Goal: Task Accomplishment & Management: Manage account settings

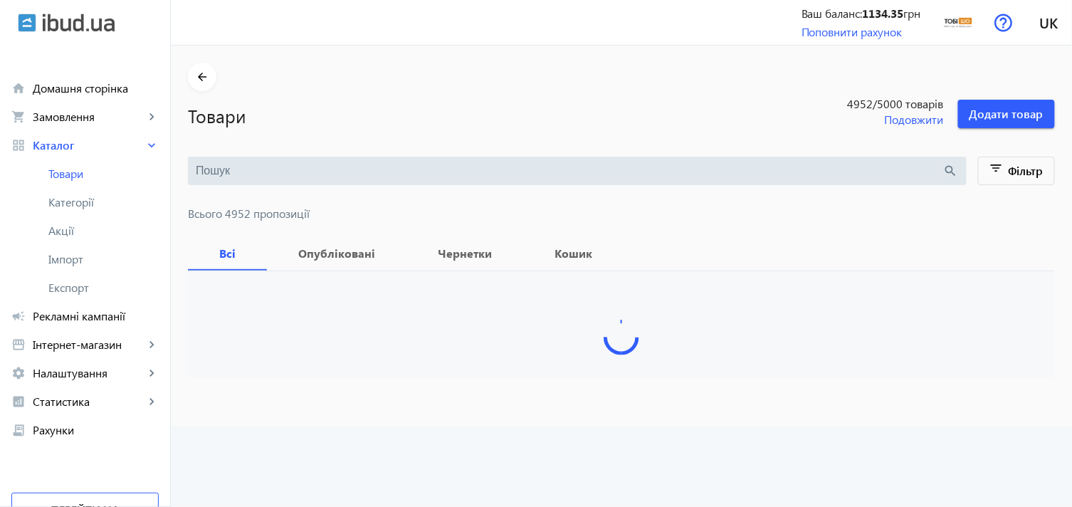
click at [230, 169] on input "search" at bounding box center [570, 171] width 748 height 16
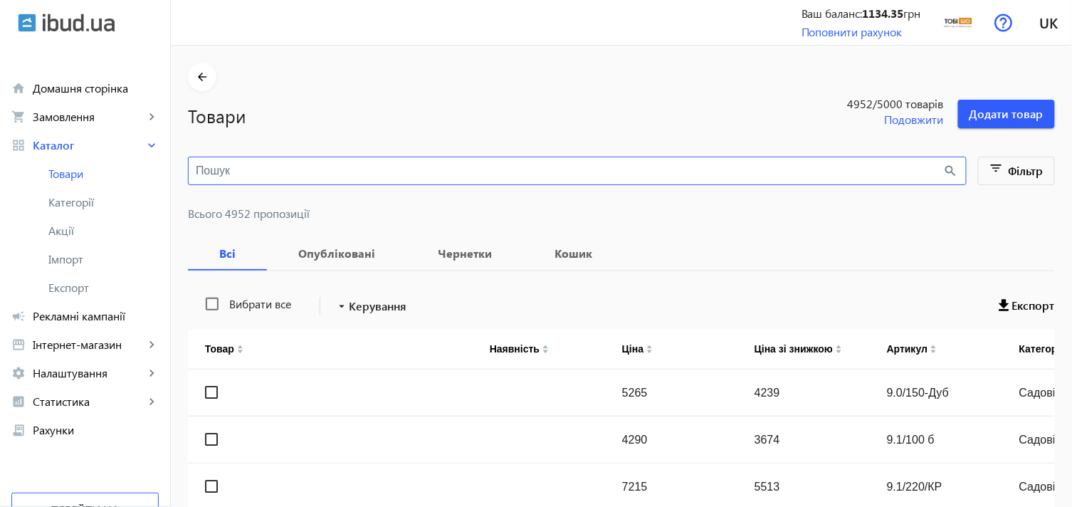
paste input "Диван-кресло мягкий раскладной [PERSON_NAME] Sho [PERSON_NAME] Bahama"
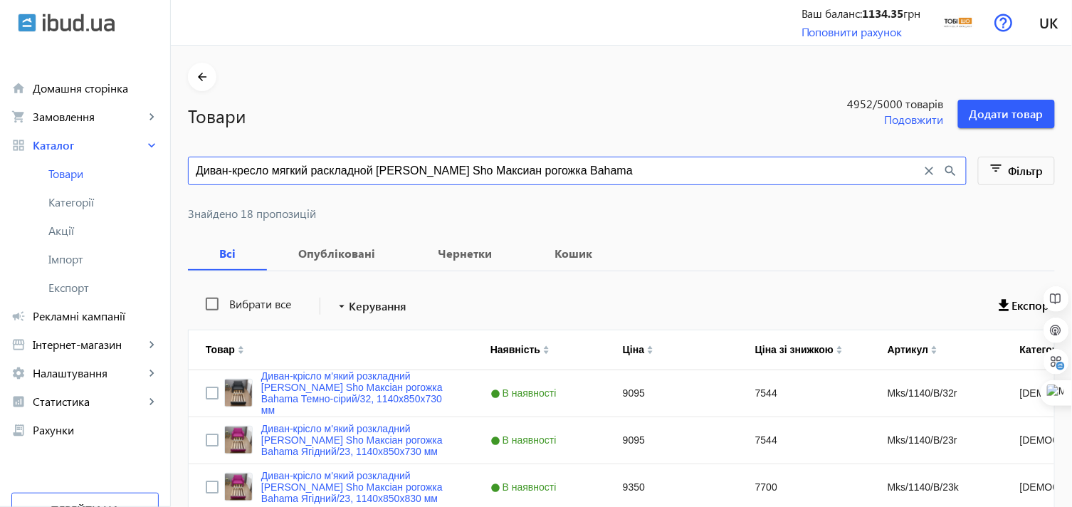
type input "Диван-кресло мягкий раскладной Tobi Sho Максиан рогожка Bahama"
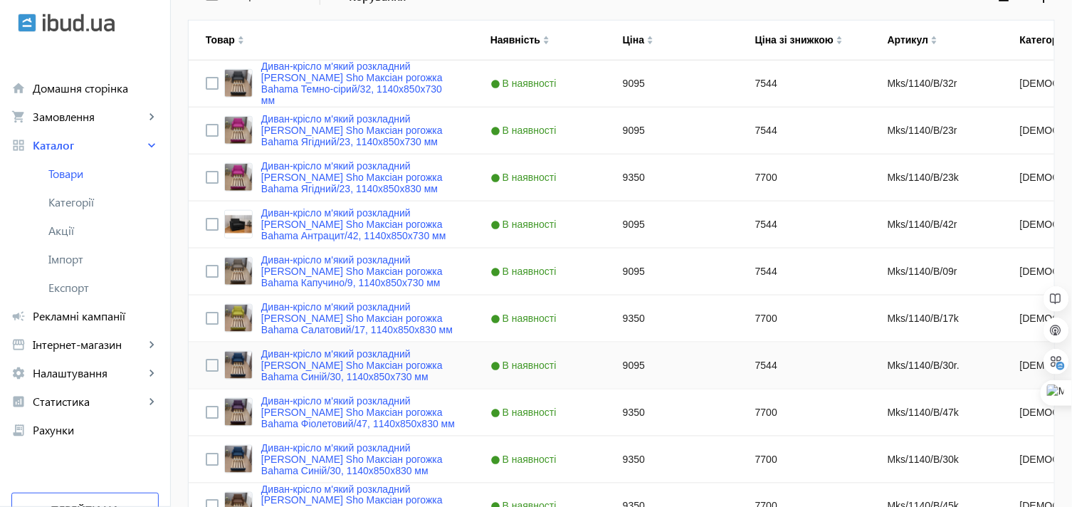
scroll to position [316, 0]
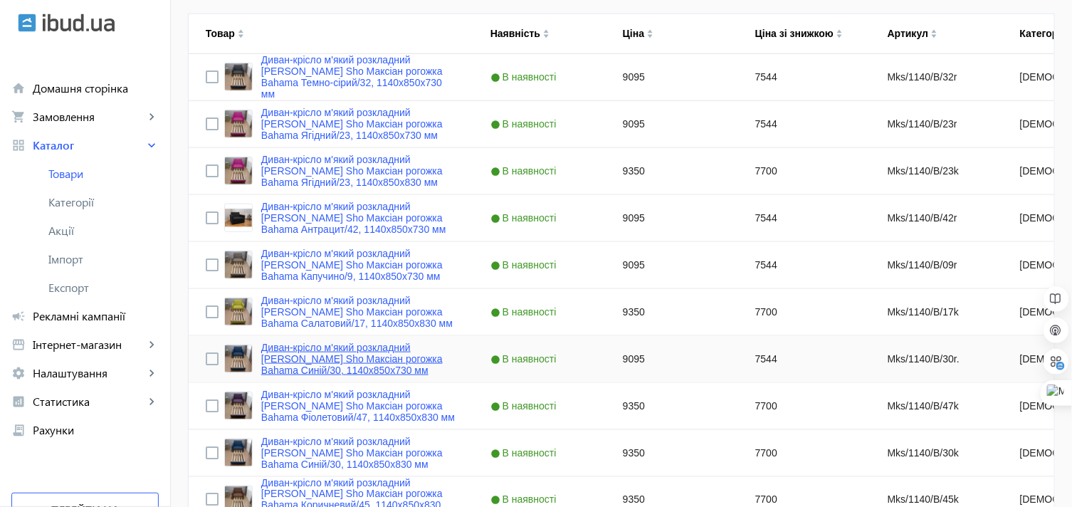
click at [299, 349] on link "Диван-крісло м'який розкладний Tobi Sho Максіан рогожка Bahama Синій/30, 1140х8…" at bounding box center [358, 359] width 195 height 34
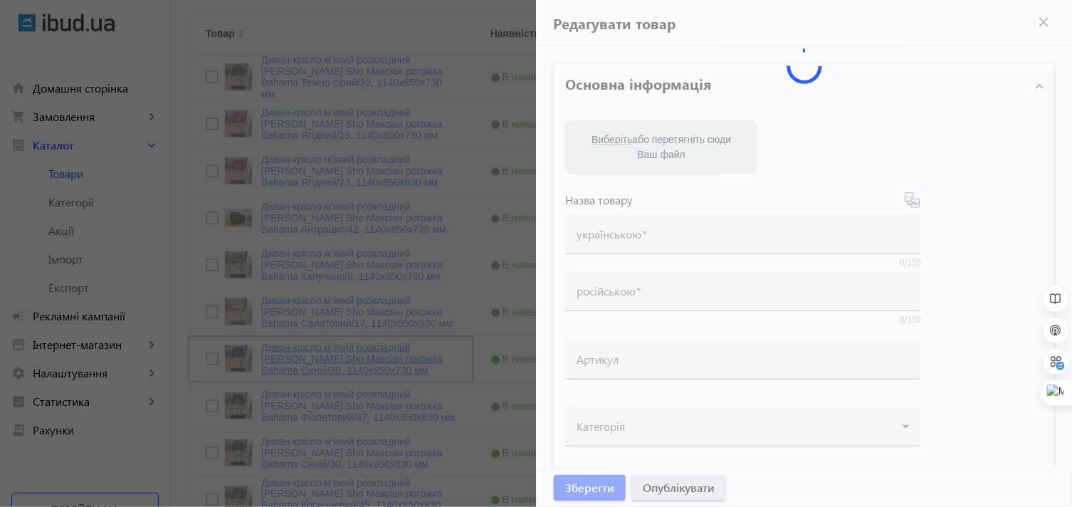
type input "Диван-крісло м'який розкладний Tobi Sho Максіан рогожка Bahama Синій/30, 1140х8…"
type input "Диван-кресло мягкий раскладной Tobi Sho Максиан рогожка Bahama Синий/30, 1140х8…"
type input "Mks/1140/B/30r."
type input "9095"
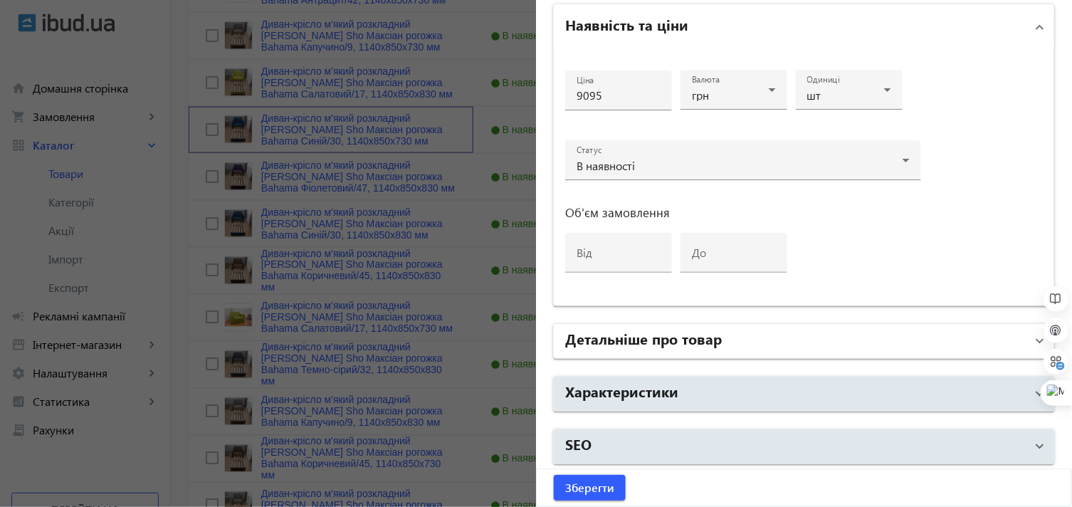
scroll to position [632, 0]
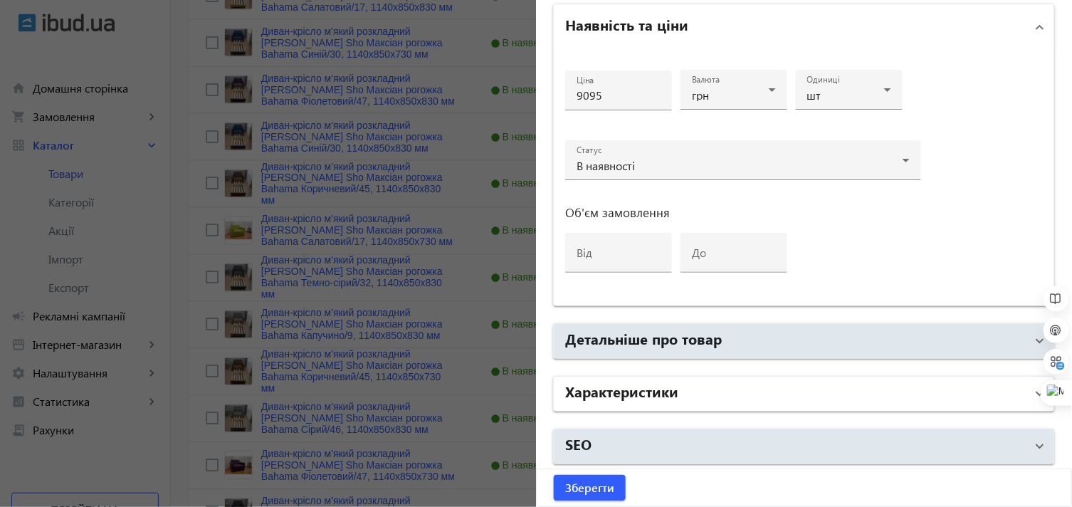
click at [650, 387] on h2 "Характеристики" at bounding box center [621, 391] width 113 height 20
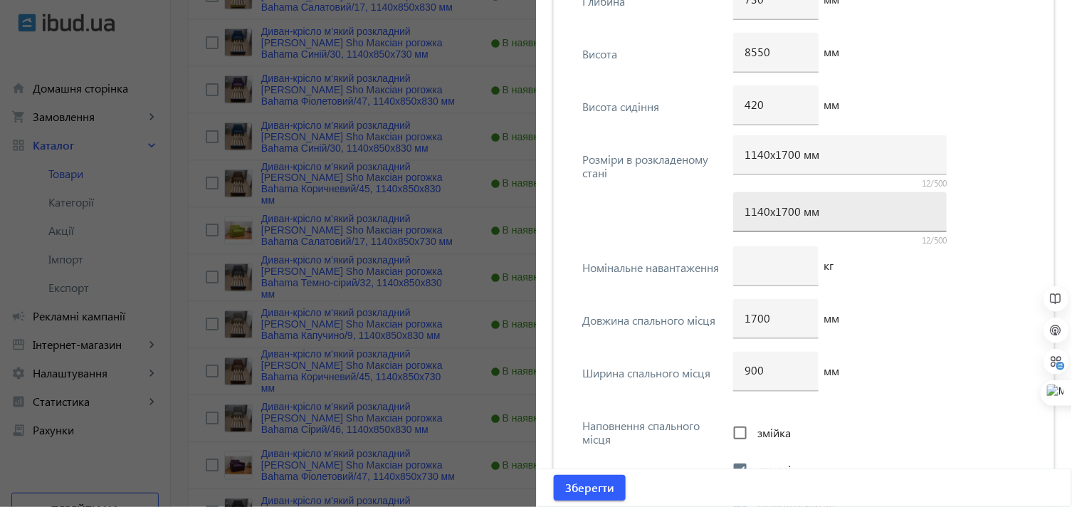
scroll to position [3685, 0]
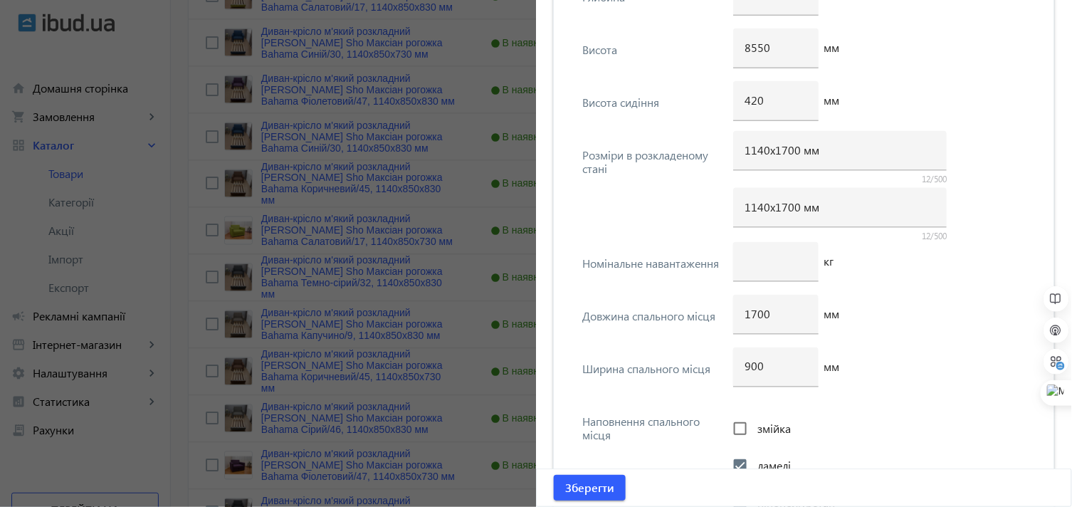
click at [958, 60] on div "8550 мм" at bounding box center [883, 54] width 301 height 53
click at [458, 33] on div at bounding box center [536, 253] width 1072 height 507
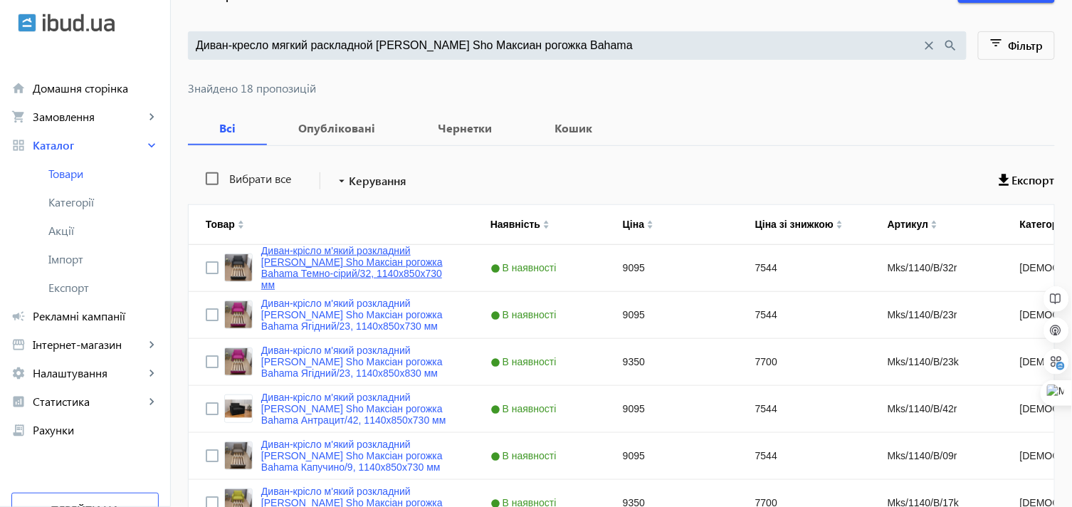
scroll to position [79, 0]
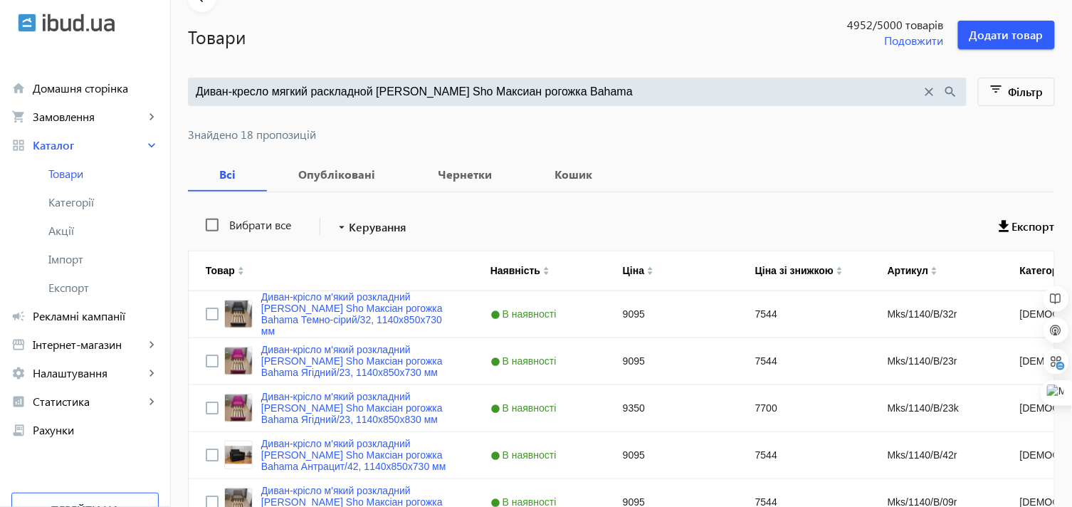
click at [608, 90] on input "Диван-кресло мягкий раскладной Tobi Sho Максиан рогожка Bahama" at bounding box center [559, 92] width 726 height 16
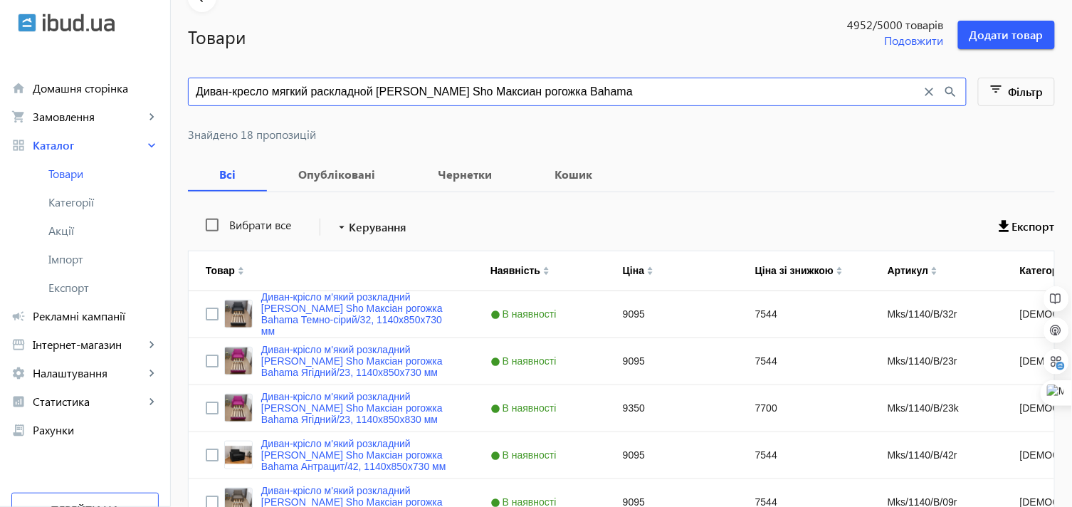
drag, startPoint x: 595, startPoint y: 91, endPoint x: 179, endPoint y: 101, distance: 415.9
click at [188, 101] on div "Диван-кресло мягкий раскладной Tobi Sho Максиан рогожка Bahama close search" at bounding box center [577, 92] width 779 height 28
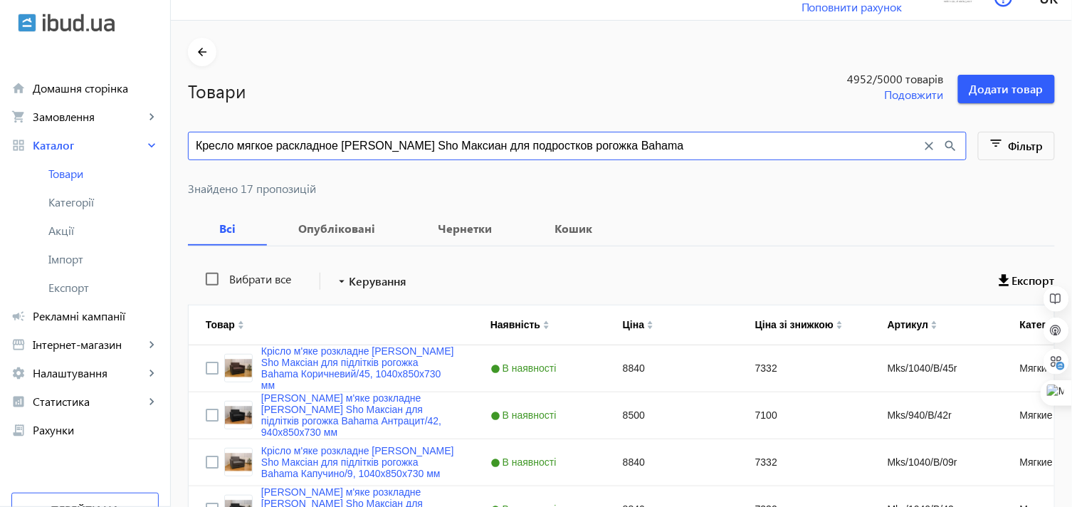
scroll to position [24, 0]
type input "Кресло мягкое раскладное [PERSON_NAME] Sho Максиан для подростков рогожка Bahama"
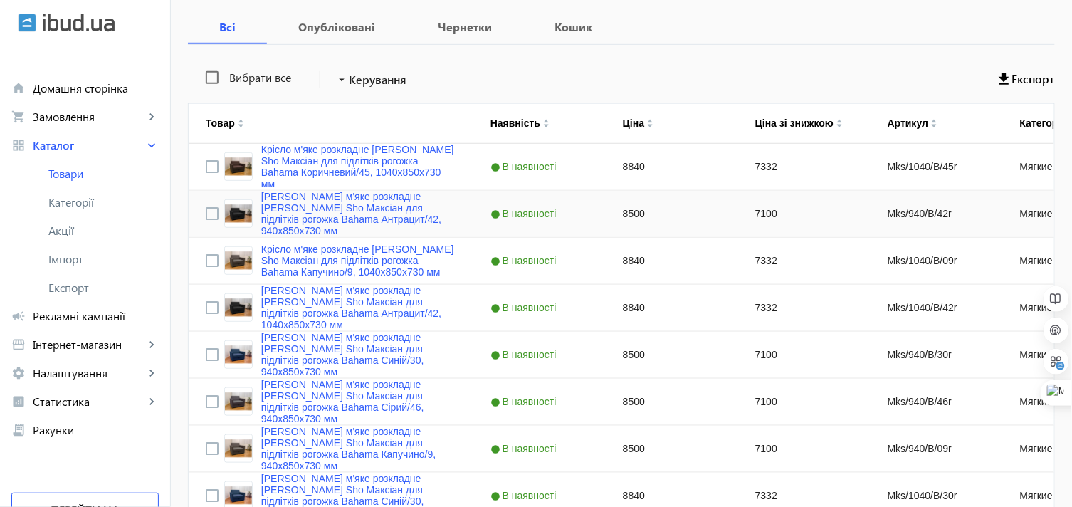
scroll to position [261, 0]
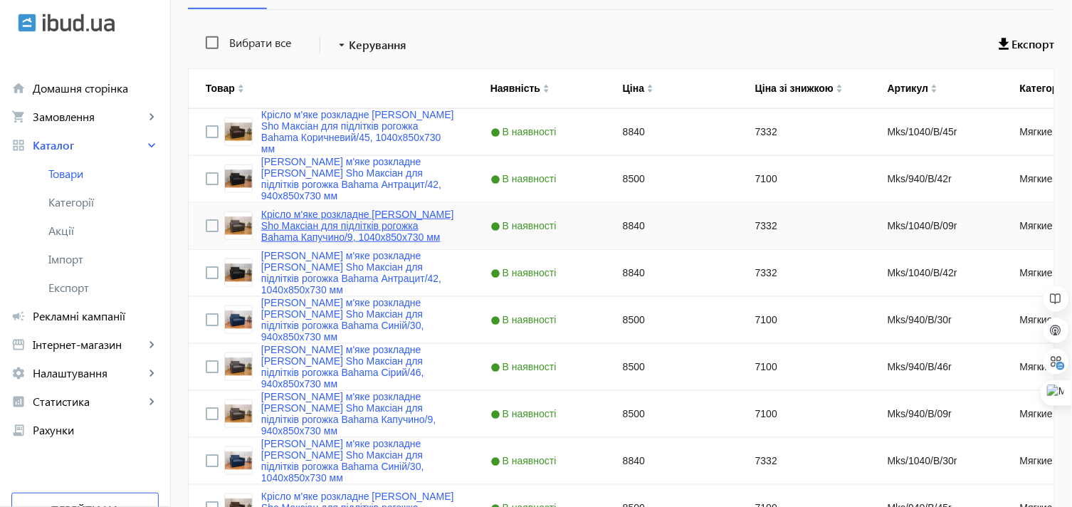
click at [293, 216] on link "Крісло м'яке розкладне [PERSON_NAME] Sho Максіан для підлітків рогожка Bahama К…" at bounding box center [358, 226] width 195 height 34
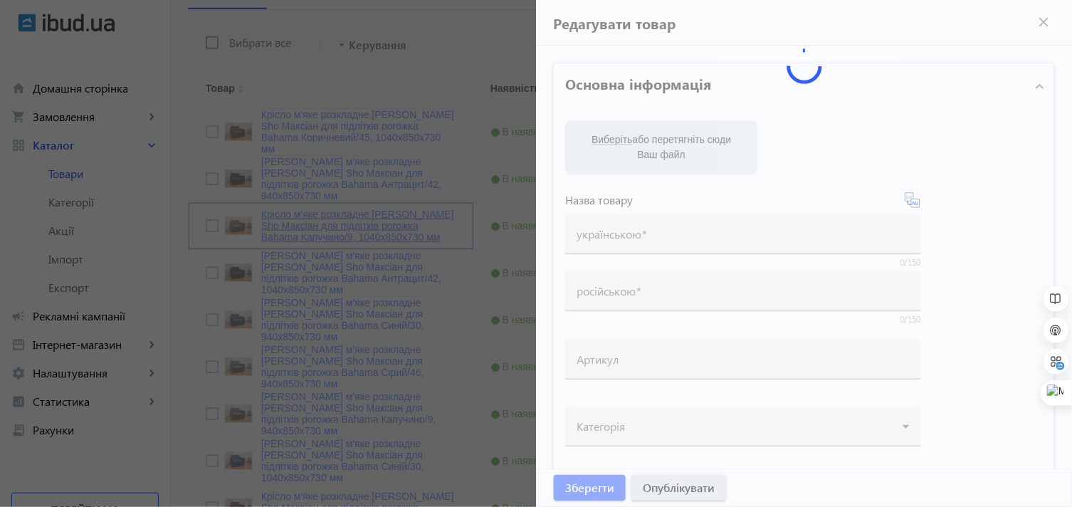
type input "Крісло м'яке розкладне [PERSON_NAME] Sho Максіан для підлітків рогожка Bahama К…"
type input "Кресло мягкое раскладное Tobi Sho для подростков Максиан рогожка Bahama Капучин…"
type input "Mks/1040/B/09r"
type input "8840"
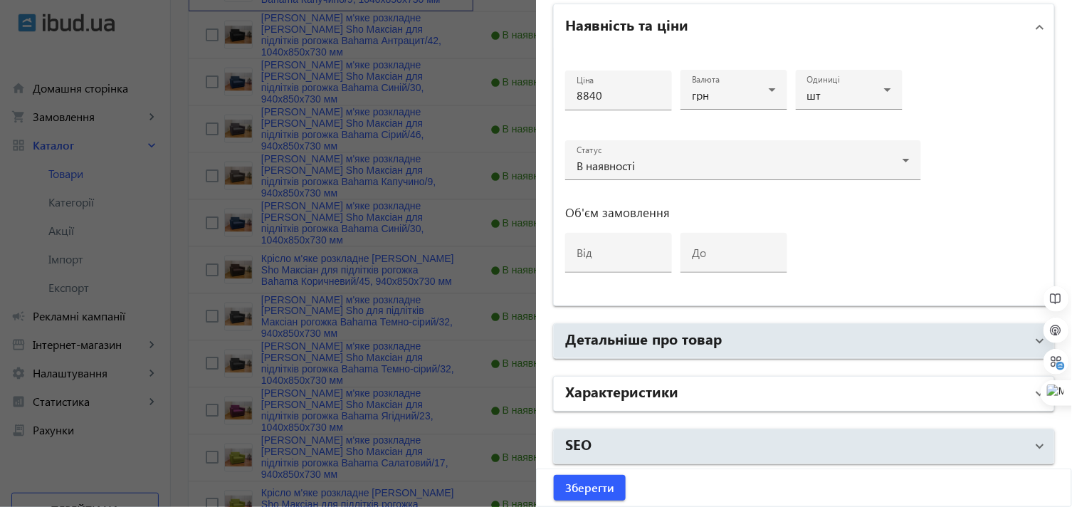
scroll to position [736, 0]
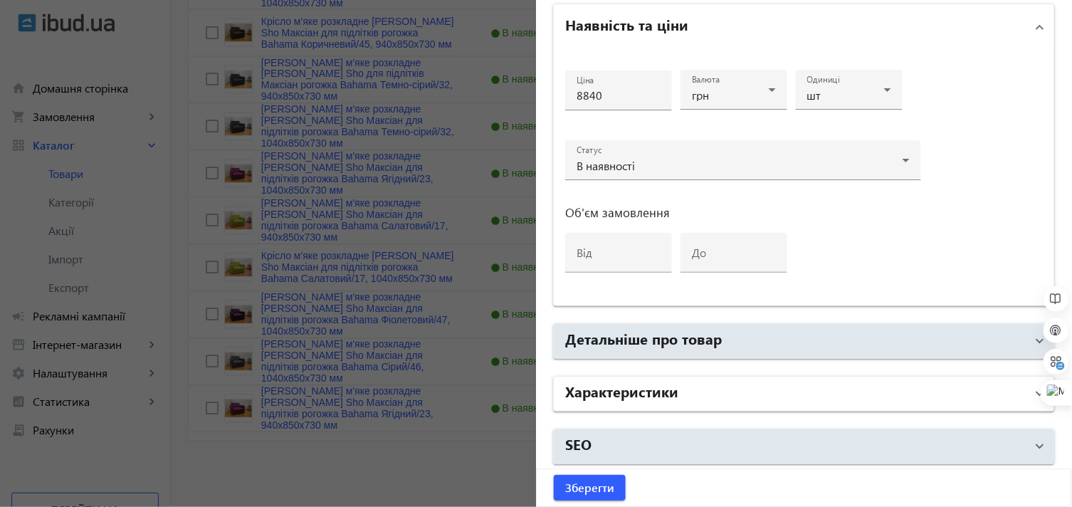
click at [684, 388] on mat-panel-title "Характеристики" at bounding box center [795, 394] width 461 height 26
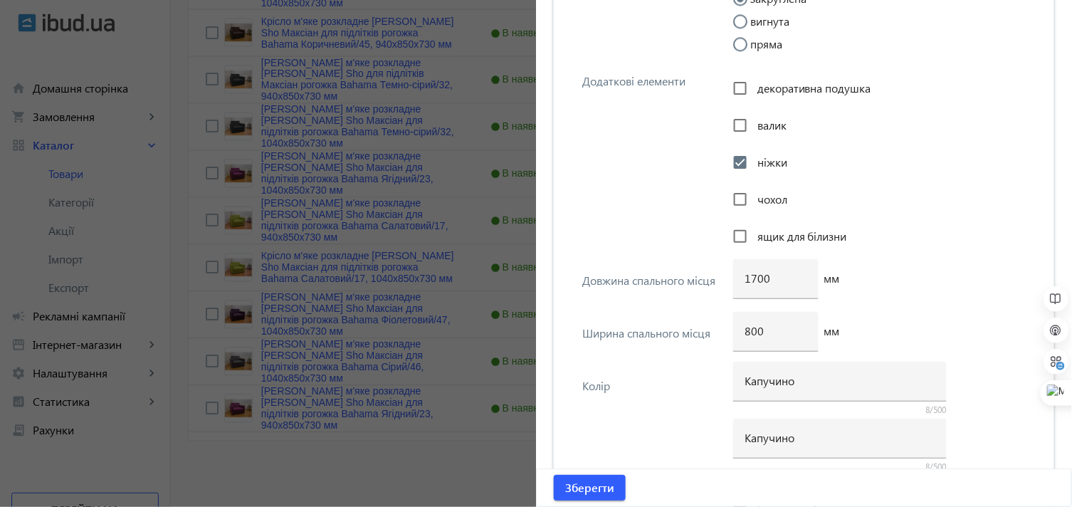
scroll to position [2894, 0]
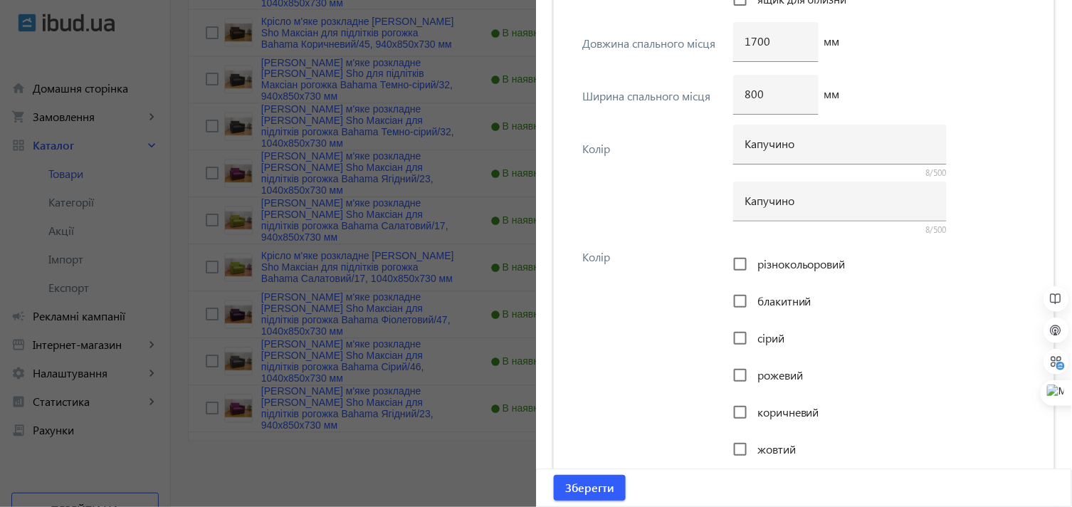
click at [406, 463] on div at bounding box center [536, 253] width 1072 height 507
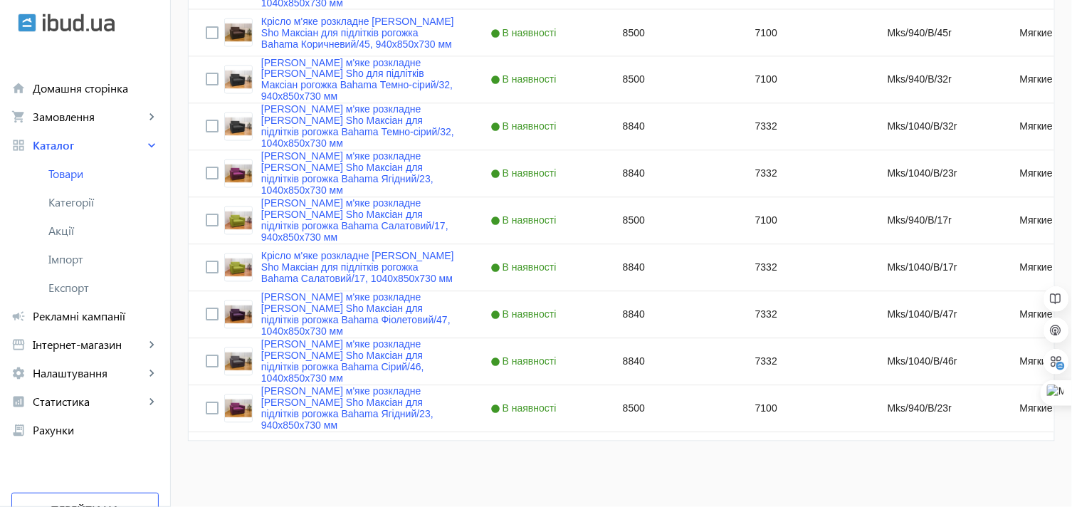
scroll to position [0, 0]
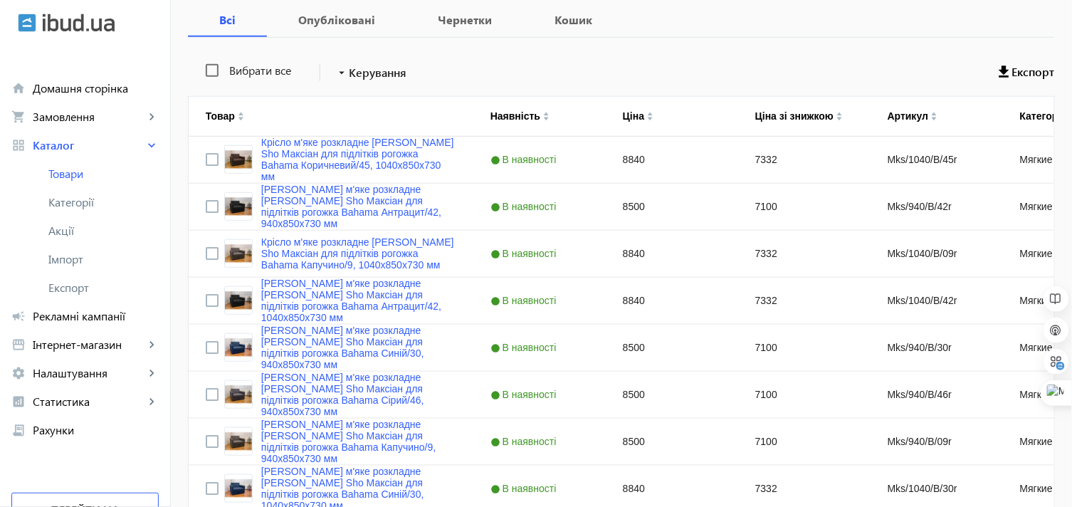
click at [582, 60] on div "Вибрати все arrow_drop_down Керування Експорт" at bounding box center [621, 73] width 867 height 36
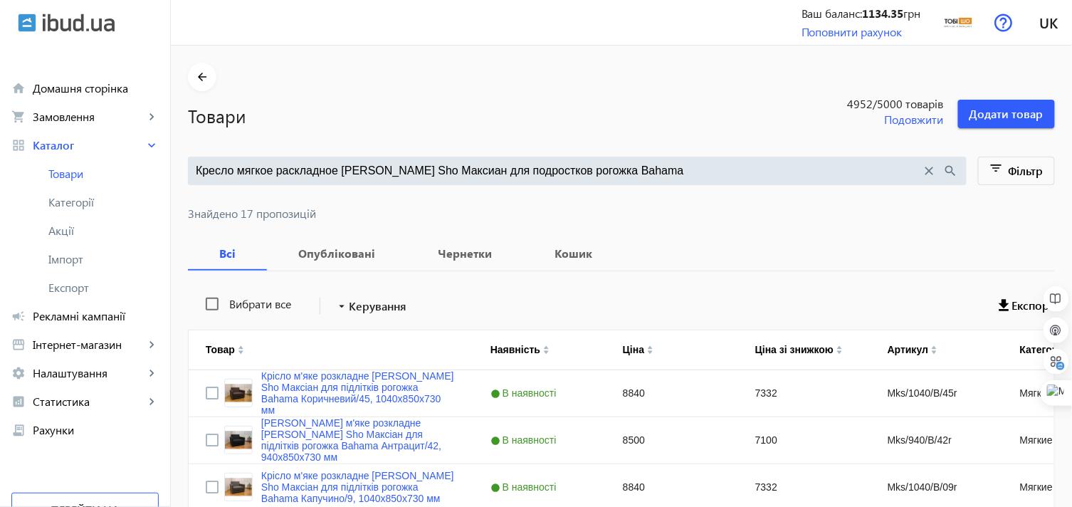
drag, startPoint x: 431, startPoint y: 169, endPoint x: 513, endPoint y: 168, distance: 81.9
click at [513, 168] on input "Кресло мягкое раскладное [PERSON_NAME] Sho Максиан для подростков рогожка Bahama" at bounding box center [559, 171] width 726 height 16
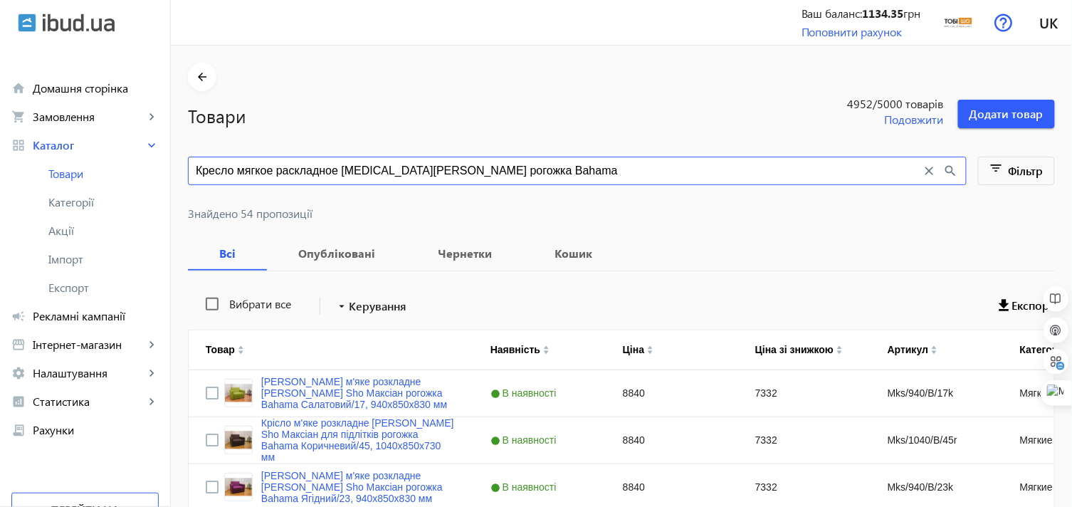
type input "Кресло мягкое раскладное Tobi Sho Максиан рогожка Bahama"
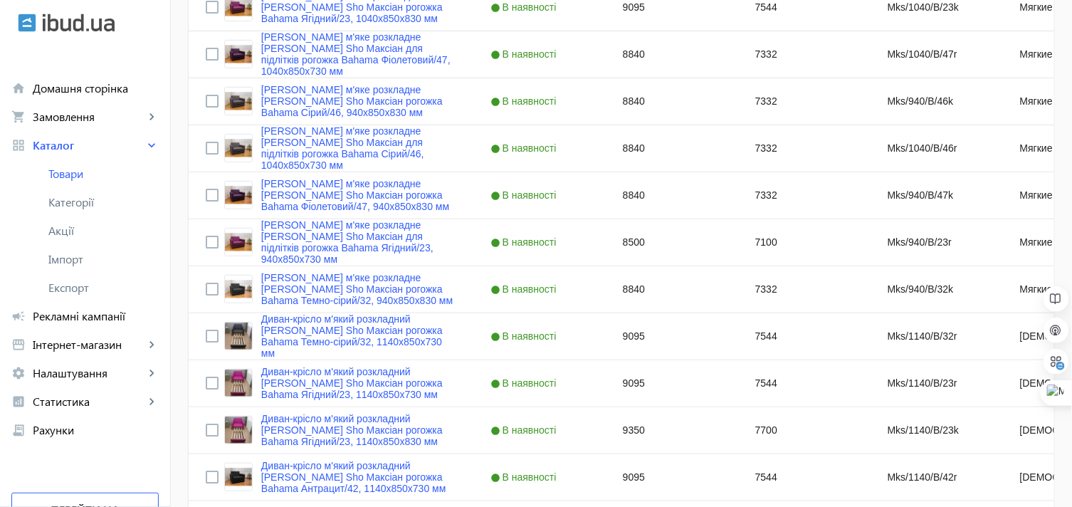
scroll to position [339, 0]
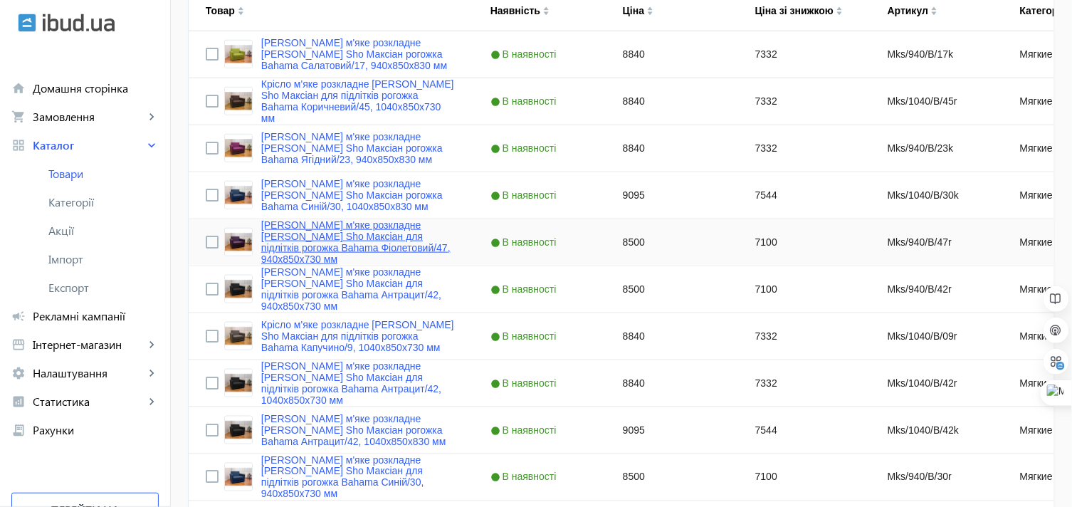
click at [335, 230] on link "[PERSON_NAME] м'яке розкладне [PERSON_NAME] Sho Максіан для підлітків рогожка B…" at bounding box center [358, 242] width 195 height 46
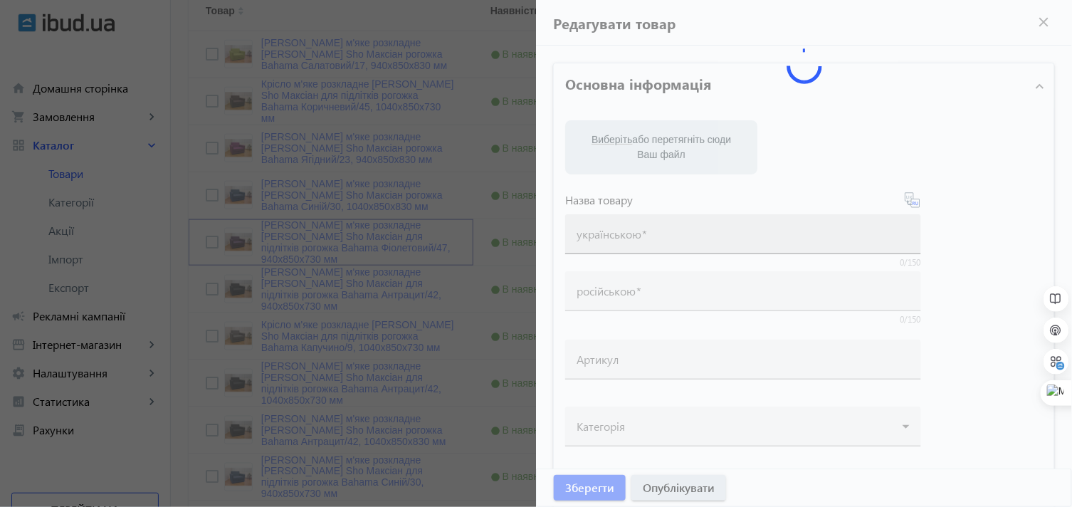
type input "[PERSON_NAME] м'яке розкладне [PERSON_NAME] Sho Максіан для підлітків рогожка B…"
type input "Кресло мягкое раскладное Tobi Sho Максиан рогожка Bahama Фиолетовый/47, 940х850…"
type input "Mks/940/B/47r"
type input "8500"
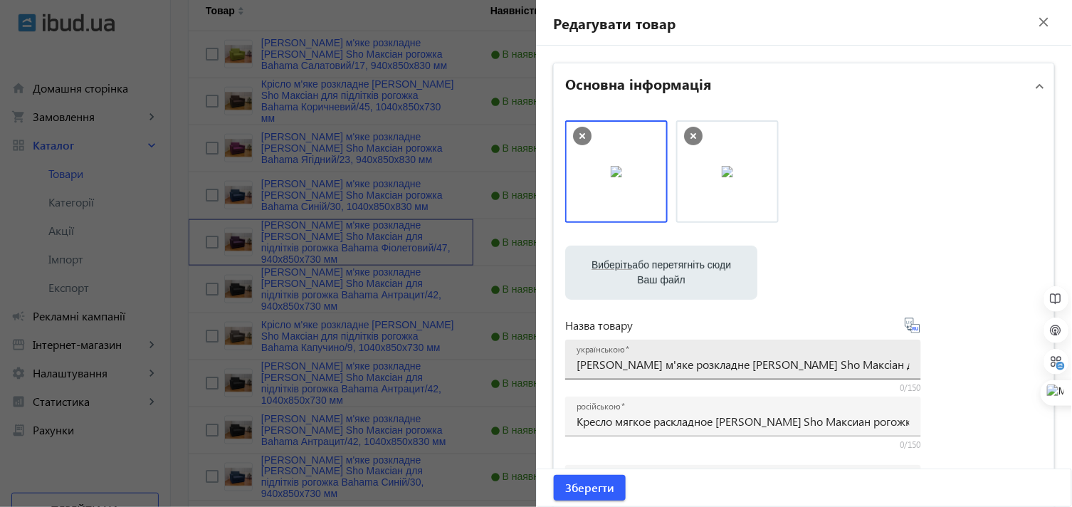
scroll to position [79, 0]
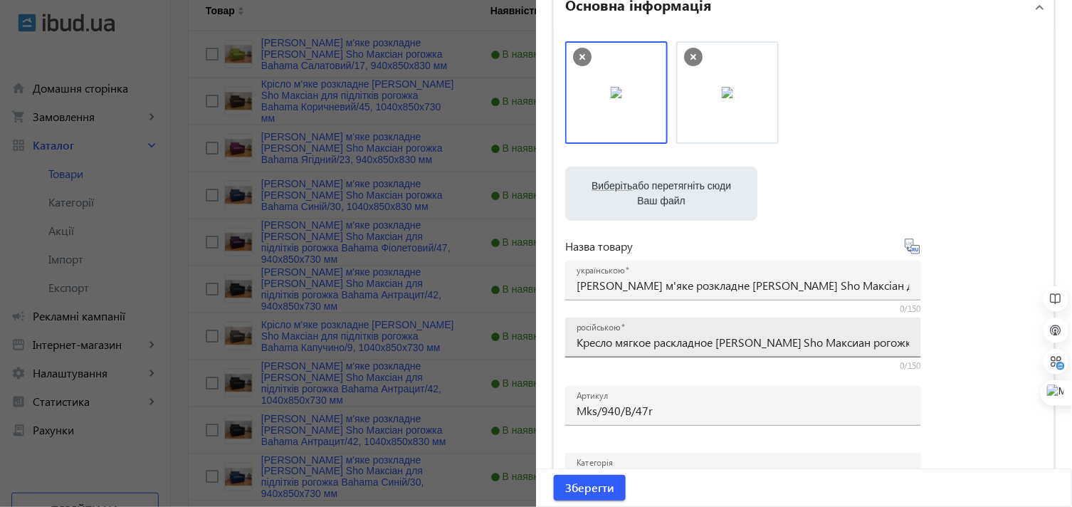
click at [810, 344] on input "Кресло мягкое раскладное Tobi Sho Максиан рогожка Bahama Фиолетовый/47, 940х850…" at bounding box center [743, 342] width 333 height 15
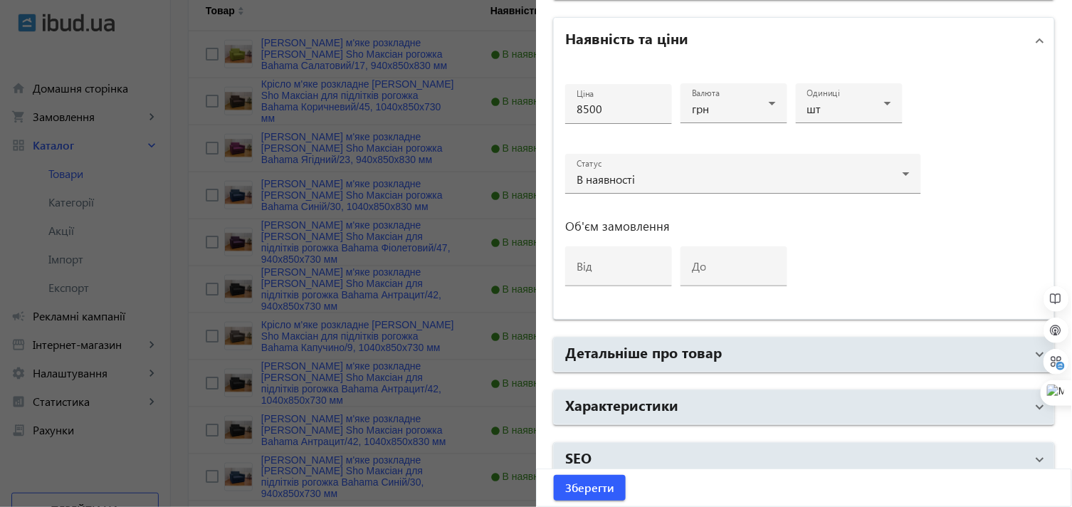
scroll to position [679, 0]
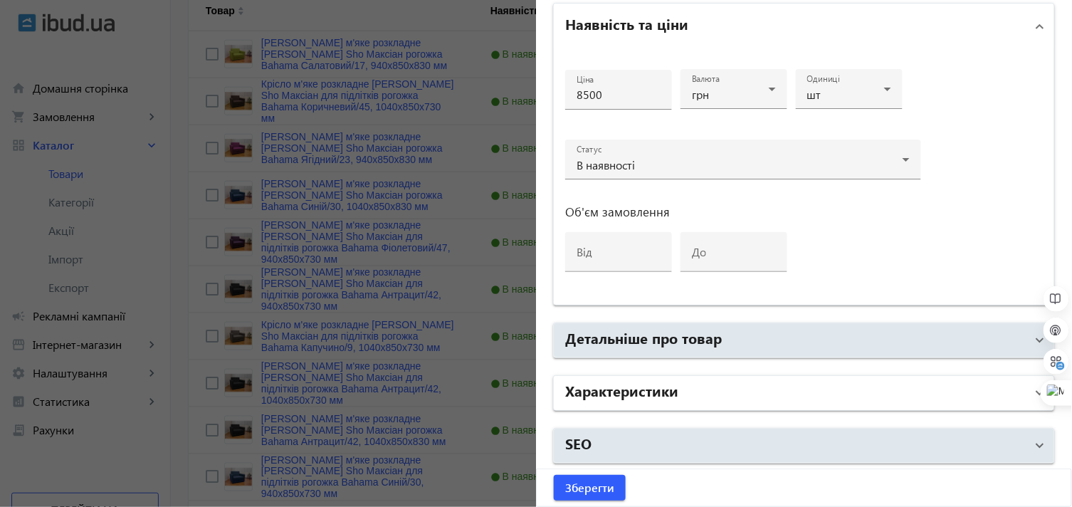
type input "Кресло мягкое раскладное Tobi Sho Максиан для подростков рогожка Bahama Фиолето…"
click at [634, 393] on h2 "Характеристики" at bounding box center [621, 390] width 113 height 20
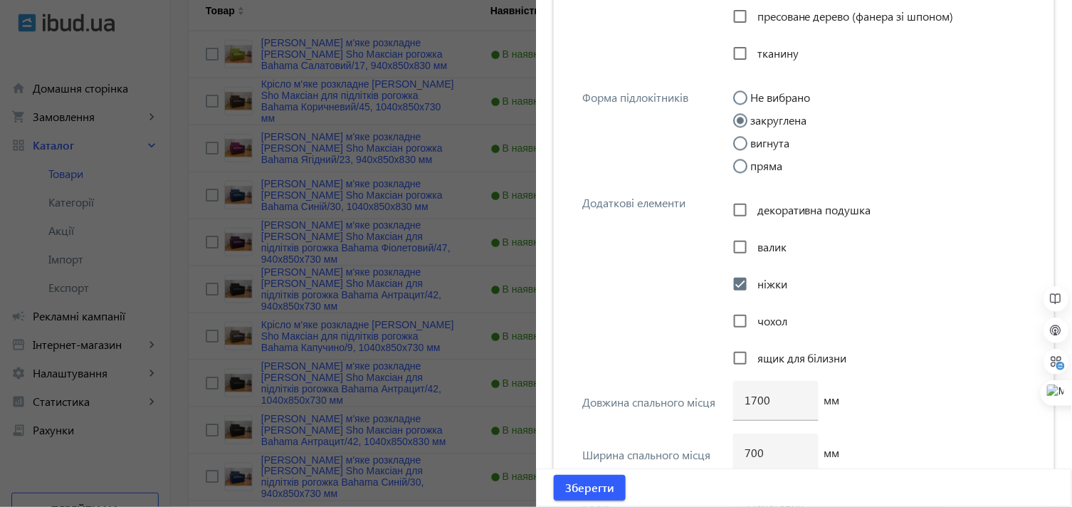
scroll to position [2657, 0]
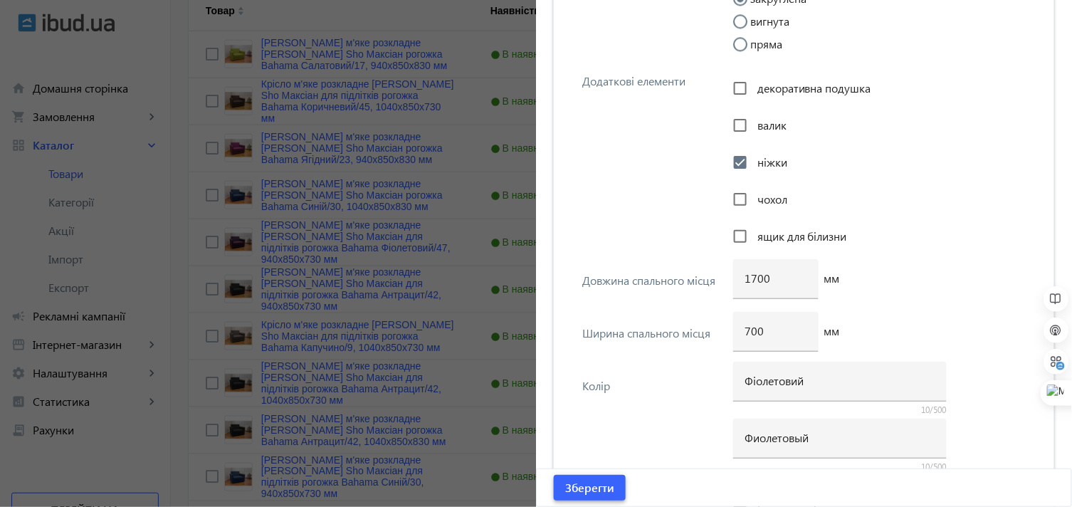
click at [566, 487] on span "Зберегти" at bounding box center [589, 488] width 49 height 16
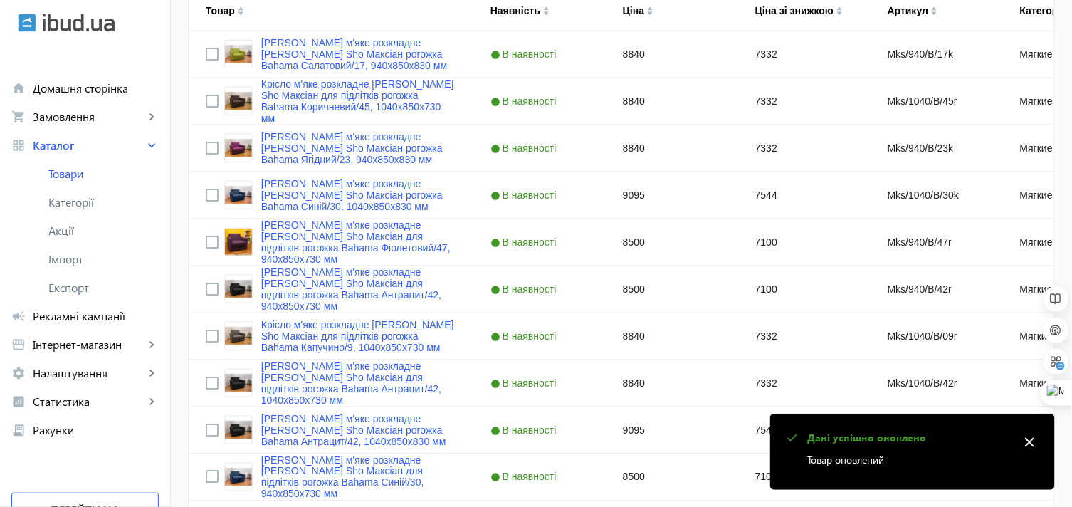
scroll to position [0, 0]
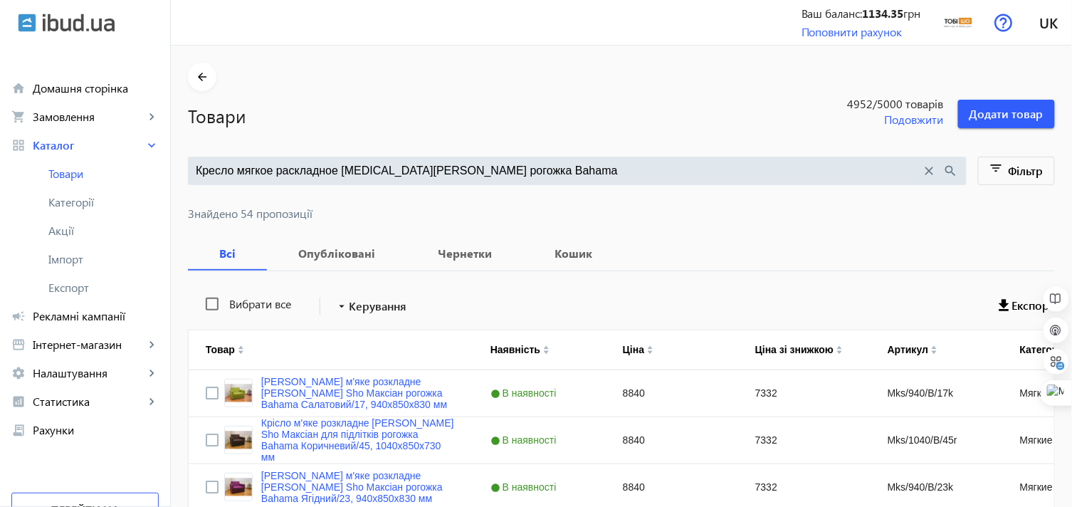
click at [429, 169] on input "Кресло мягкое раскладное Tobi Sho Максиан рогожка Bahama" at bounding box center [559, 171] width 726 height 16
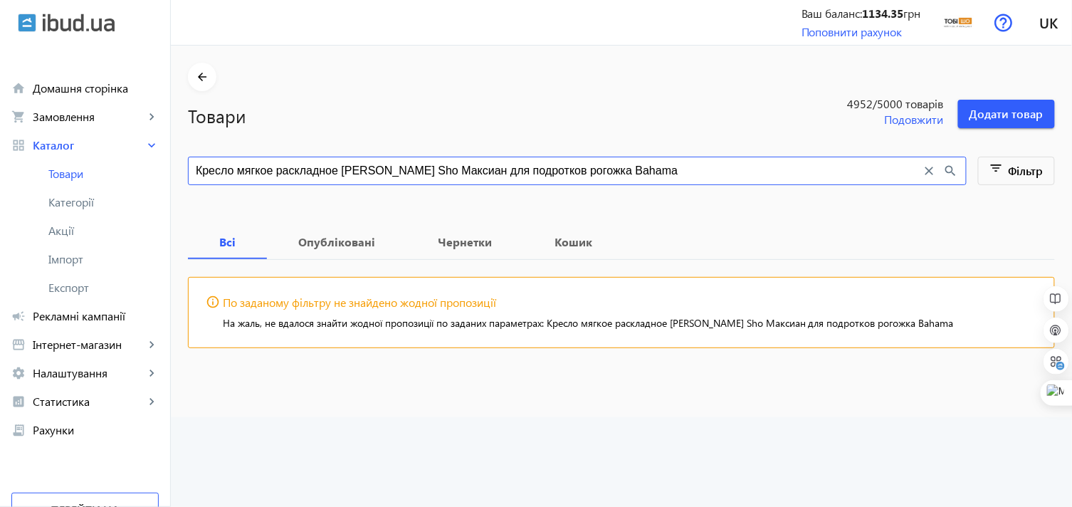
click at [486, 169] on input "Кресло мягкое раскладное Tobi Sho Максиан для подротков рогожка Bahama" at bounding box center [559, 171] width 726 height 16
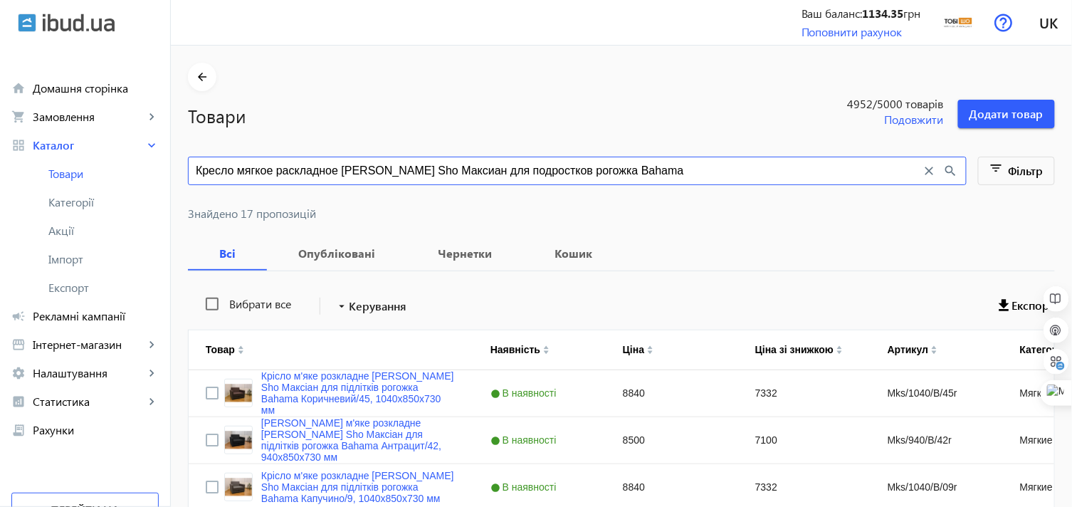
type input "Кресло мягкое раскладное [PERSON_NAME] Sho Максиан для подростков рогожка Bahama"
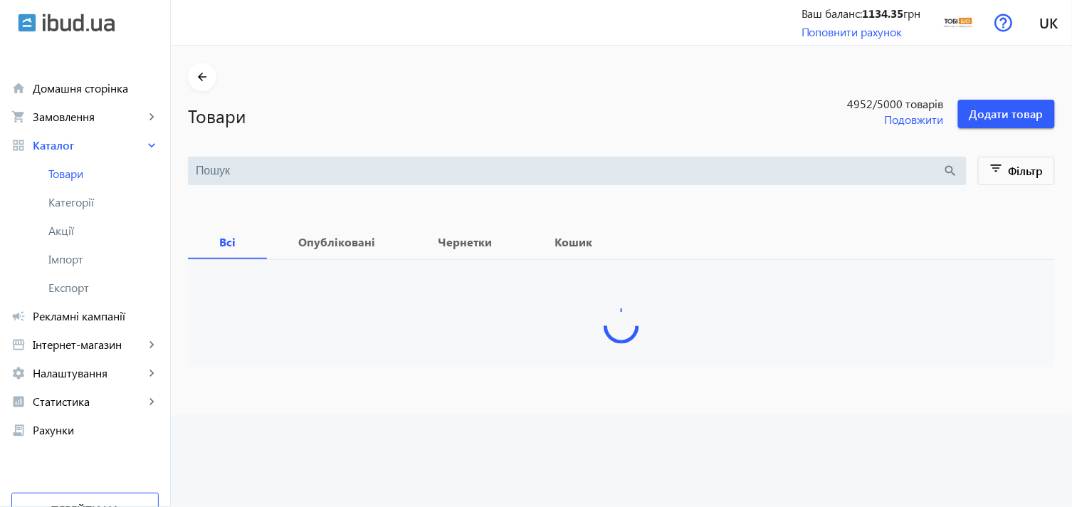
type input "Кресло мягкое раскладное [PERSON_NAME] Sho Максиан для подростков рогожка Bahama"
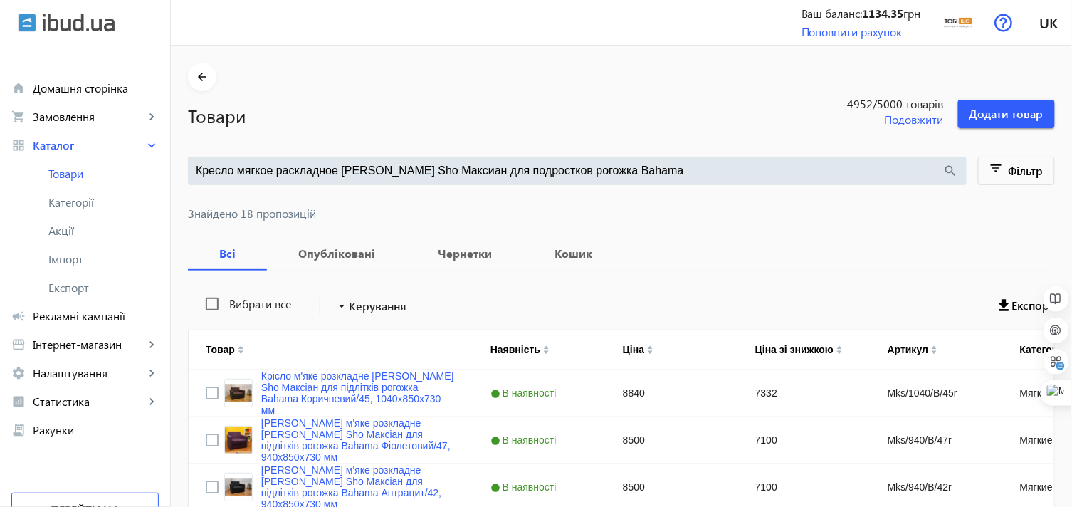
drag, startPoint x: 624, startPoint y: 169, endPoint x: 172, endPoint y: 172, distance: 451.4
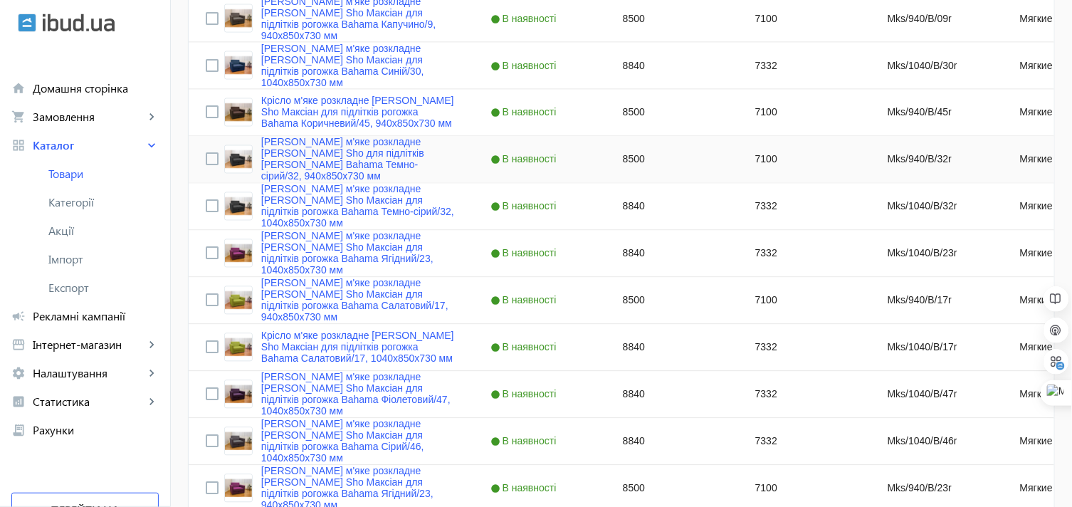
scroll to position [783, 0]
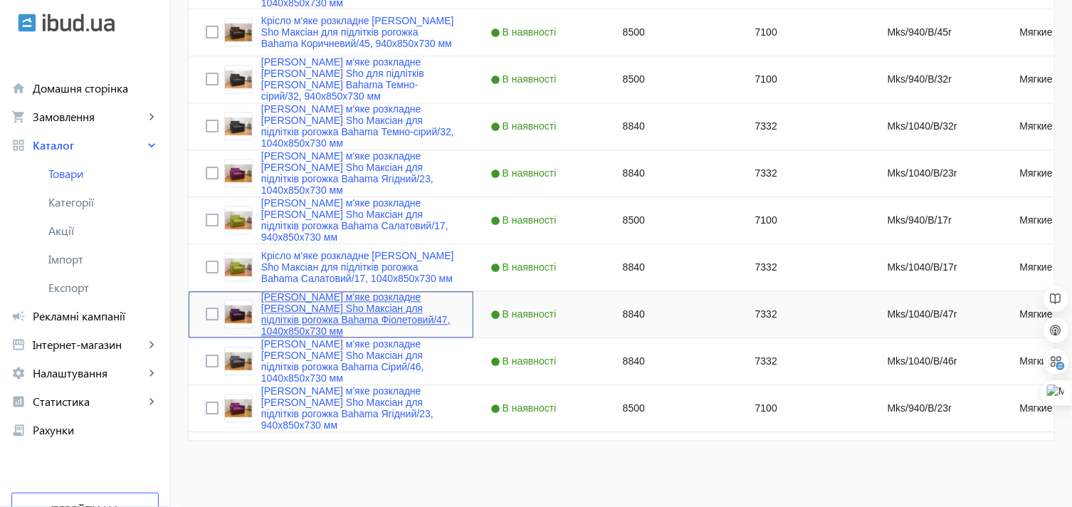
click at [359, 302] on link "[PERSON_NAME] м'яке розкладне [PERSON_NAME] Sho Максіан для підлітків рогожка B…" at bounding box center [358, 315] width 195 height 46
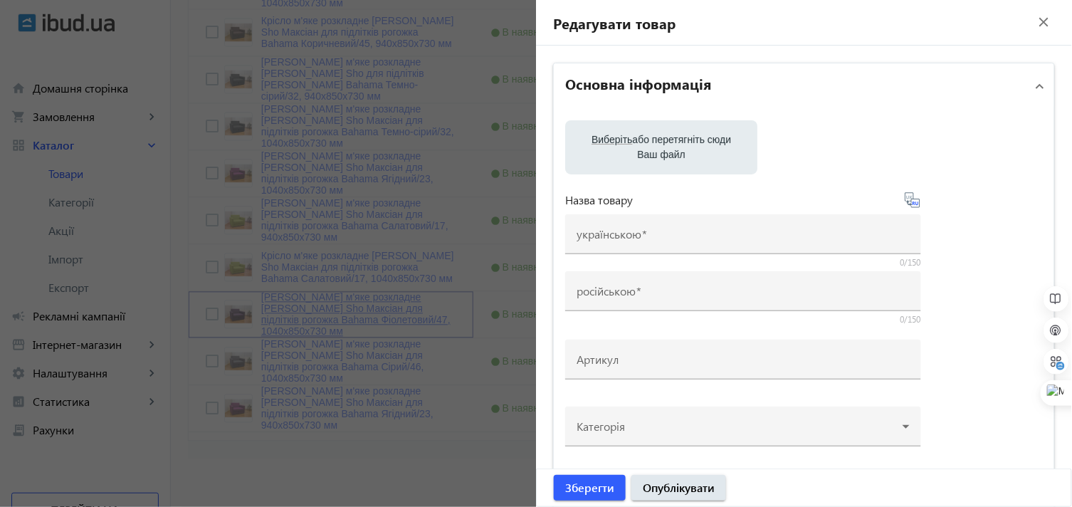
type input "[PERSON_NAME] м'яке розкладне [PERSON_NAME] Sho Максіан для підлітків рогожка B…"
type input "Кресло мягкое раскладное [PERSON_NAME] Sho для подростков [PERSON_NAME] Bahama …"
type input "Mks/1040/B/47r"
type input "8840"
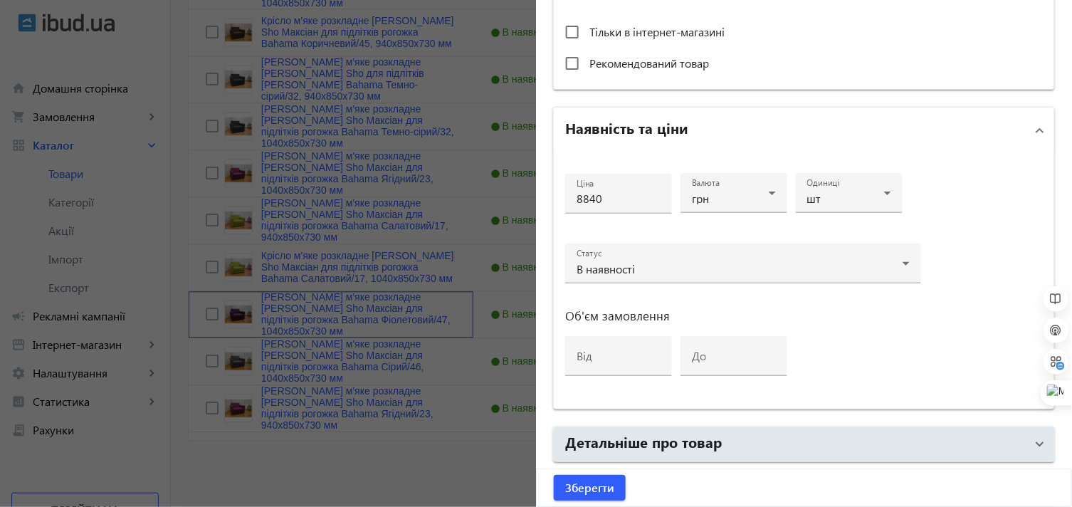
scroll to position [553, 0]
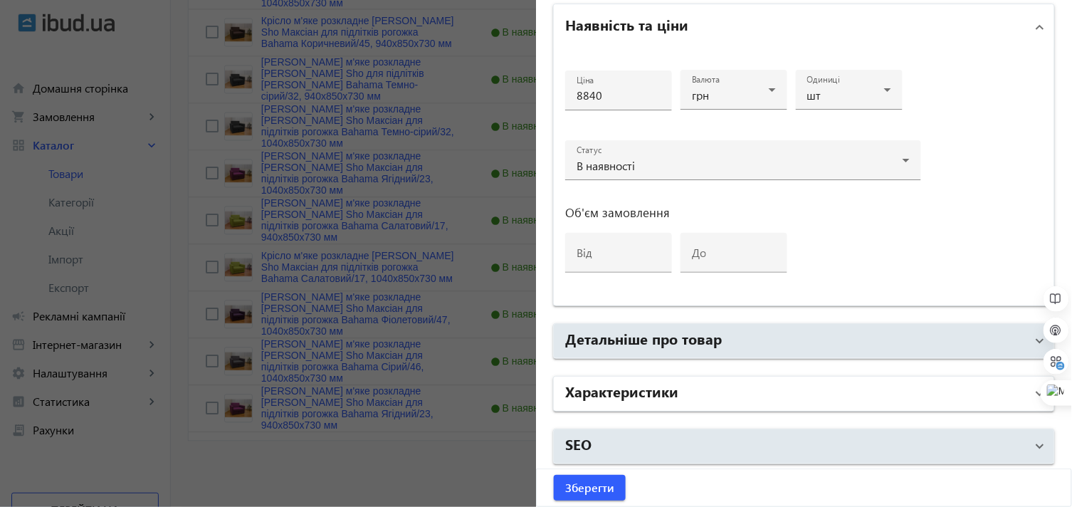
click at [670, 390] on h2 "Характеристики" at bounding box center [621, 391] width 113 height 20
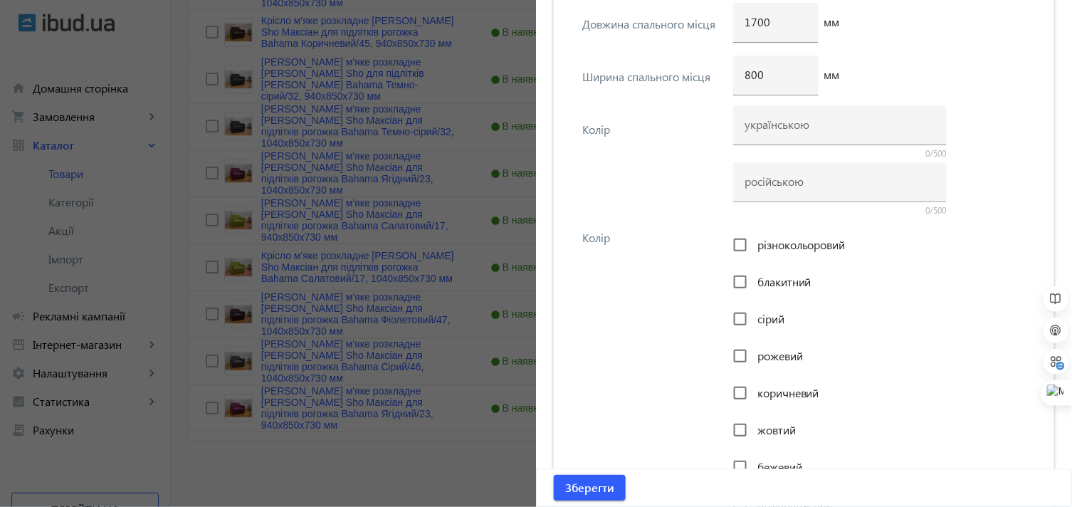
scroll to position [2815, 0]
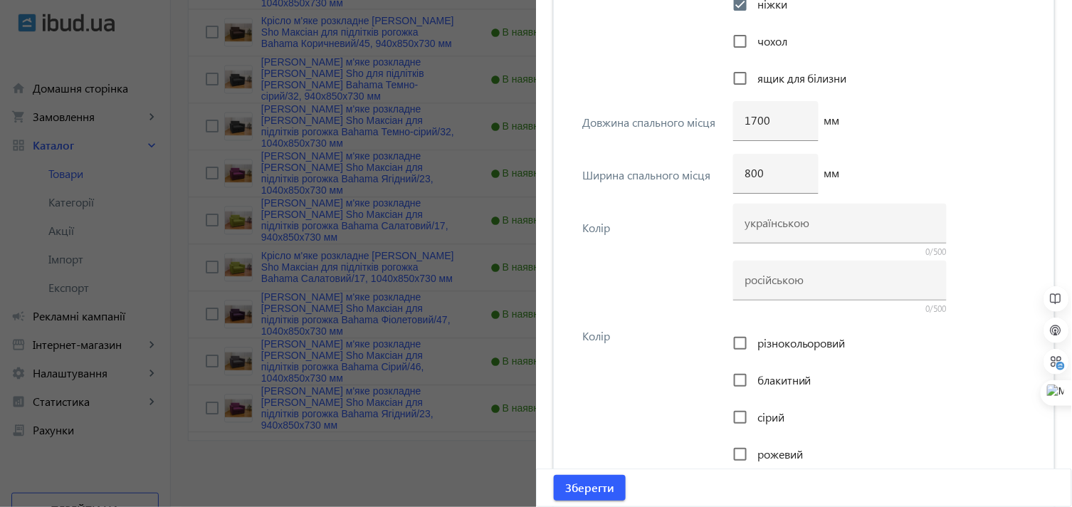
click at [332, 461] on div at bounding box center [536, 253] width 1072 height 507
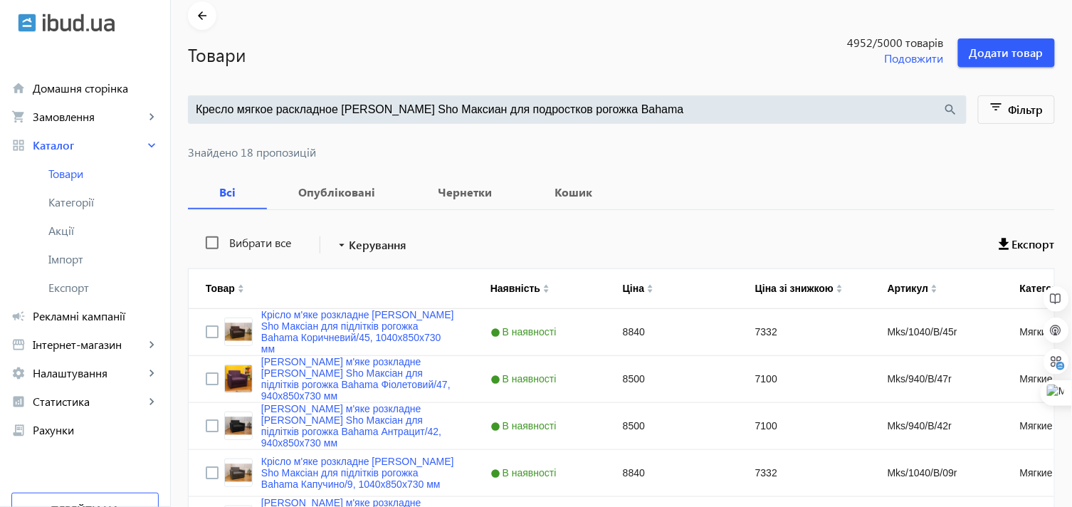
scroll to position [0, 0]
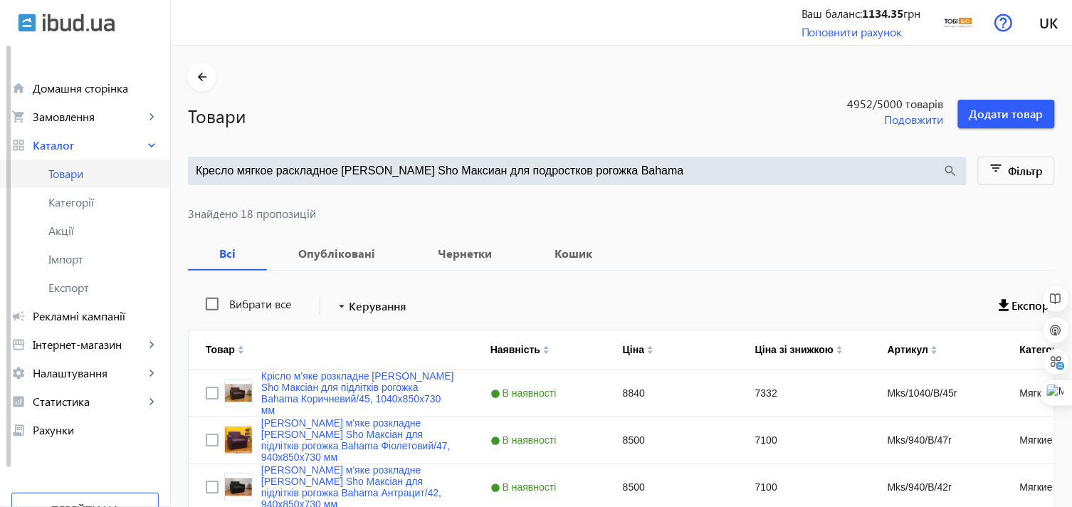
drag, startPoint x: 649, startPoint y: 165, endPoint x: 145, endPoint y: 166, distance: 504.0
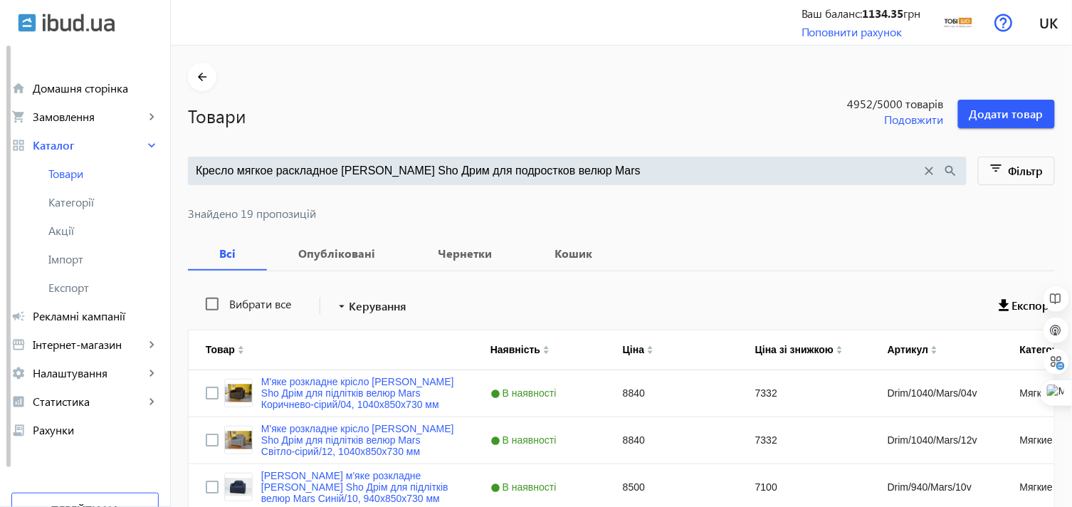
type input "Кресло мягкое раскладное [PERSON_NAME] Sho Дрим для подростков велюр Mars"
drag, startPoint x: 558, startPoint y: 173, endPoint x: 77, endPoint y: 179, distance: 481.3
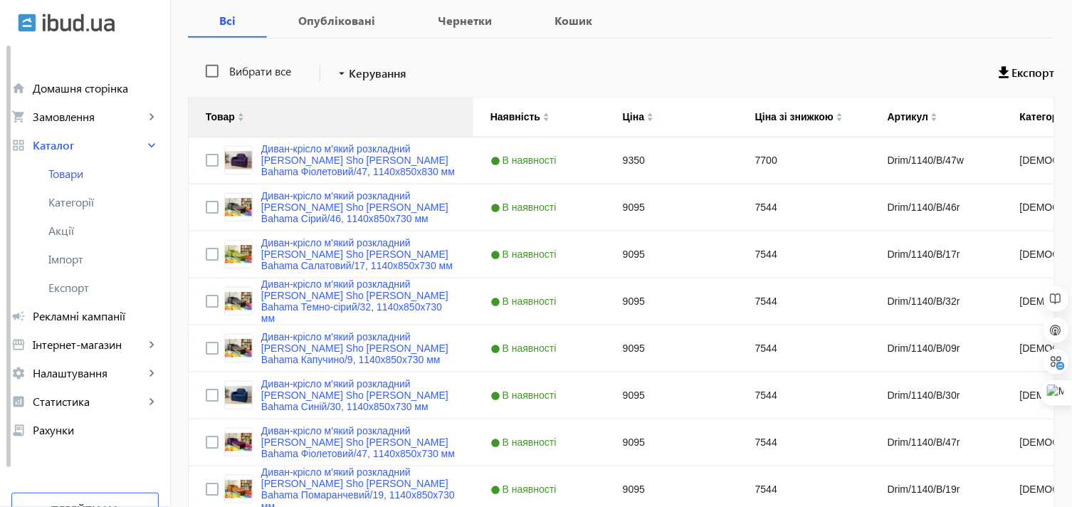
scroll to position [237, 0]
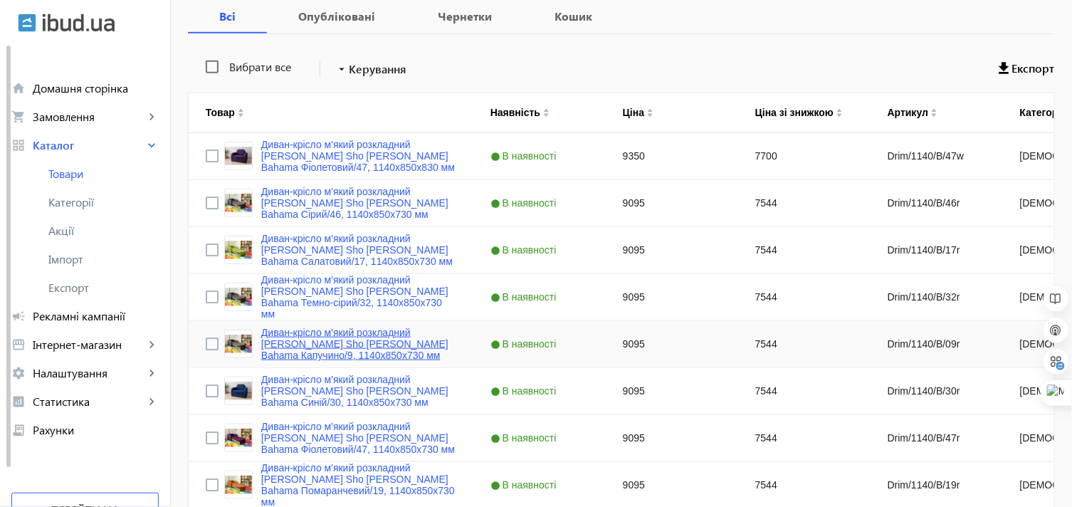
type input "Диван-кресло мягкий раскладной [PERSON_NAME] Sho [PERSON_NAME] Bahama"
click at [318, 332] on link "Диван-крісло м'який розкладний [PERSON_NAME] Sho [PERSON_NAME] Bahama Капучино/…" at bounding box center [358, 344] width 195 height 34
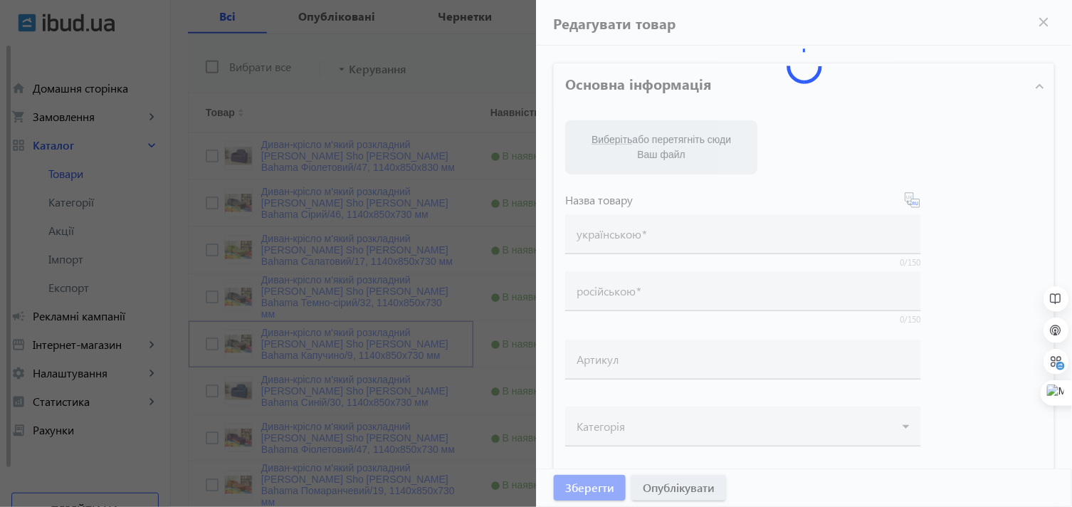
type input "Диван-крісло м'який розкладний [PERSON_NAME] Sho [PERSON_NAME] Bahama Капучино/…"
type input "Диван-кресло мягкий раскладной [PERSON_NAME] Sho [PERSON_NAME] Bahama Капучино/…"
type input "Drim/1140/B/09r"
type input "9095"
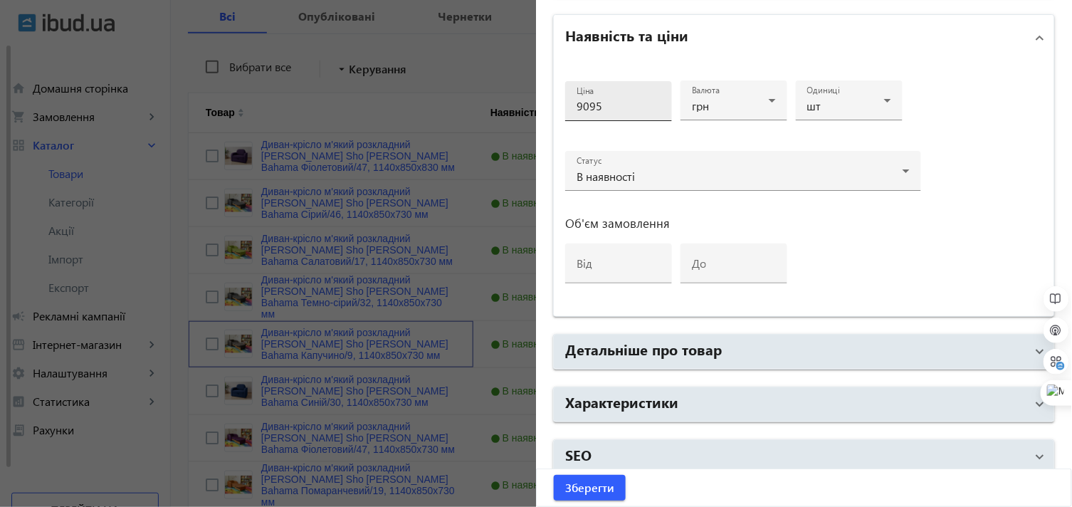
scroll to position [679, 0]
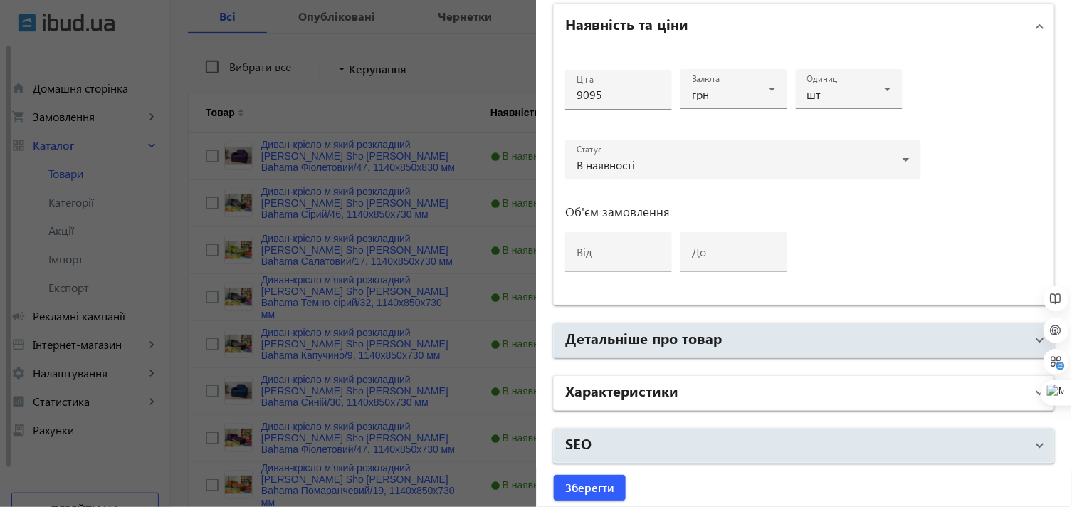
click at [636, 394] on h2 "Характеристики" at bounding box center [621, 390] width 113 height 20
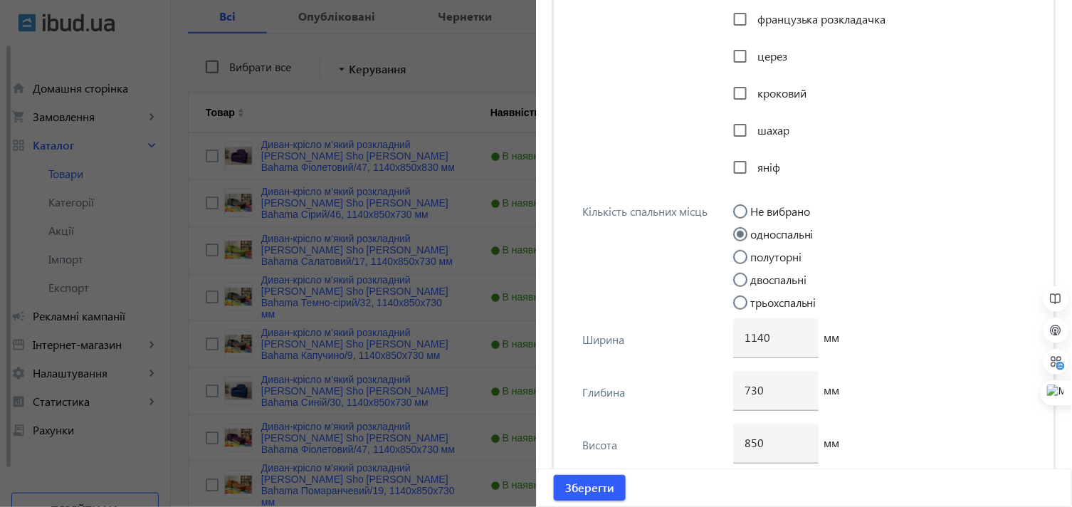
scroll to position [3606, 0]
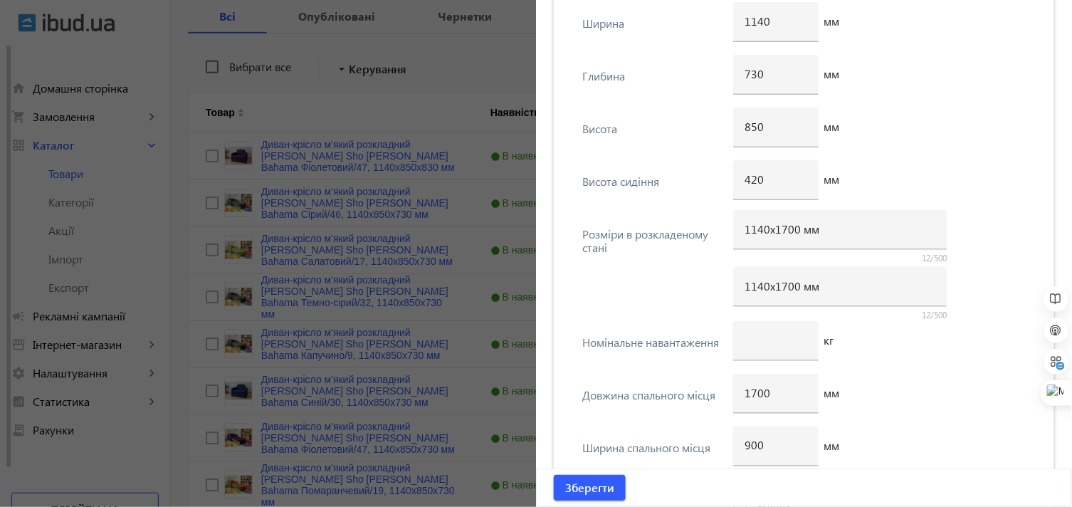
click at [451, 52] on div at bounding box center [536, 253] width 1072 height 507
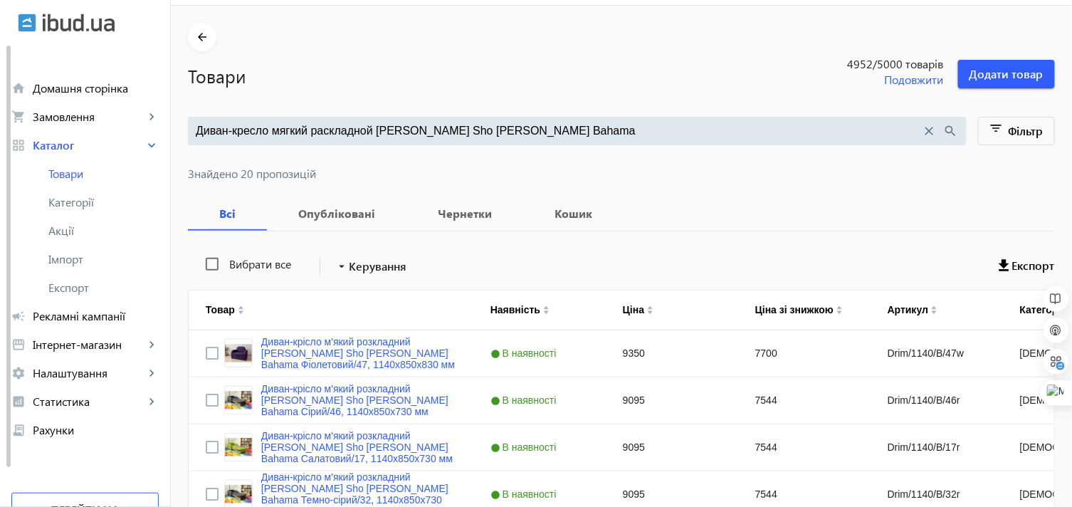
scroll to position [0, 0]
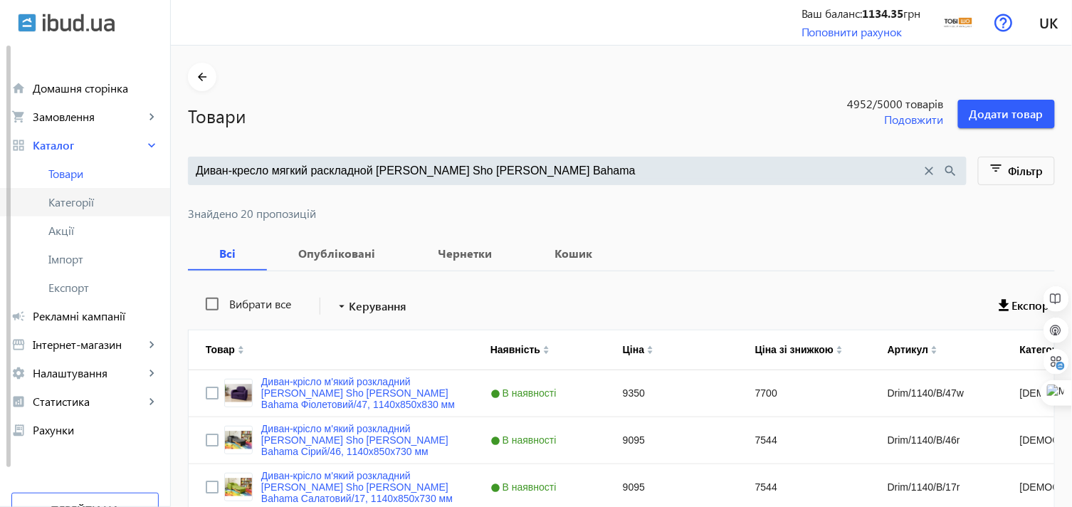
drag, startPoint x: 535, startPoint y: 167, endPoint x: 73, endPoint y: 204, distance: 464.2
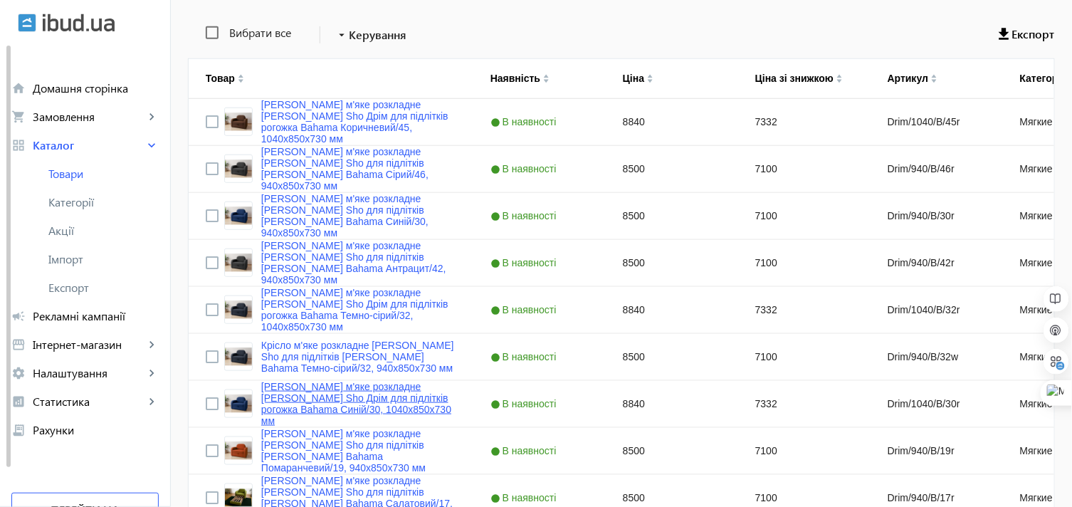
scroll to position [316, 0]
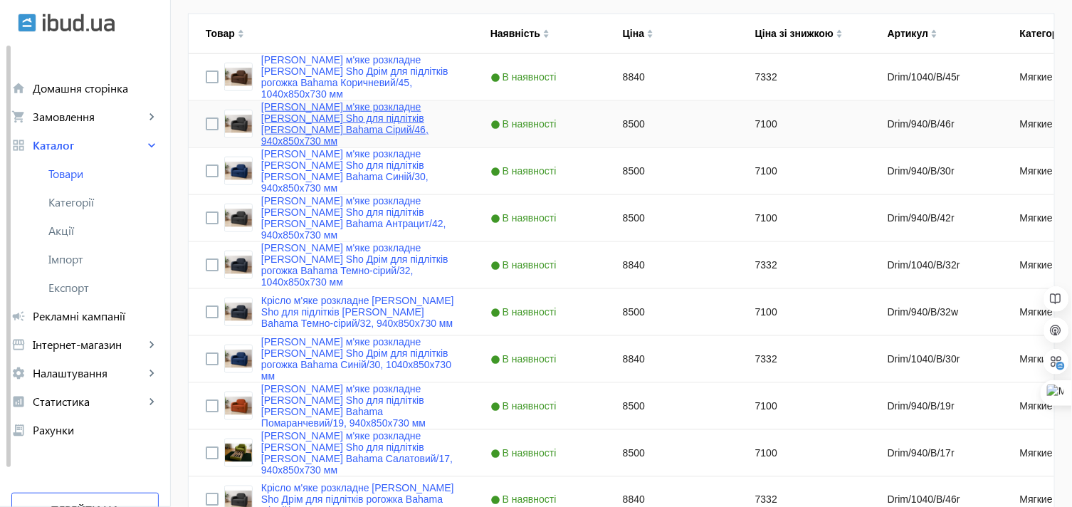
type input "Кресло мягкое раскладное [PERSON_NAME] Sho Дрим для подростков рогожка Bahama"
click at [290, 115] on link "[PERSON_NAME] м'яке розкладне [PERSON_NAME] Sho для підлітків [PERSON_NAME] Bah…" at bounding box center [358, 124] width 195 height 46
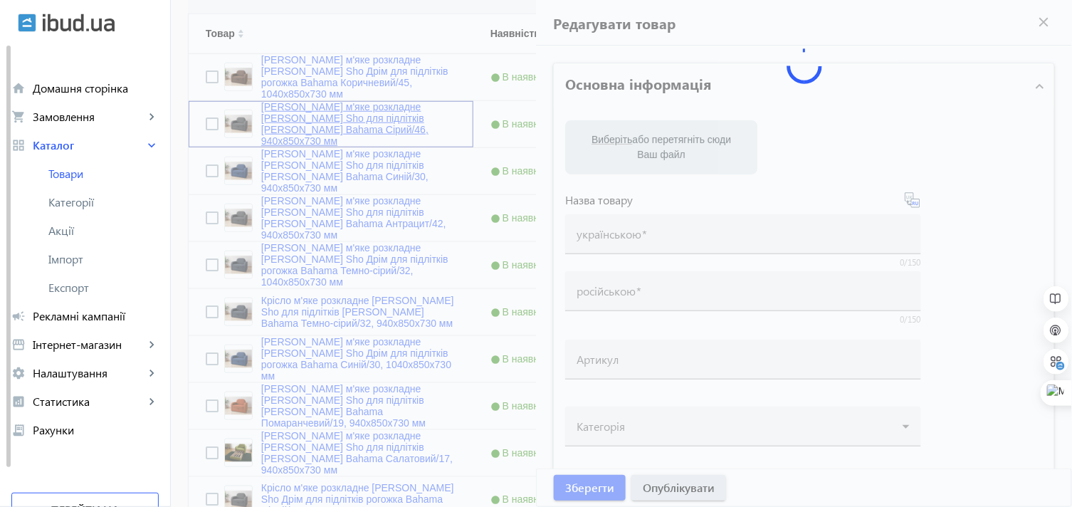
type input "[PERSON_NAME] м'яке розкладне [PERSON_NAME] Sho для підлітків [PERSON_NAME] Bah…"
type input "Кресло мягкое раскладное [PERSON_NAME] Sho для подростков [PERSON_NAME] Bahama …"
type input "Drim/940/B/46r"
type input "8500"
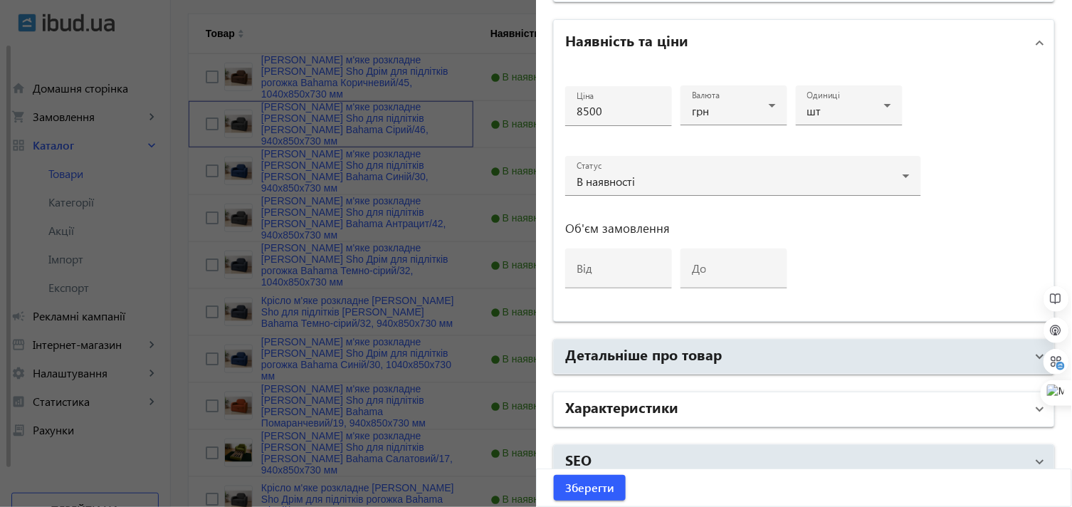
scroll to position [679, 0]
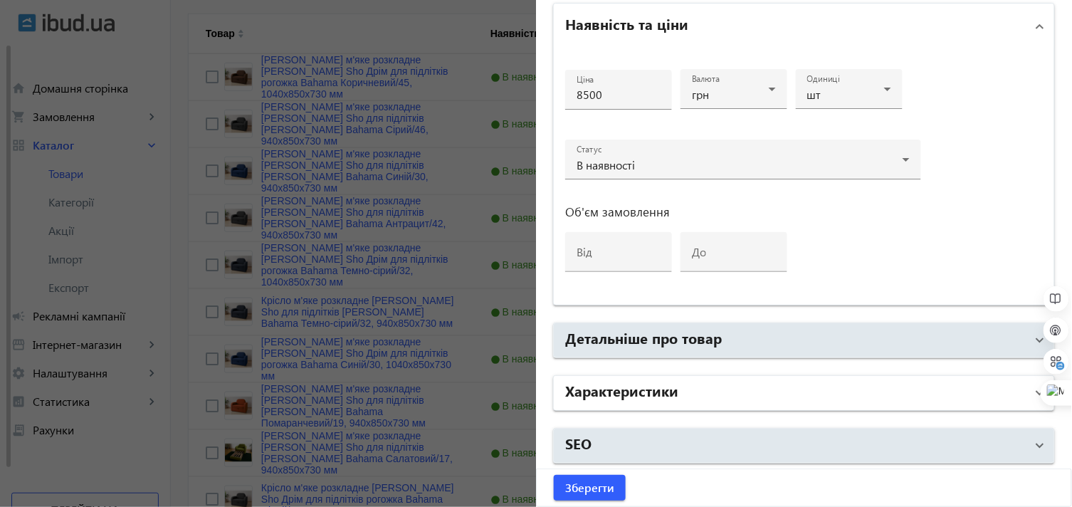
click at [622, 393] on h2 "Характеристики" at bounding box center [621, 390] width 113 height 20
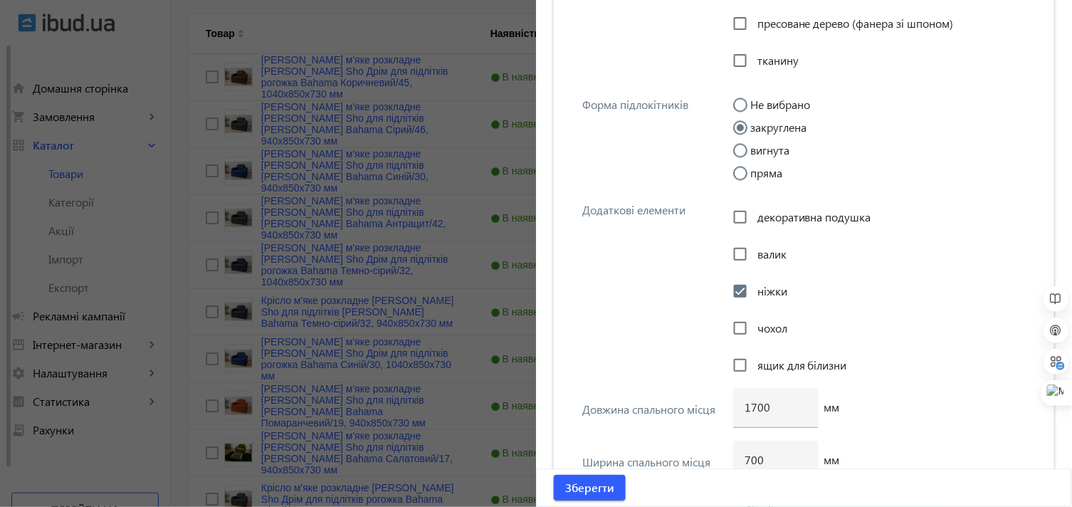
scroll to position [2578, 0]
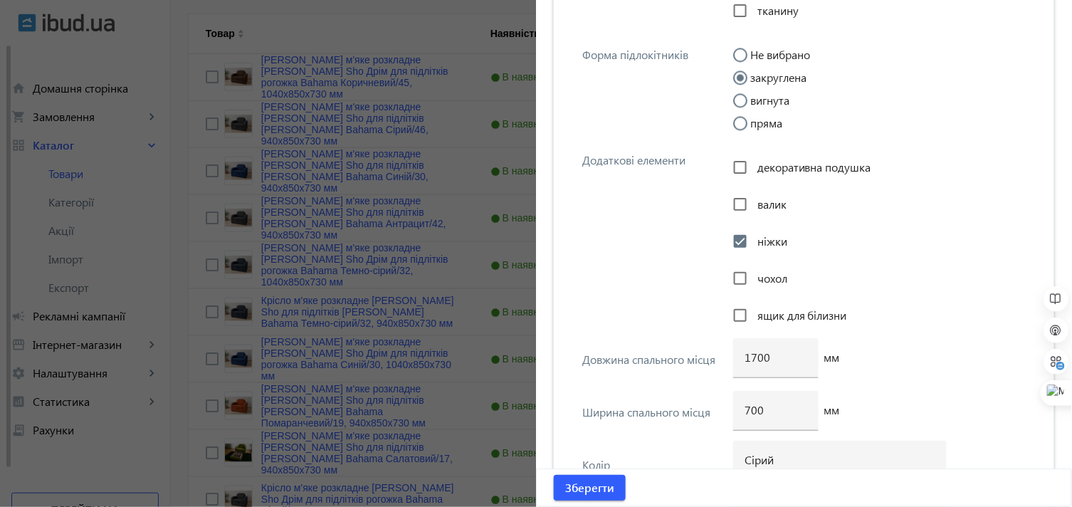
click at [449, 310] on div at bounding box center [536, 253] width 1072 height 507
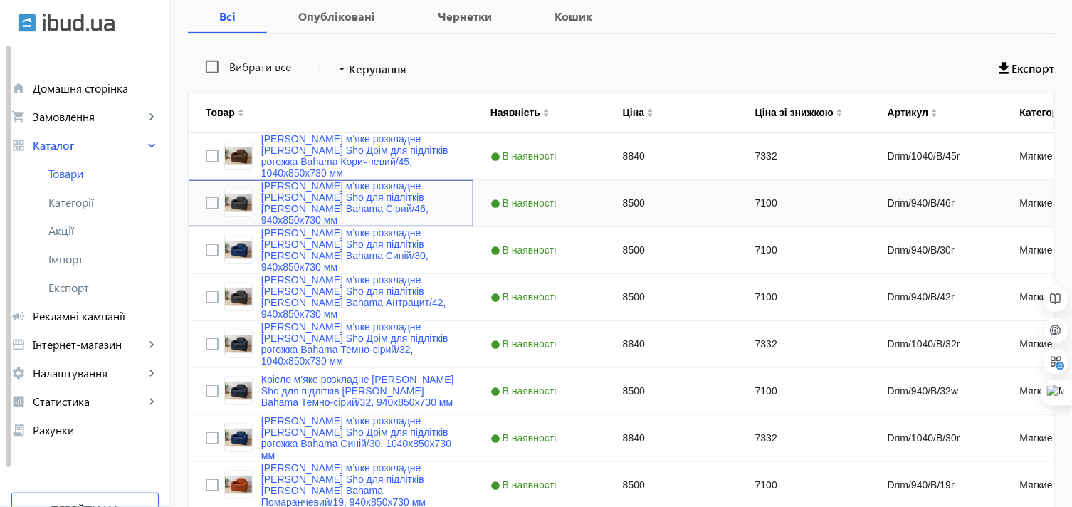
scroll to position [474, 0]
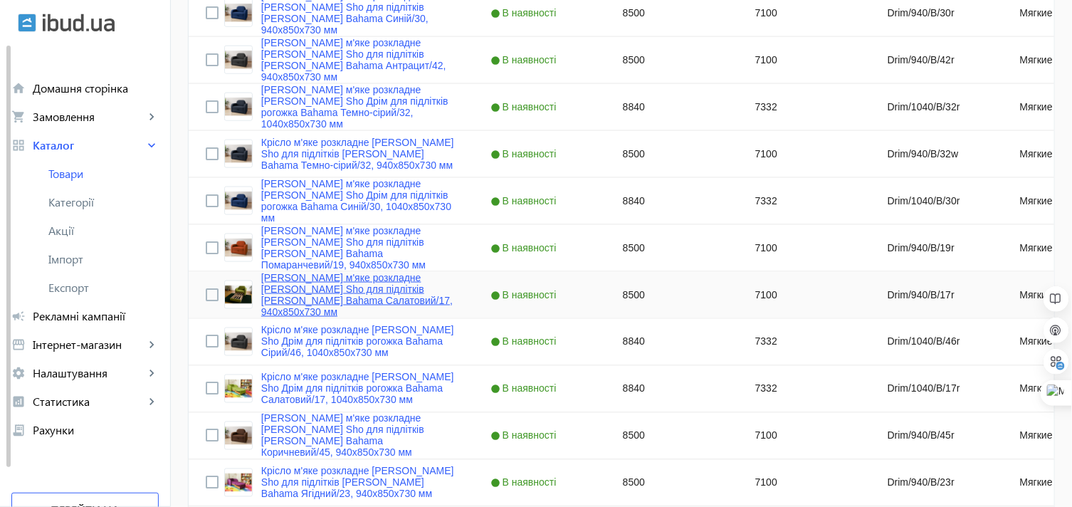
click at [278, 283] on link "[PERSON_NAME] м'яке розкладне [PERSON_NAME] Sho для підлітків [PERSON_NAME] Bah…" at bounding box center [358, 295] width 195 height 46
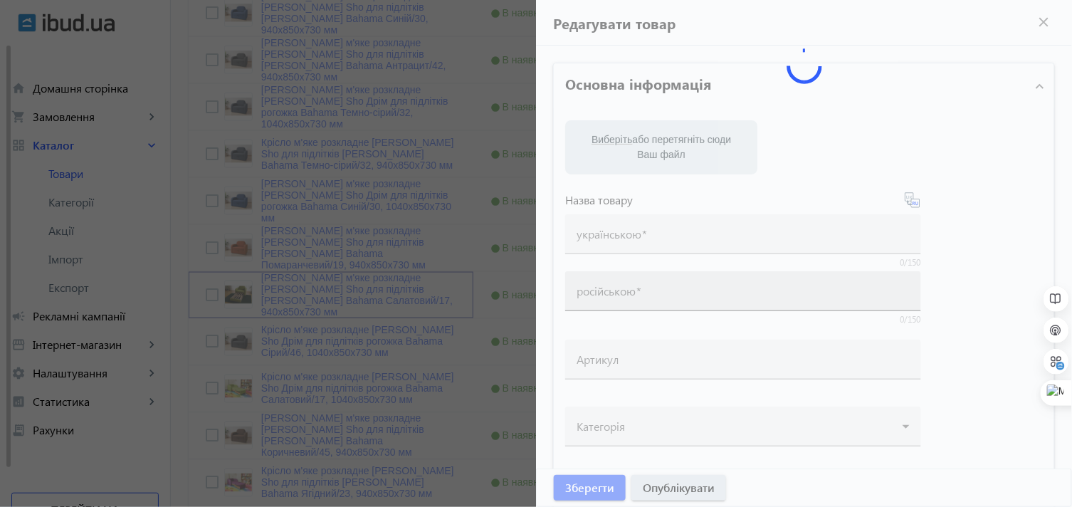
type input "[PERSON_NAME] м'яке розкладне [PERSON_NAME] Sho для підлітків [PERSON_NAME] Bah…"
type input "Кресло мягкое раскладное [PERSON_NAME] Sho для подростков [PERSON_NAME] Bahama …"
type input "Drim/940/B/17r"
type input "8500"
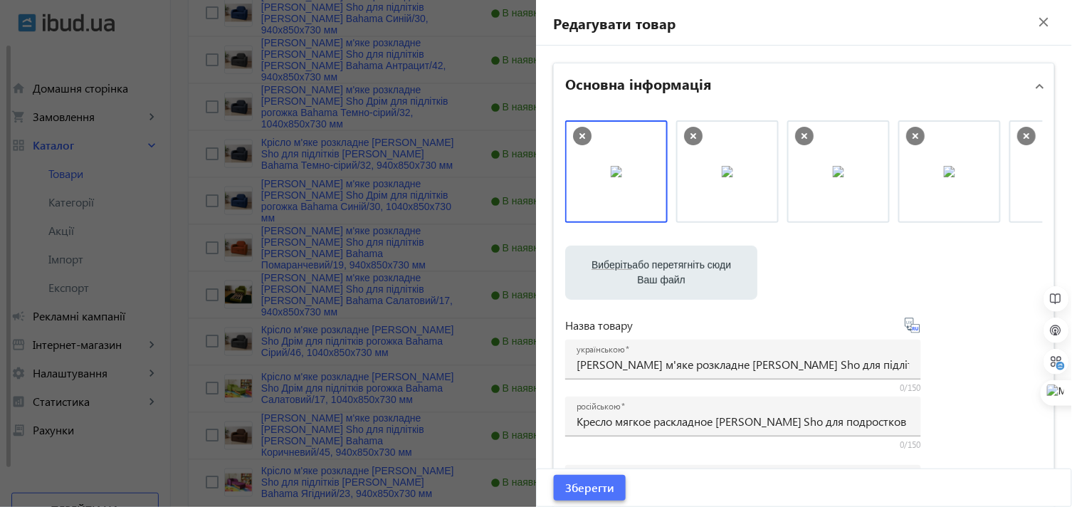
click at [593, 488] on span "Зберегти" at bounding box center [589, 488] width 49 height 16
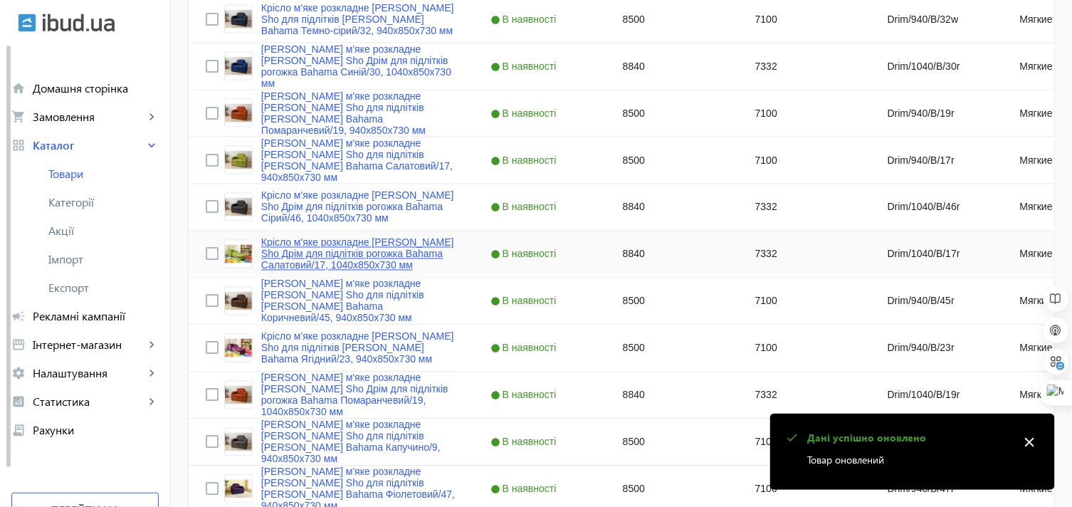
scroll to position [632, 0]
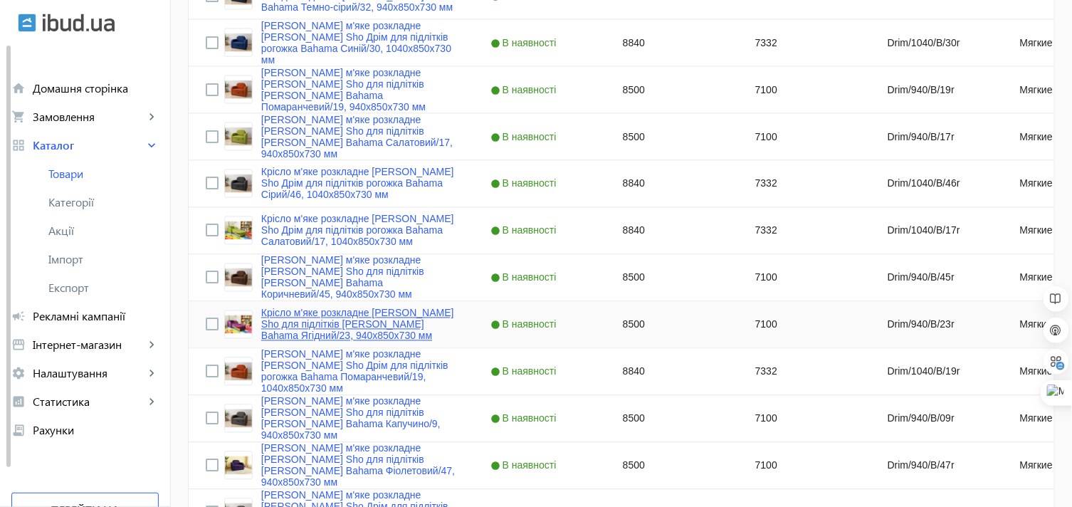
click at [278, 313] on link "Крісло м'яке розкладне [PERSON_NAME] Sho для підлітків [PERSON_NAME] Bahama Ягі…" at bounding box center [358, 325] width 195 height 34
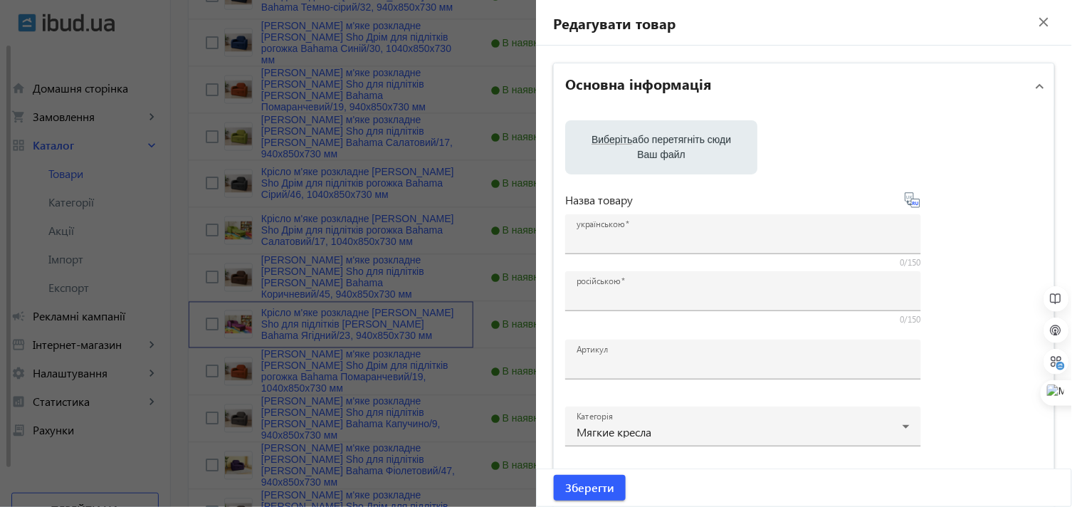
type input "Крісло м'яке розкладне [PERSON_NAME] Sho для підлітків [PERSON_NAME] Bahama Ягі…"
type input "Кресло мягкое раскладное [PERSON_NAME] Sho для подростков [PERSON_NAME] Bahama …"
type input "Drim/940/B/23r"
type input "8500"
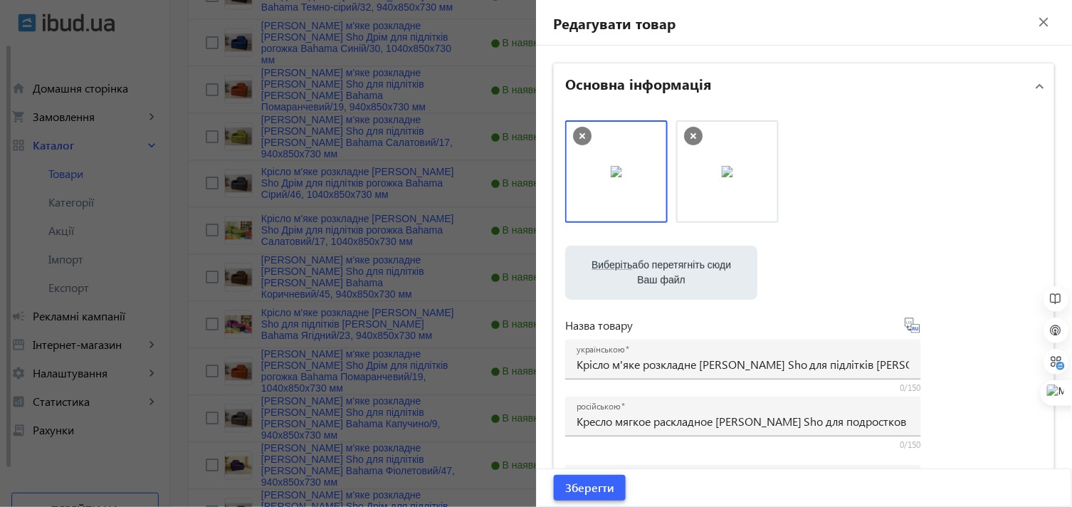
click at [591, 487] on span "Зберегти" at bounding box center [589, 488] width 49 height 16
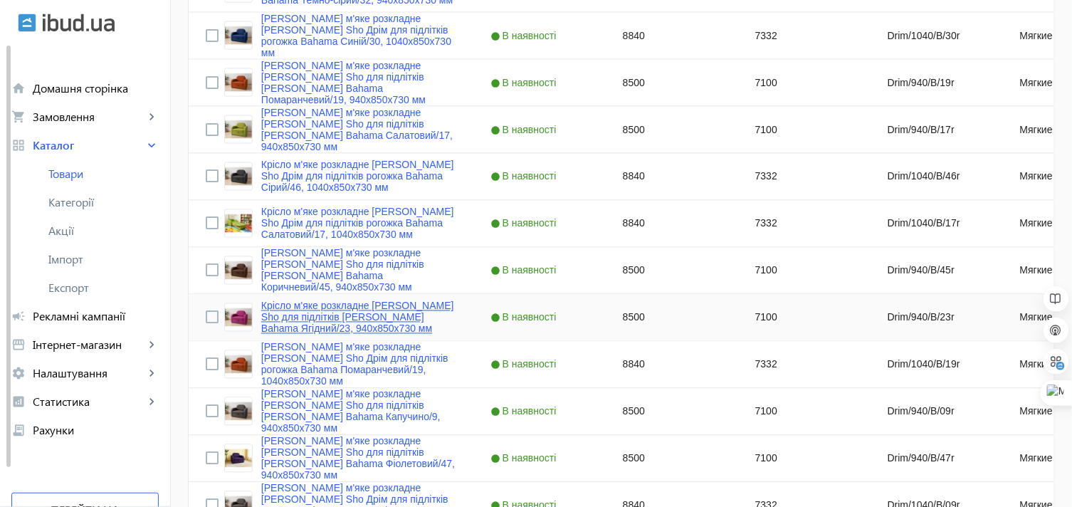
scroll to position [877, 0]
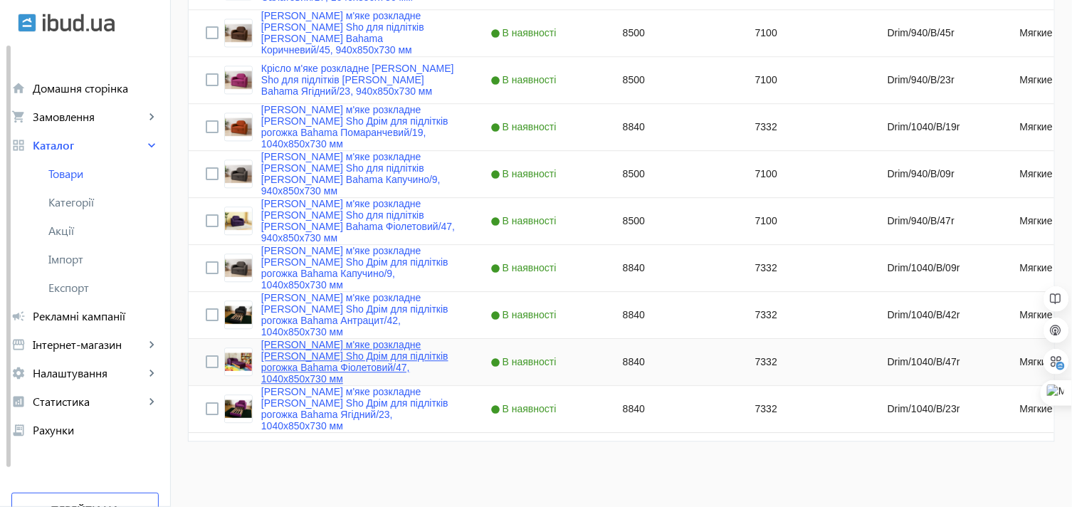
click at [275, 351] on link "[PERSON_NAME] м'яке розкладне [PERSON_NAME] Sho Дрім для підлітків рогожка Baha…" at bounding box center [358, 362] width 195 height 46
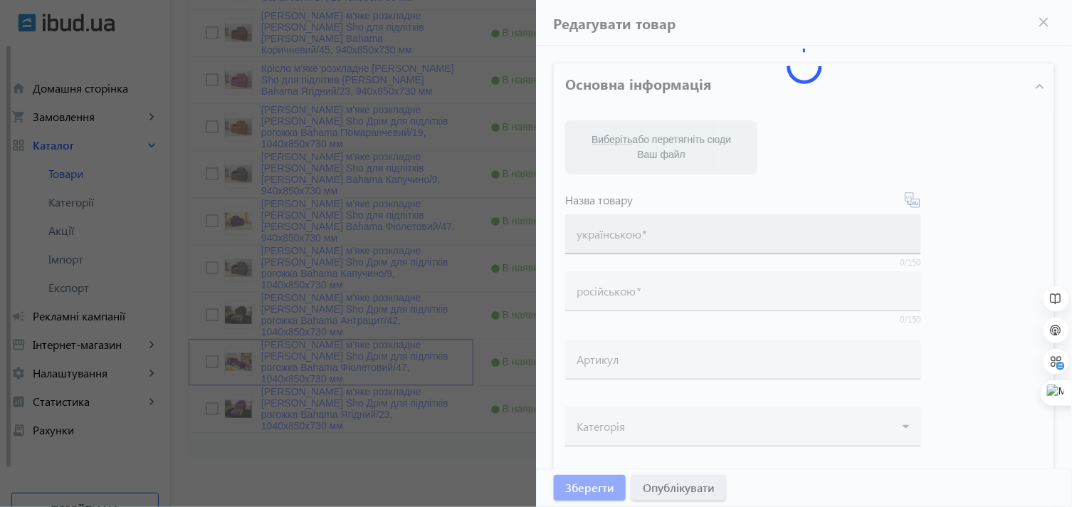
type input "[PERSON_NAME] м'яке розкладне [PERSON_NAME] Sho Дрім для підлітків рогожка Baha…"
type input "Кресло мягкое раскладное [PERSON_NAME] Sho Дрим для подростков рогожка Bahama Ф…"
type input "Drim/1040/B/47r"
type input "8840"
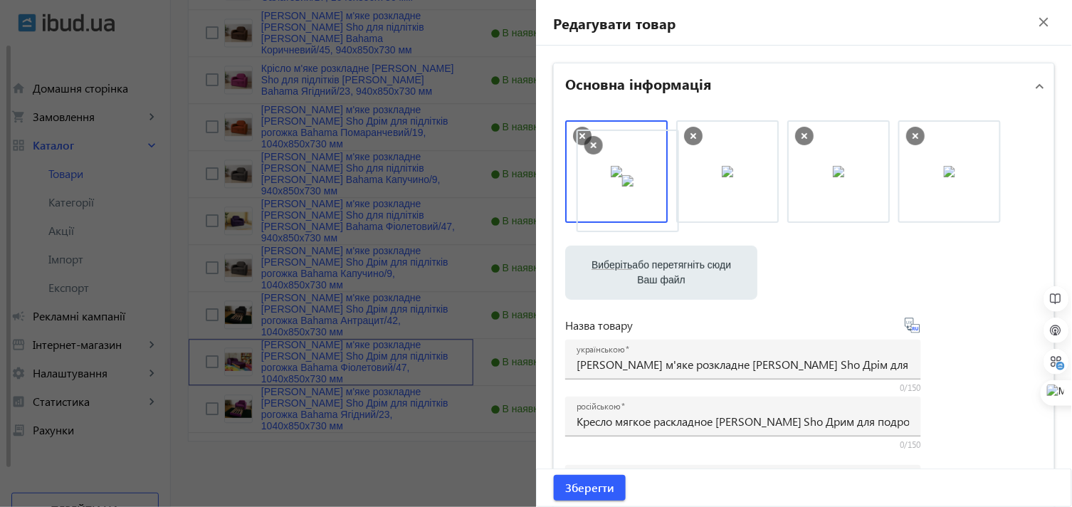
drag, startPoint x: 821, startPoint y: 175, endPoint x: 613, endPoint y: 183, distance: 208.0
drag, startPoint x: 936, startPoint y: 174, endPoint x: 623, endPoint y: 181, distance: 313.3
drag, startPoint x: 819, startPoint y: 181, endPoint x: 621, endPoint y: 183, distance: 198.6
click at [589, 489] on span "Зберегти" at bounding box center [589, 488] width 49 height 16
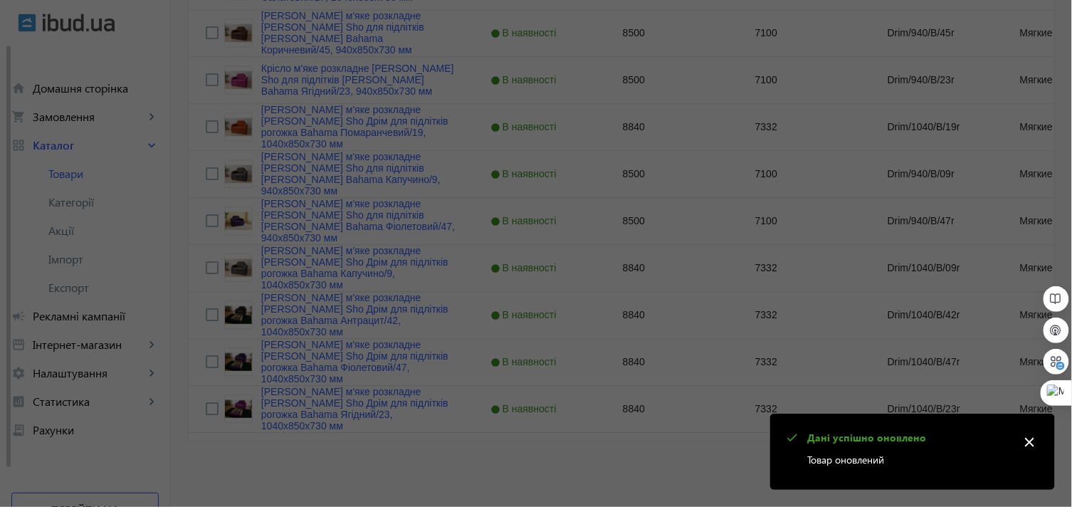
scroll to position [0, 0]
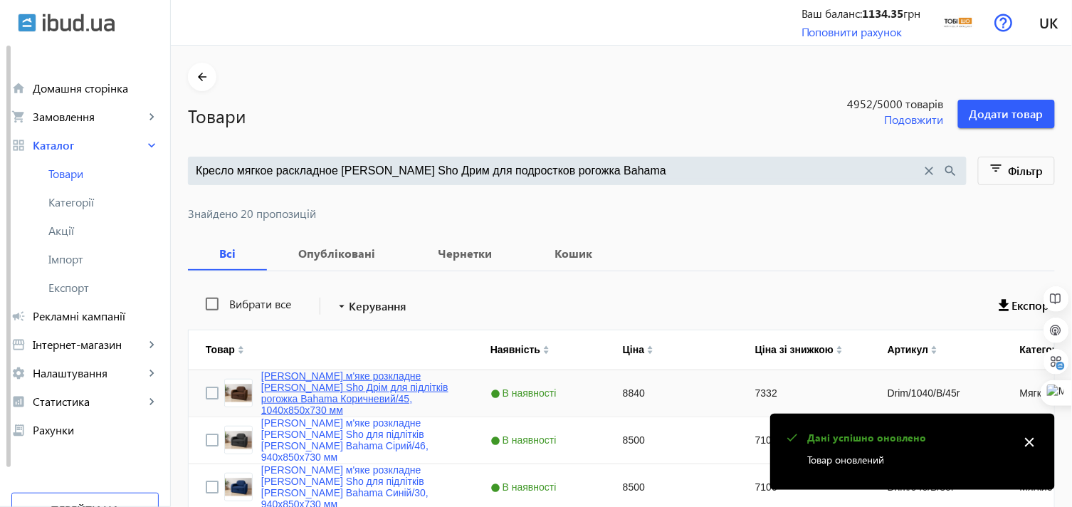
click at [324, 383] on link "[PERSON_NAME] м'яке розкладне [PERSON_NAME] Sho Дрім для підлітків рогожка Baha…" at bounding box center [358, 393] width 195 height 46
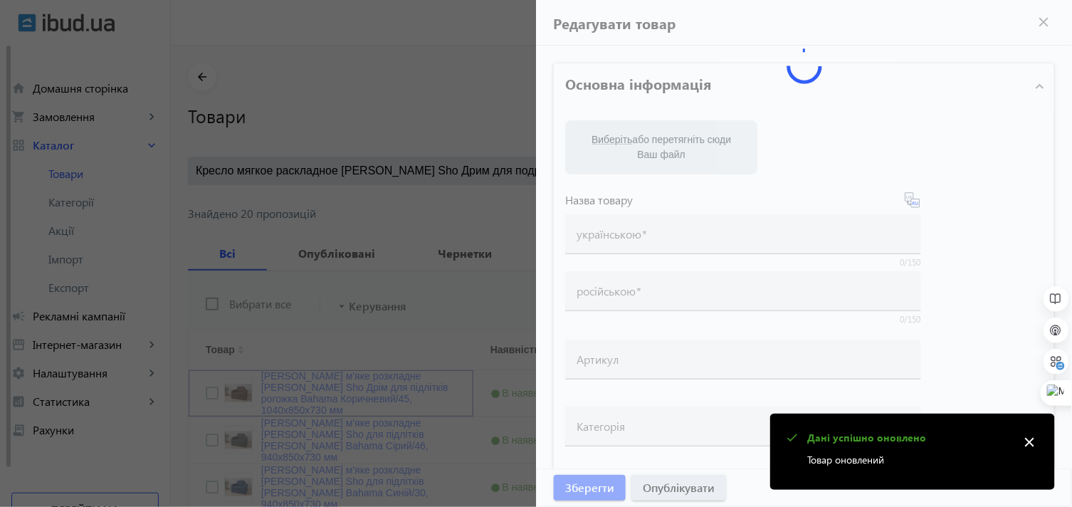
type input "[PERSON_NAME] м'яке розкладне [PERSON_NAME] Sho Дрім для підлітків рогожка Baha…"
type input "Кресло мягкое раскладное [PERSON_NAME] Sho Дрим для подростков рогожка Bahama К…"
type input "Drim/1040/B/45r"
type input "8840"
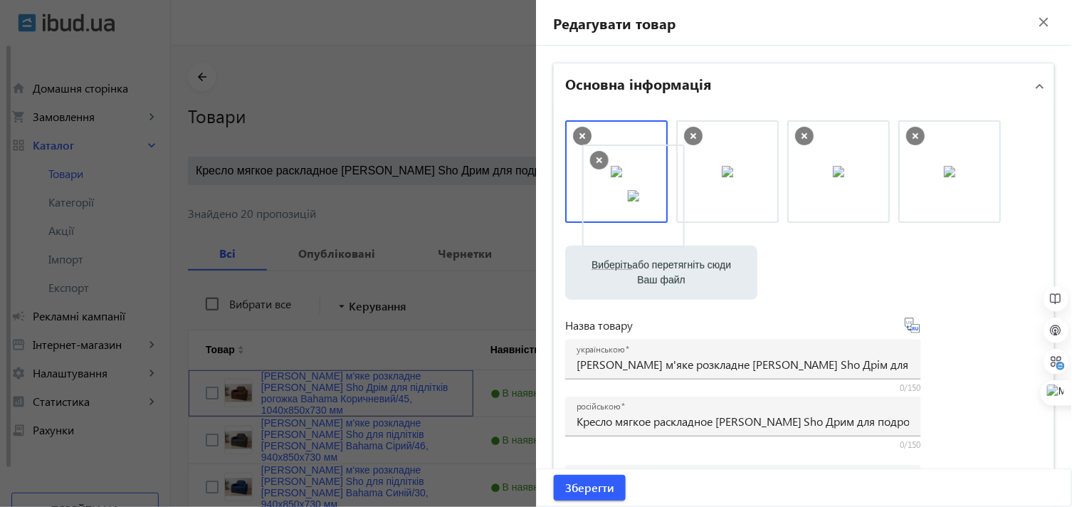
drag, startPoint x: 930, startPoint y: 183, endPoint x: 613, endPoint y: 202, distance: 317.4
click at [595, 482] on span "Зберегти" at bounding box center [589, 488] width 49 height 16
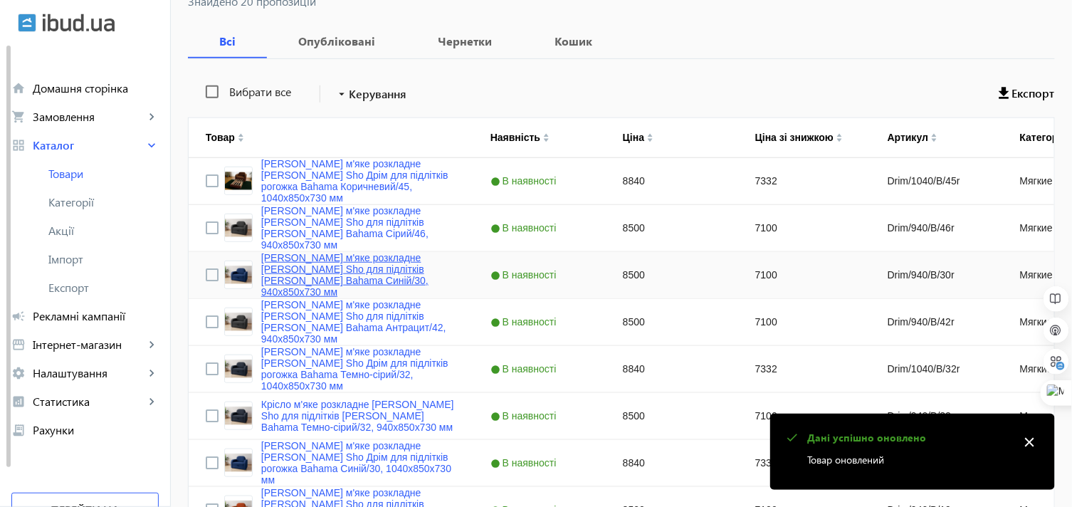
scroll to position [237, 0]
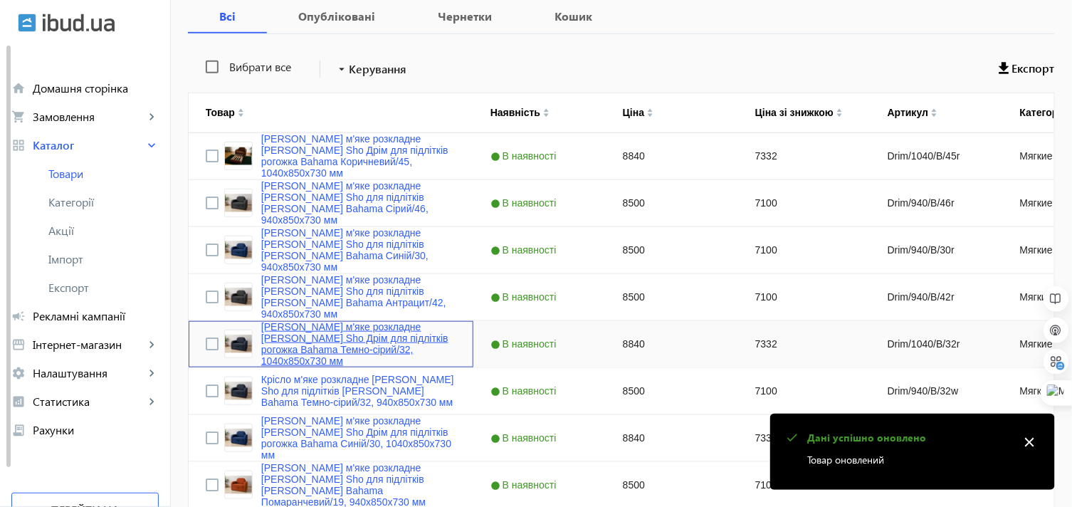
click at [329, 337] on link "[PERSON_NAME] м'яке розкладне [PERSON_NAME] Sho Дрім для підлітків рогожка Baha…" at bounding box center [358, 344] width 195 height 46
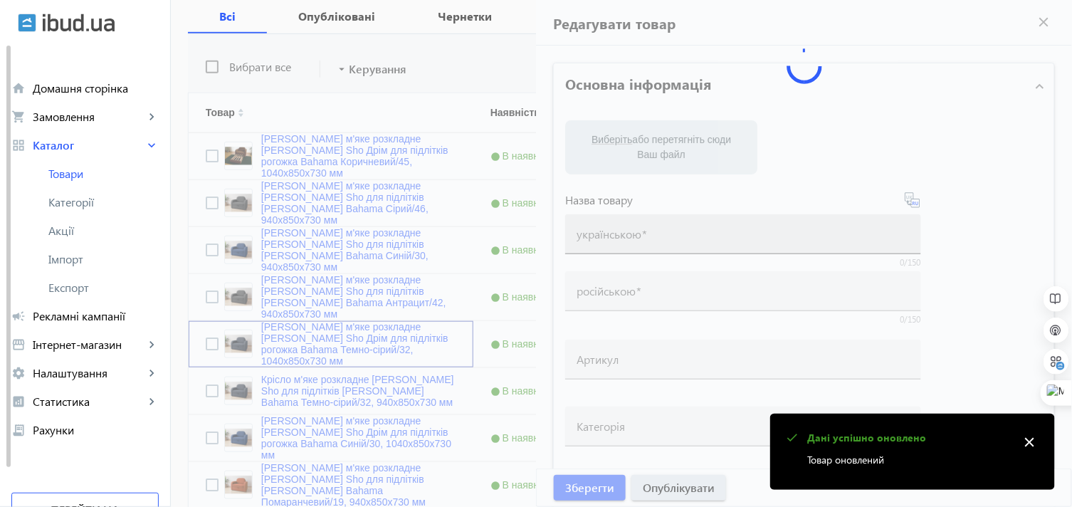
type input "[PERSON_NAME] м'яке розкладне [PERSON_NAME] Sho Дрім для підлітків рогожка Baha…"
type input "Кресло мягкое раскладное [PERSON_NAME] Sho Дрим для подростков рогожка Bahama Т…"
type input "Drim/1040/B/32r"
type input "8840"
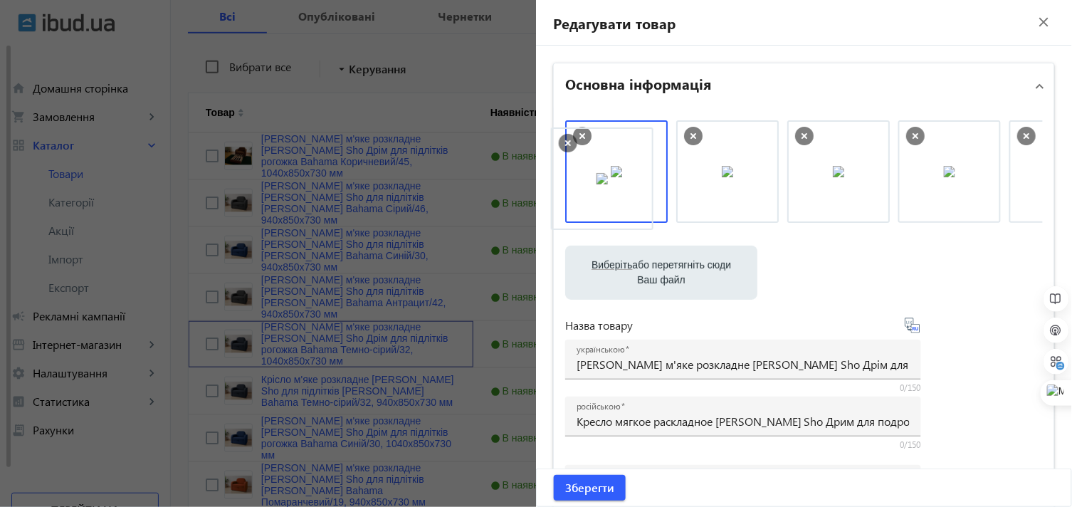
drag, startPoint x: 845, startPoint y: 183, endPoint x: 612, endPoint y: 190, distance: 232.9
drag, startPoint x: 820, startPoint y: 180, endPoint x: 642, endPoint y: 172, distance: 178.2
drag, startPoint x: 834, startPoint y: 173, endPoint x: 617, endPoint y: 182, distance: 218.0
drag, startPoint x: 809, startPoint y: 179, endPoint x: 564, endPoint y: 196, distance: 246.3
click at [580, 478] on span "submit" at bounding box center [590, 488] width 72 height 34
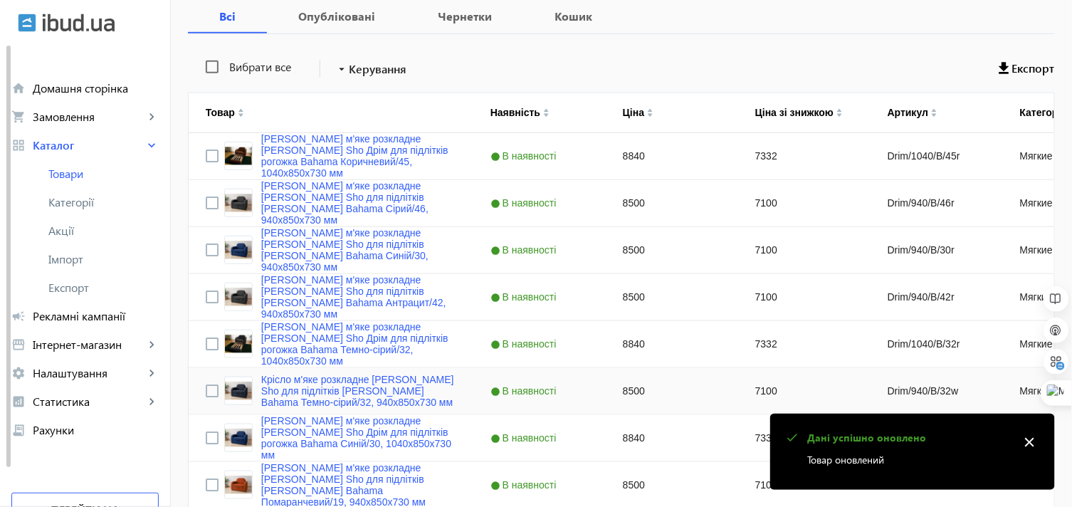
scroll to position [316, 0]
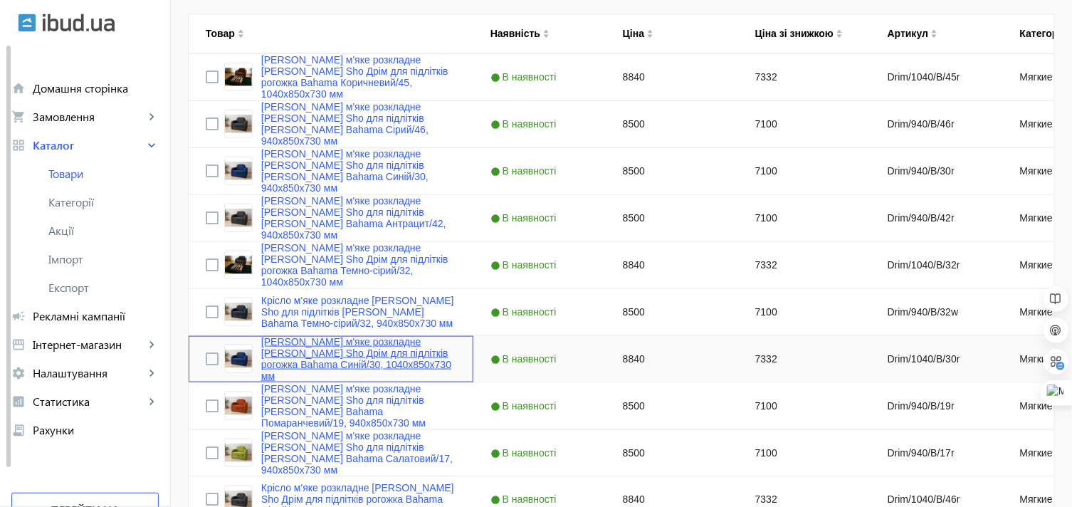
click at [310, 346] on link "[PERSON_NAME] м'яке розкладне [PERSON_NAME] Sho Дрім для підлітків рогожка Baha…" at bounding box center [358, 359] width 195 height 46
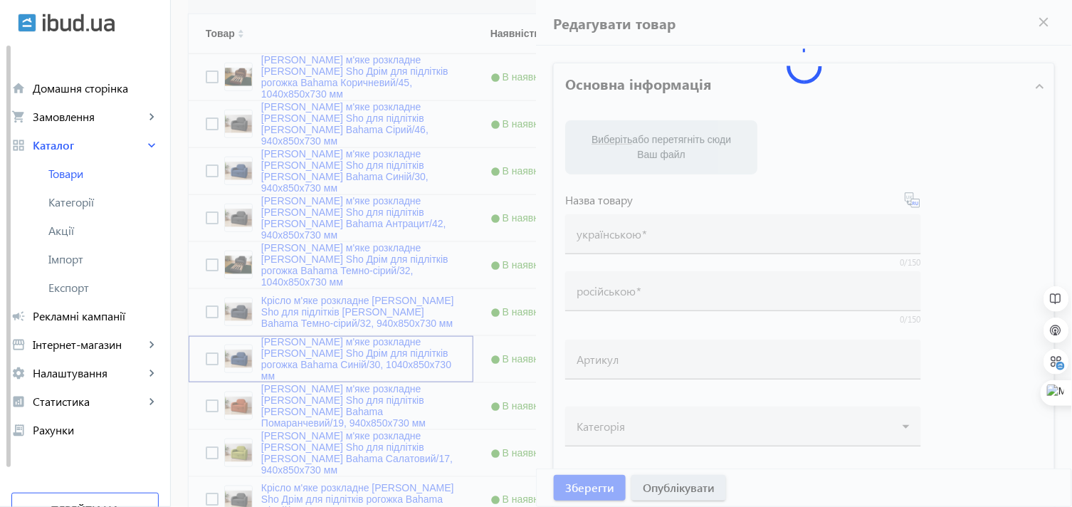
type input "[PERSON_NAME] м'яке розкладне [PERSON_NAME] Sho Дрім для підлітків рогожка Baha…"
type input "Кресло мягкое раскладное [PERSON_NAME] Sho Дрим для подростков рогожка Bahama С…"
type input "Drim/1040/B/30r"
type input "8840"
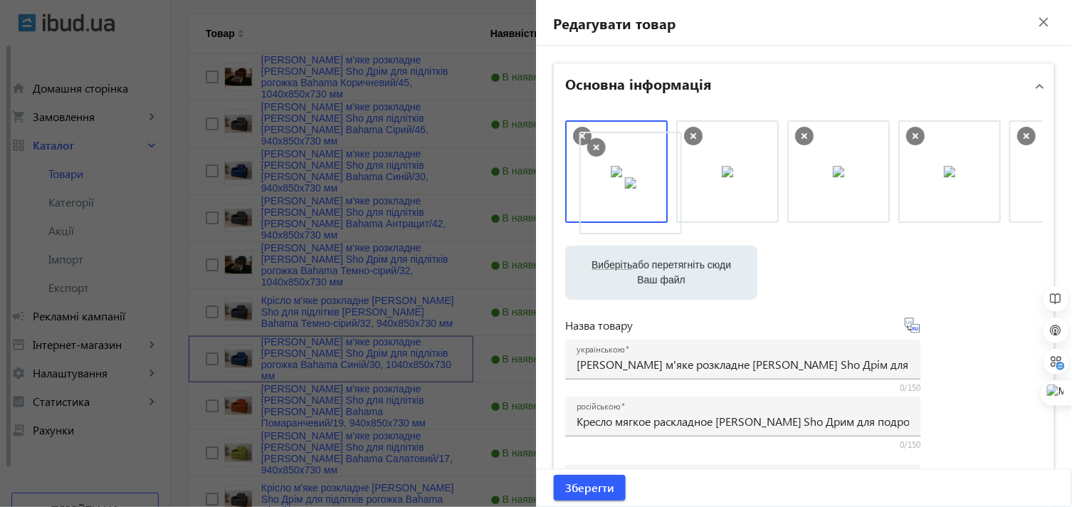
drag, startPoint x: 888, startPoint y: 189, endPoint x: 617, endPoint y: 198, distance: 271.4
drag, startPoint x: 851, startPoint y: 183, endPoint x: 655, endPoint y: 179, distance: 196.5
drag, startPoint x: 841, startPoint y: 183, endPoint x: 612, endPoint y: 196, distance: 228.9
click at [593, 480] on span "Зберегти" at bounding box center [589, 488] width 49 height 16
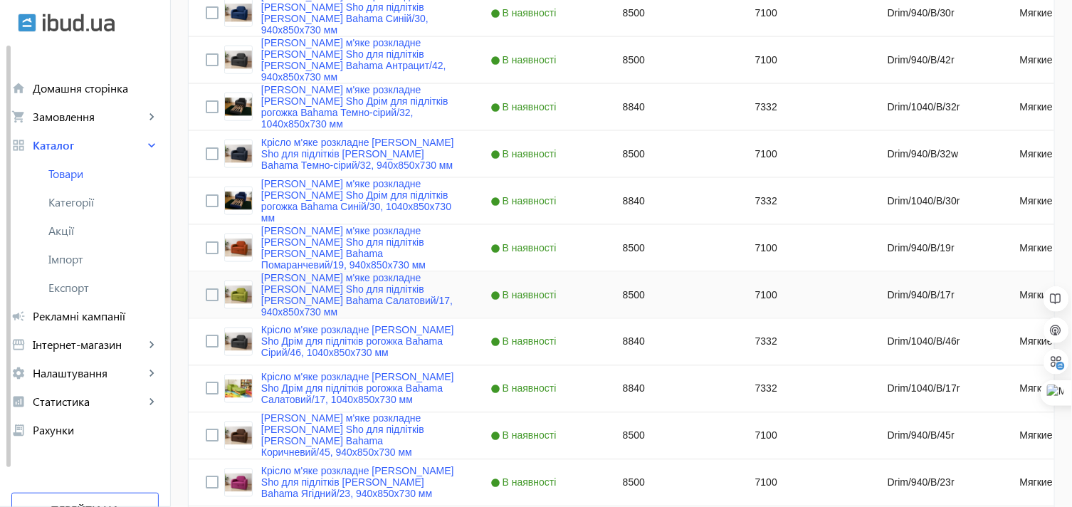
scroll to position [553, 0]
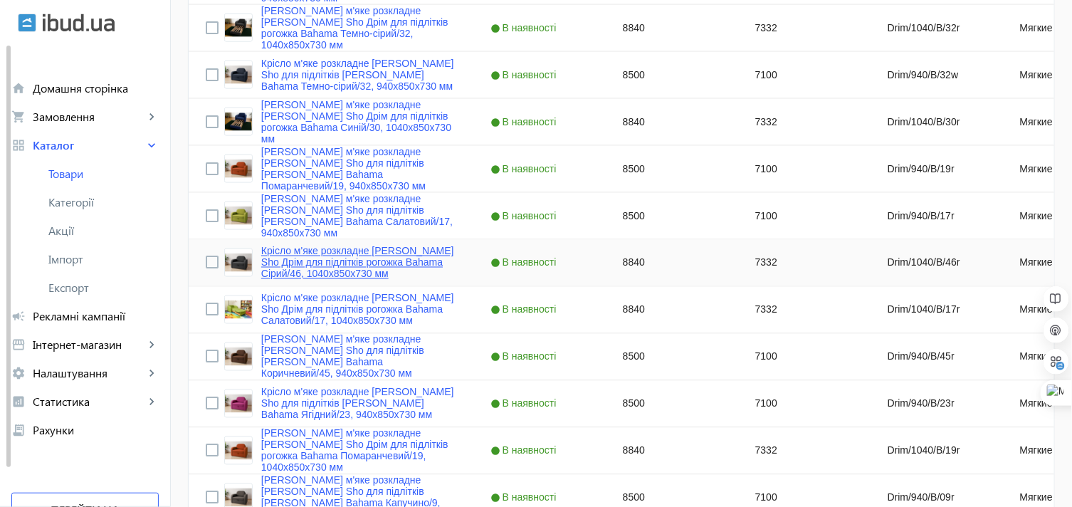
click at [267, 252] on link "Крісло м'яке розкладне [PERSON_NAME] Sho Дрім для підлітків рогожка Bahama Сіри…" at bounding box center [358, 263] width 195 height 34
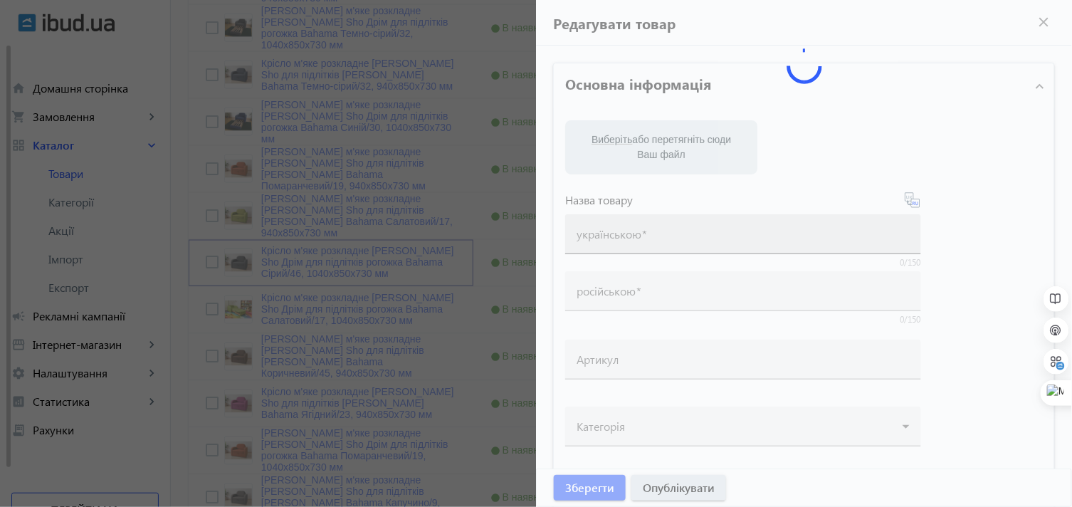
type input "Крісло м'яке розкладне [PERSON_NAME] Sho Дрім для підлітків рогожка Bahama Сіри…"
type input "Кресло мягкое раскладное [PERSON_NAME] Sho Дрим для подростков рогожка Bahama С…"
type input "Drim/1040/B/46r"
type input "8840"
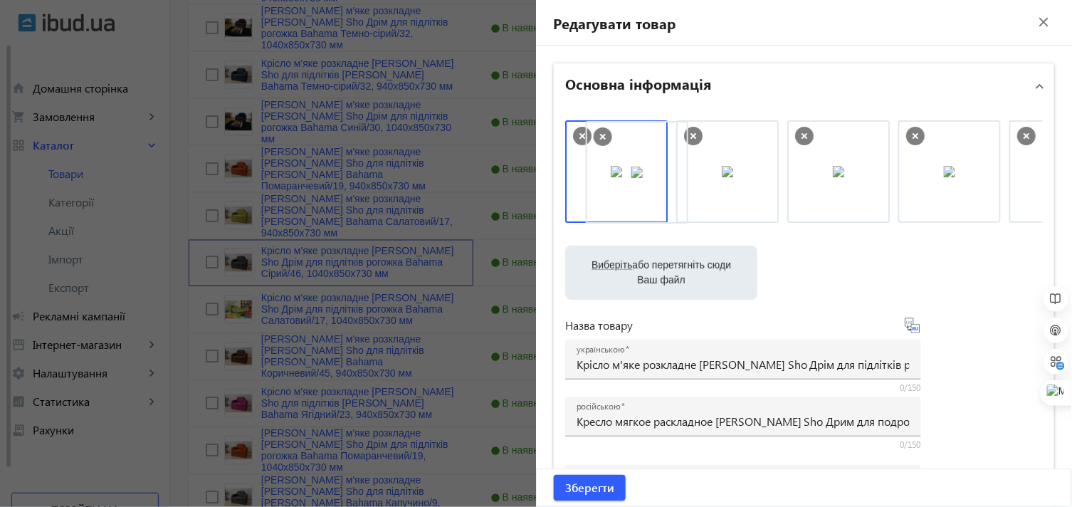
drag, startPoint x: 835, startPoint y: 178, endPoint x: 645, endPoint y: 179, distance: 190.1
drag, startPoint x: 829, startPoint y: 178, endPoint x: 607, endPoint y: 180, distance: 222.1
drag, startPoint x: 820, startPoint y: 172, endPoint x: 541, endPoint y: 181, distance: 279.2
click at [572, 478] on span "submit" at bounding box center [590, 488] width 72 height 34
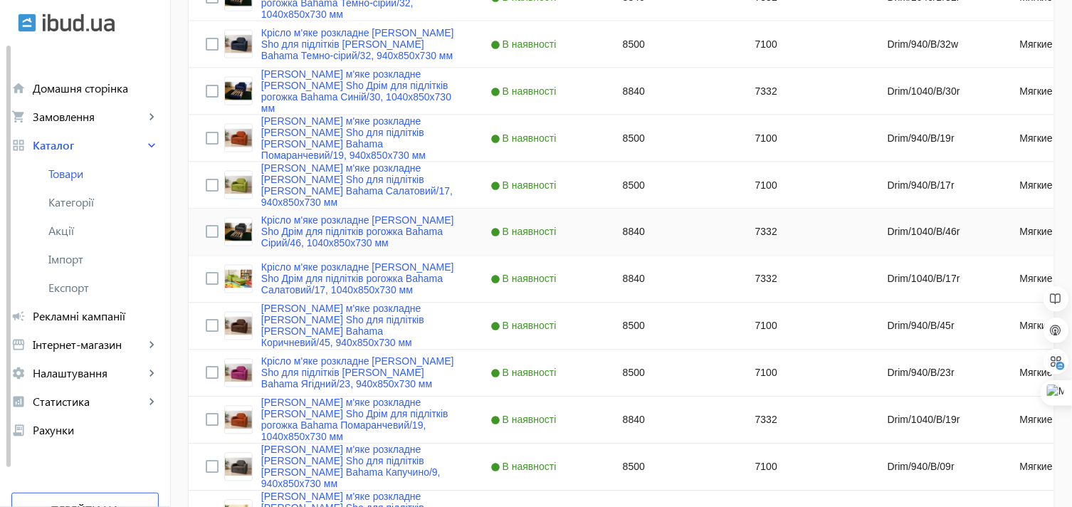
scroll to position [632, 0]
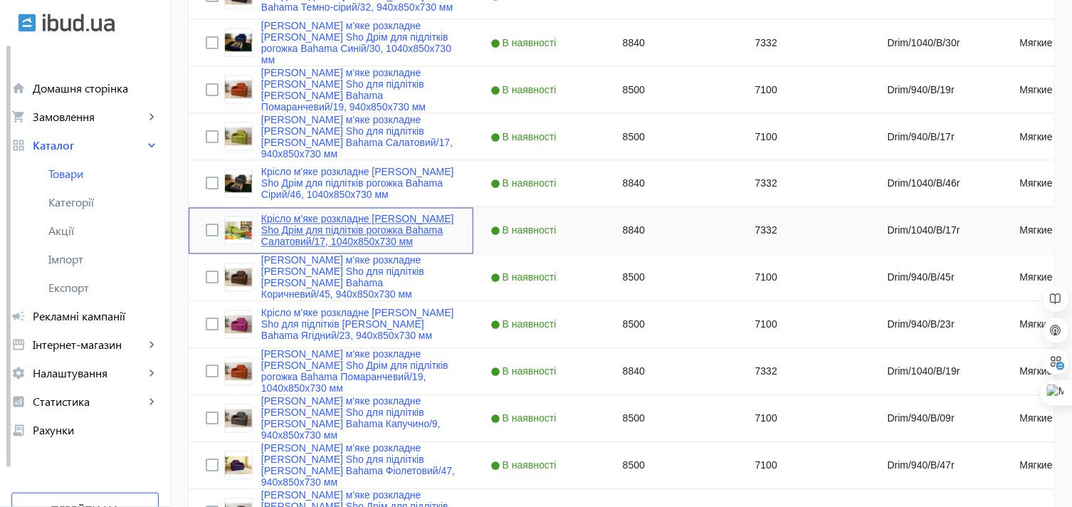
click at [271, 218] on link "Крісло м'яке розкладне [PERSON_NAME] Sho Дрім для підлітків рогожка Bahama Сала…" at bounding box center [358, 231] width 195 height 34
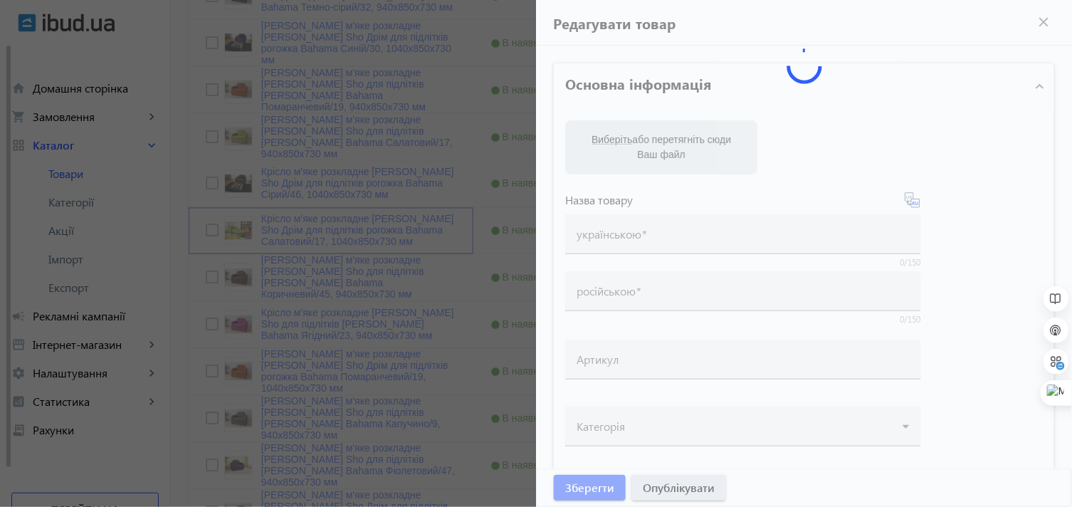
type input "Крісло м'яке розкладне [PERSON_NAME] Sho Дрім для підлітків рогожка Bahama Сала…"
type input "Кресло мягкое раскладное [PERSON_NAME] Sho Дрим для подростков рогожка Bahama С…"
type input "Drim/1040/B/17r"
type input "8840"
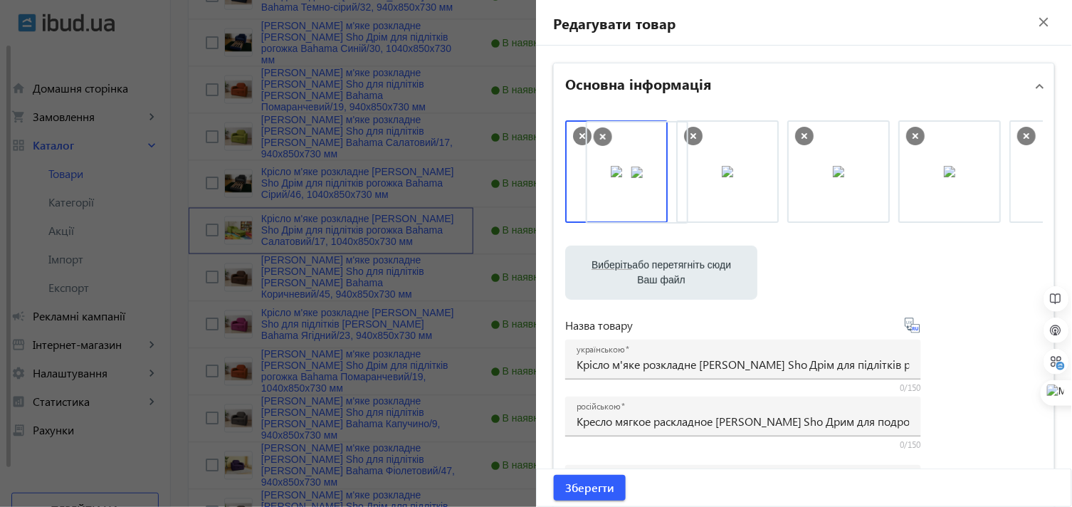
drag, startPoint x: 1009, startPoint y: 176, endPoint x: 588, endPoint y: 177, distance: 421.5
drag, startPoint x: 848, startPoint y: 177, endPoint x: 642, endPoint y: 174, distance: 205.8
drag, startPoint x: 816, startPoint y: 182, endPoint x: 584, endPoint y: 188, distance: 231.4
drag, startPoint x: 823, startPoint y: 182, endPoint x: 593, endPoint y: 199, distance: 230.6
drag, startPoint x: 819, startPoint y: 171, endPoint x: 596, endPoint y: 193, distance: 224.6
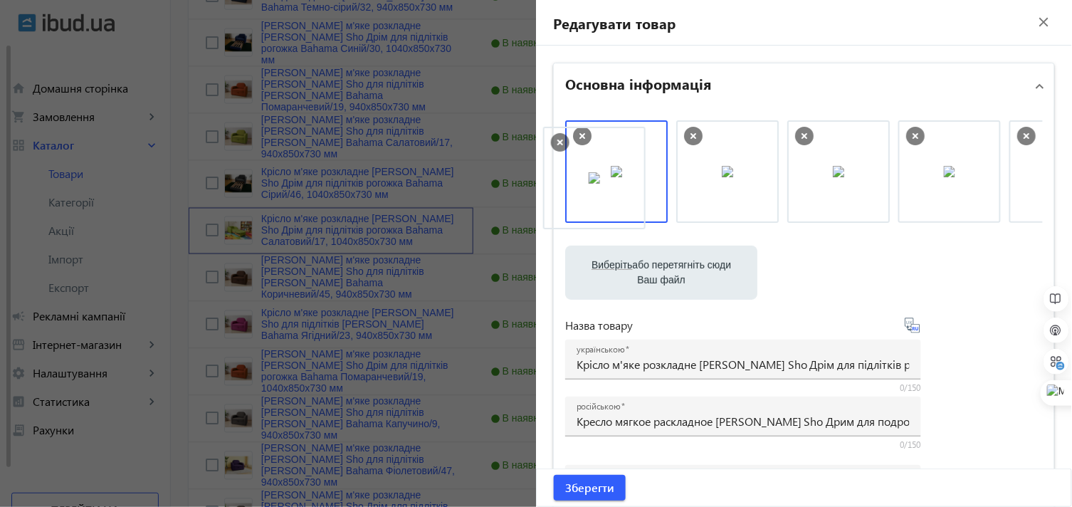
drag, startPoint x: 826, startPoint y: 152, endPoint x: 585, endPoint y: 158, distance: 240.7
drag, startPoint x: 621, startPoint y: 162, endPoint x: 801, endPoint y: 157, distance: 179.5
drag, startPoint x: 816, startPoint y: 153, endPoint x: 612, endPoint y: 160, distance: 203.7
click at [591, 482] on span "Зберегти" at bounding box center [589, 488] width 49 height 16
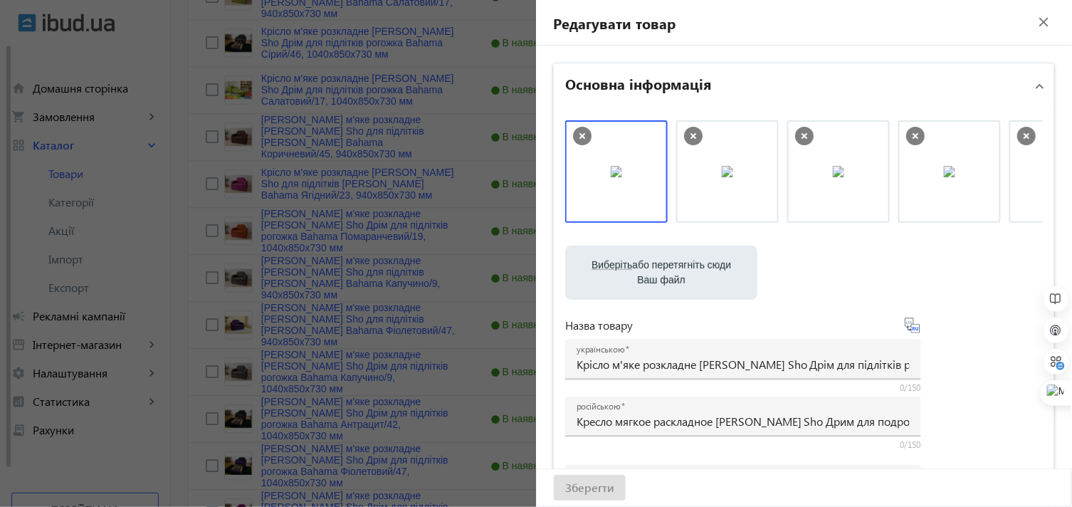
scroll to position [712, 0]
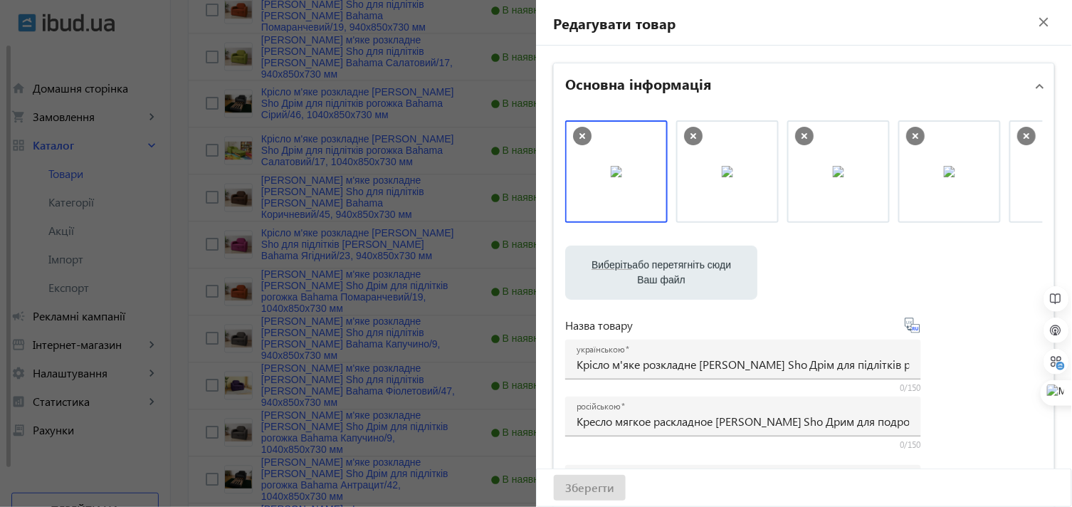
click at [444, 159] on div at bounding box center [536, 253] width 1072 height 507
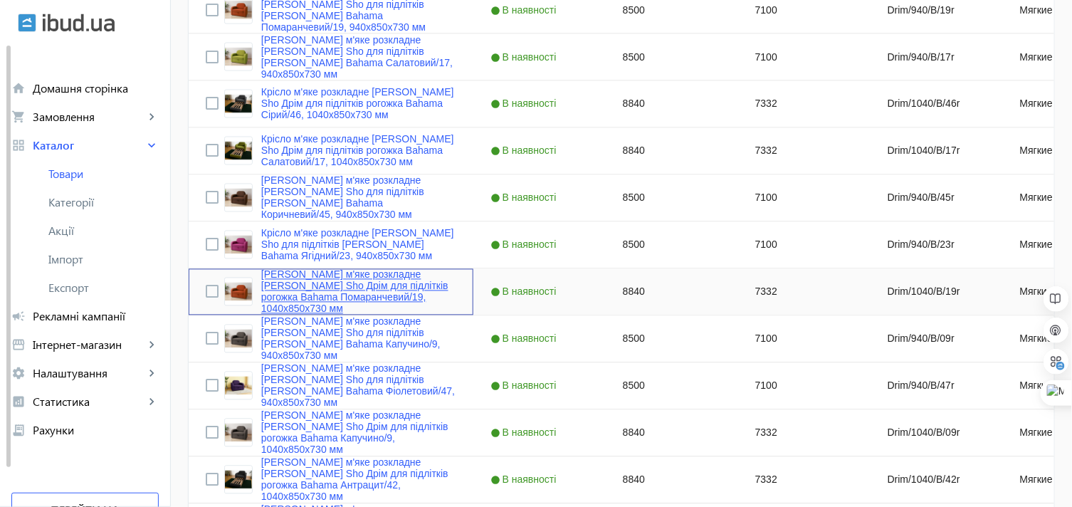
click at [280, 280] on link "[PERSON_NAME] м'яке розкладне [PERSON_NAME] Sho Дрім для підлітків рогожка Baha…" at bounding box center [358, 292] width 195 height 46
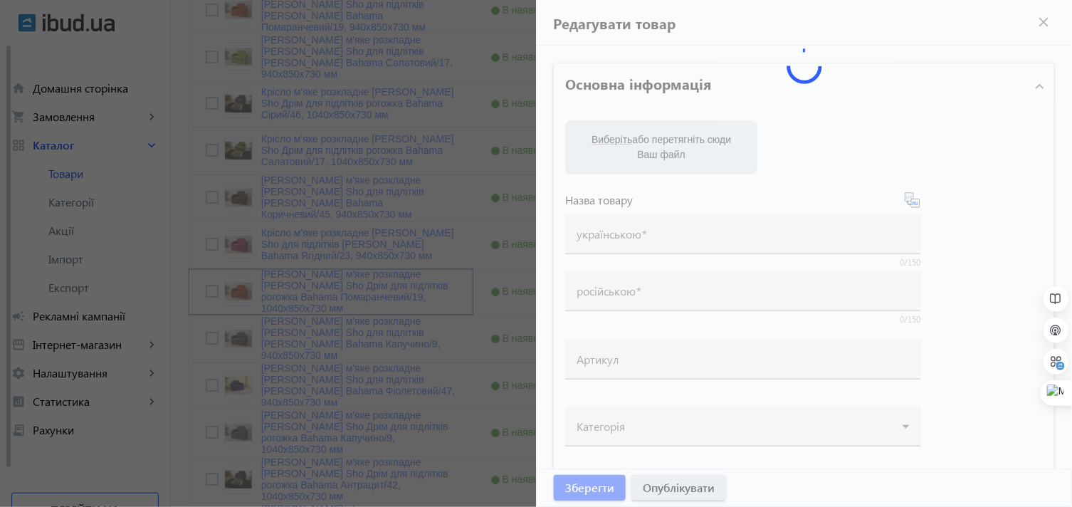
type input "[PERSON_NAME] м'яке розкладне [PERSON_NAME] Sho Дрім для підлітків рогожка Baha…"
type input "Кресло мягкое раскладное [PERSON_NAME] Sho Дрим для подростков рогожка Bahama О…"
type input "Drim/1040/B/19r"
type input "8840"
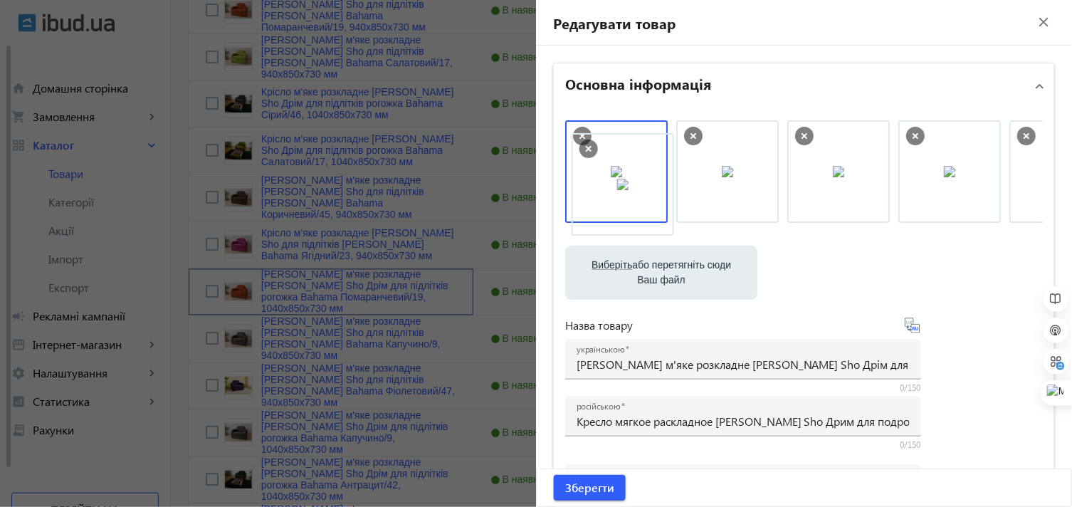
drag, startPoint x: 1019, startPoint y: 167, endPoint x: 582, endPoint y: 180, distance: 436.6
click at [607, 468] on mat-card "Зберегти" at bounding box center [804, 487] width 536 height 38
click at [599, 488] on span "Зберегти" at bounding box center [589, 488] width 49 height 16
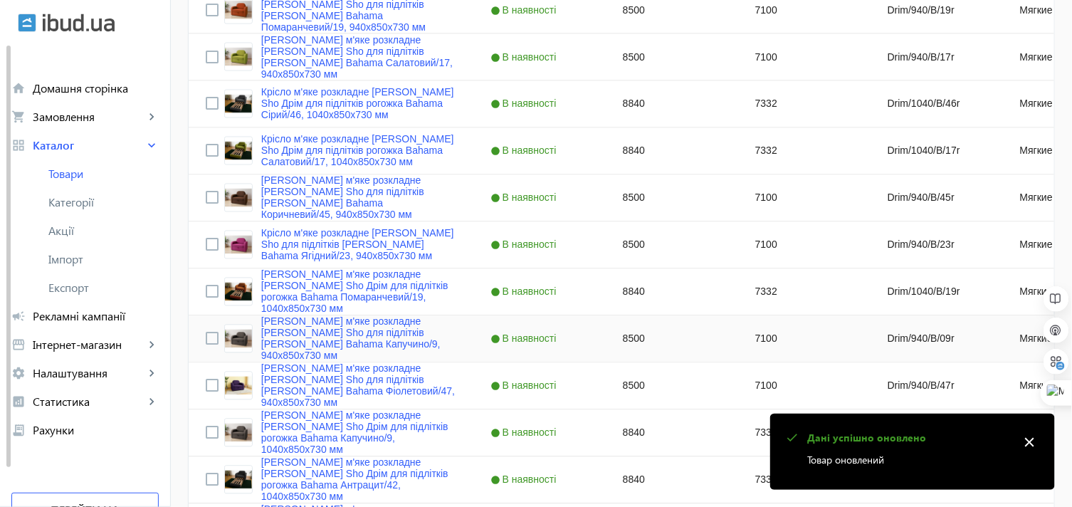
scroll to position [791, 0]
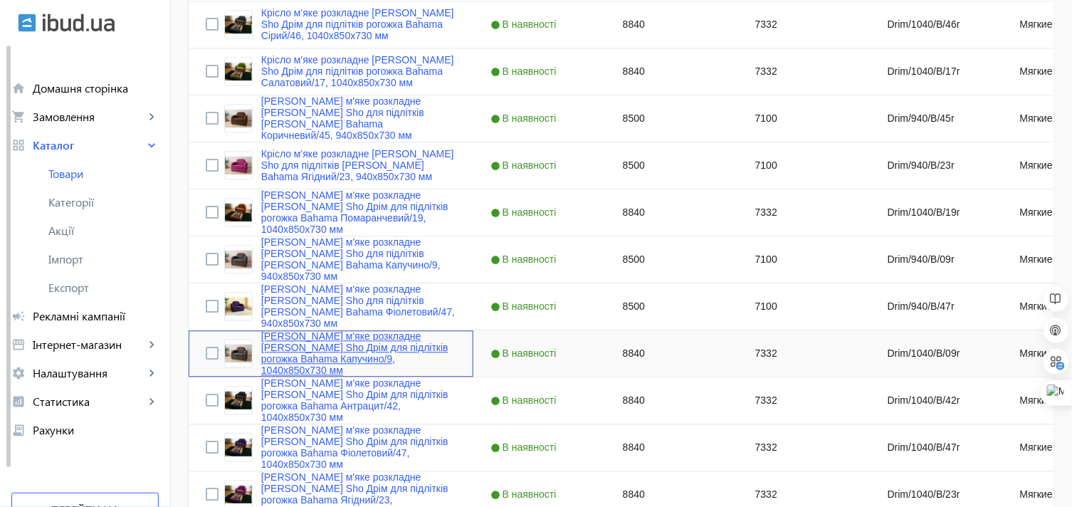
click at [278, 342] on link "[PERSON_NAME] м'яке розкладне [PERSON_NAME] Sho Дрім для підлітків рогожка Baha…" at bounding box center [358, 354] width 195 height 46
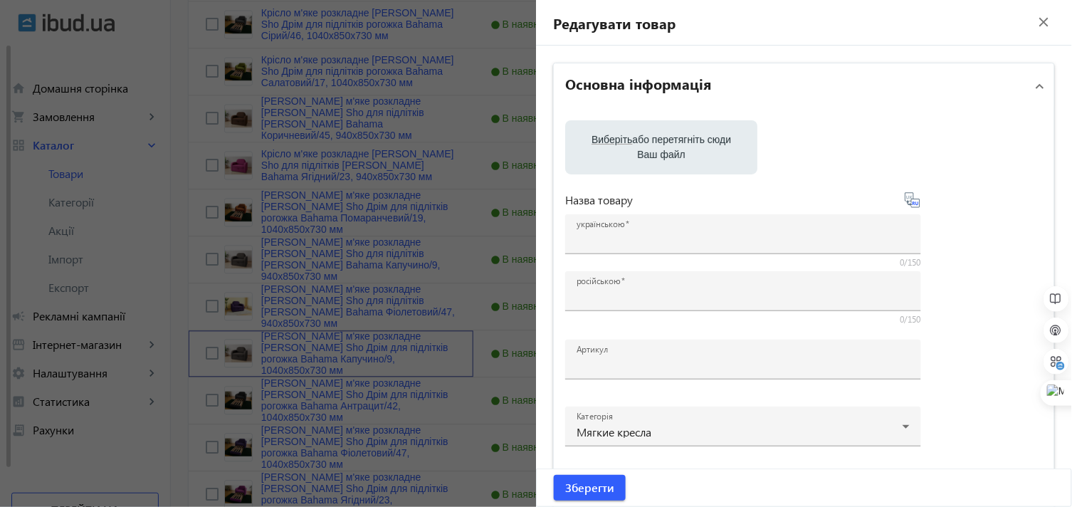
type input "[PERSON_NAME] м'яке розкладне [PERSON_NAME] Sho Дрім для підлітків рогожка Baha…"
type input "Кресло мягкое раскладное [PERSON_NAME] Sho Дрим для подростков рогожка Bahama К…"
type input "Drim/1040/B/09r"
type input "8840"
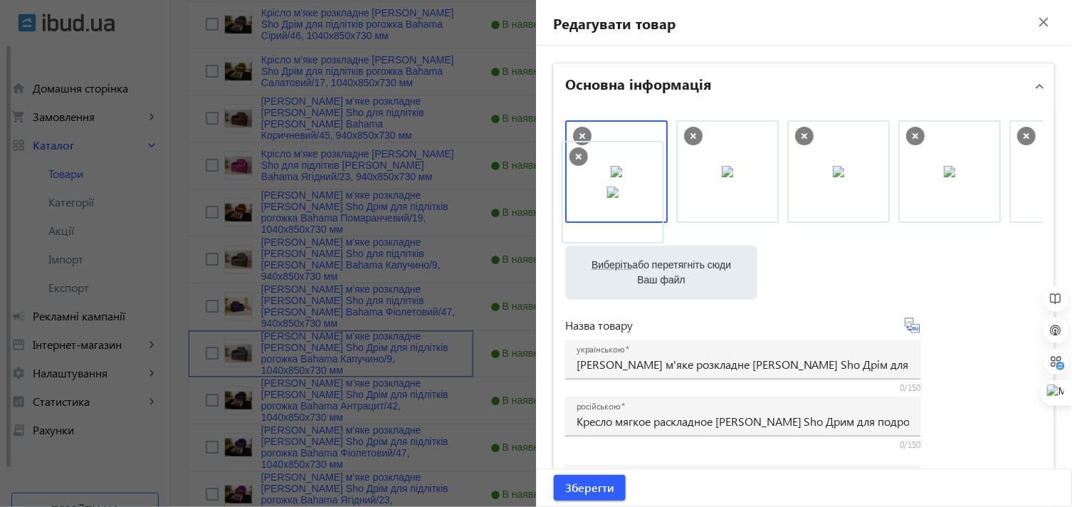
drag, startPoint x: 1019, startPoint y: 172, endPoint x: 571, endPoint y: 191, distance: 448.9
click at [581, 482] on span "Зберегти" at bounding box center [589, 488] width 49 height 16
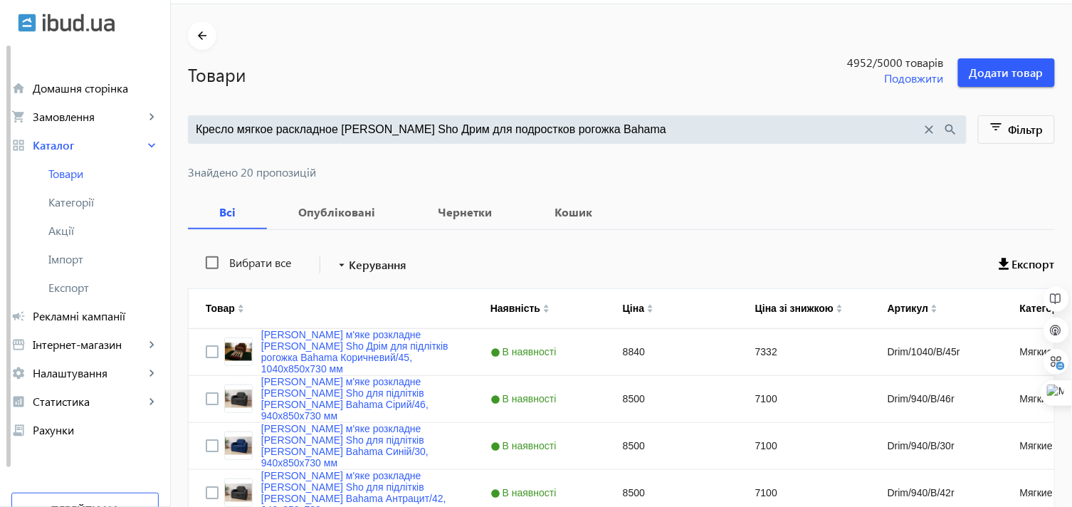
scroll to position [0, 0]
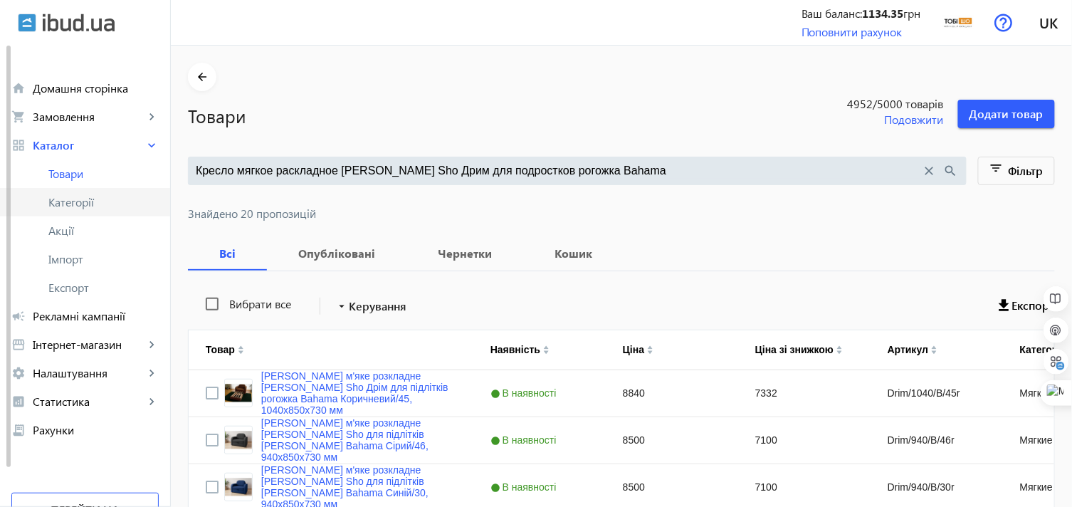
drag, startPoint x: 604, startPoint y: 175, endPoint x: 136, endPoint y: 194, distance: 468.1
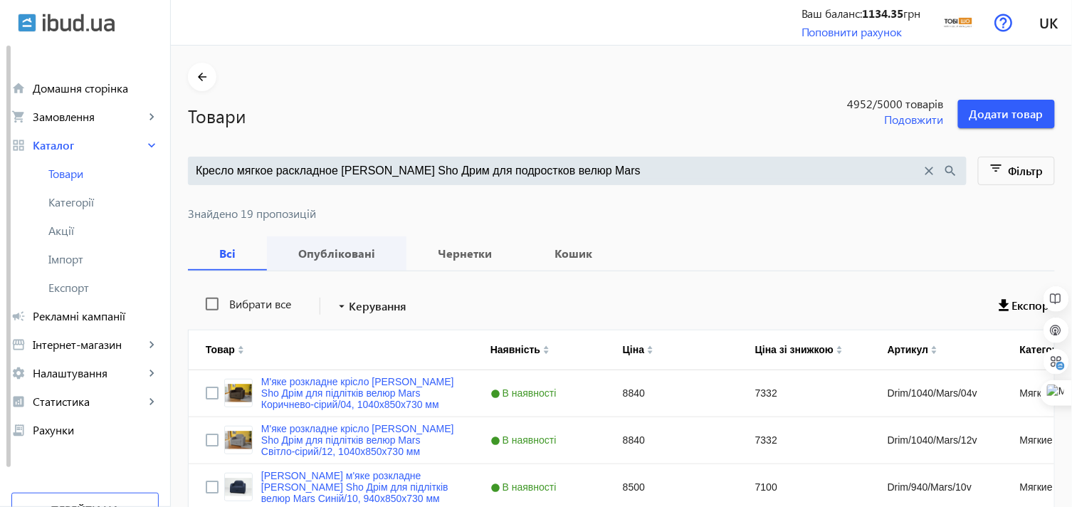
type input "Кресло мягкое раскладное [PERSON_NAME] Sho Дрим для подростков велюр Mars"
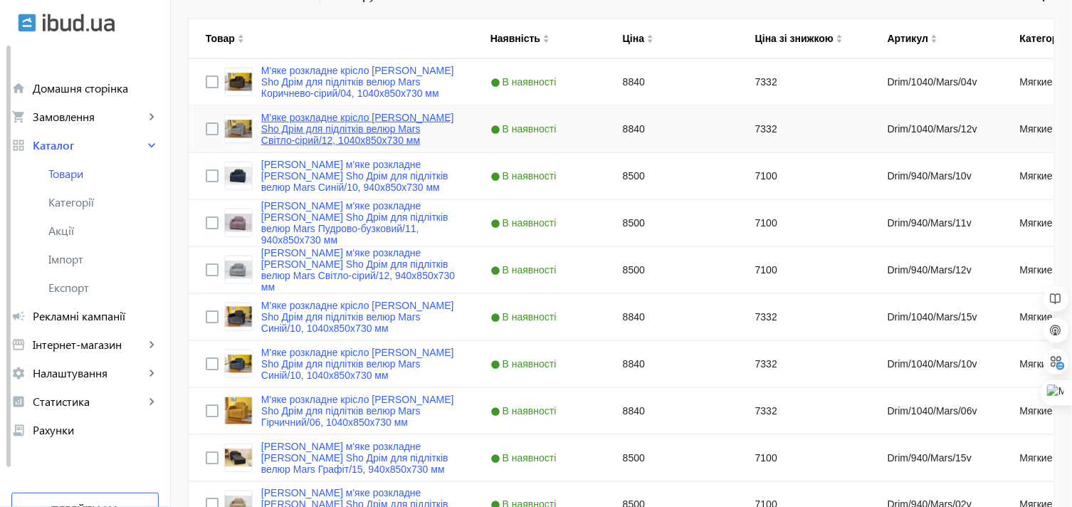
scroll to position [395, 0]
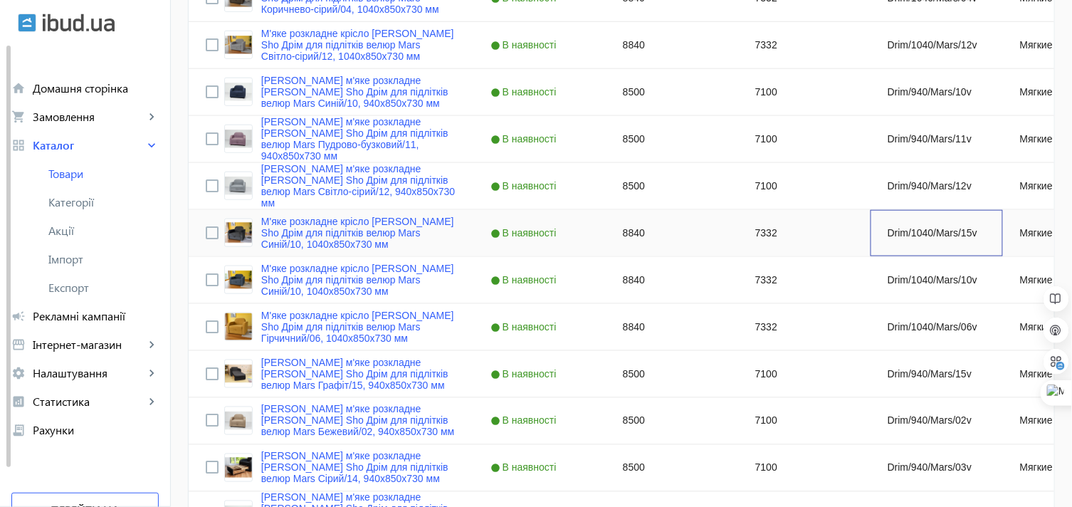
drag, startPoint x: 877, startPoint y: 229, endPoint x: 937, endPoint y: 228, distance: 59.8
click at [937, 228] on div "Drim/1040/Mars/15v" at bounding box center [937, 233] width 132 height 46
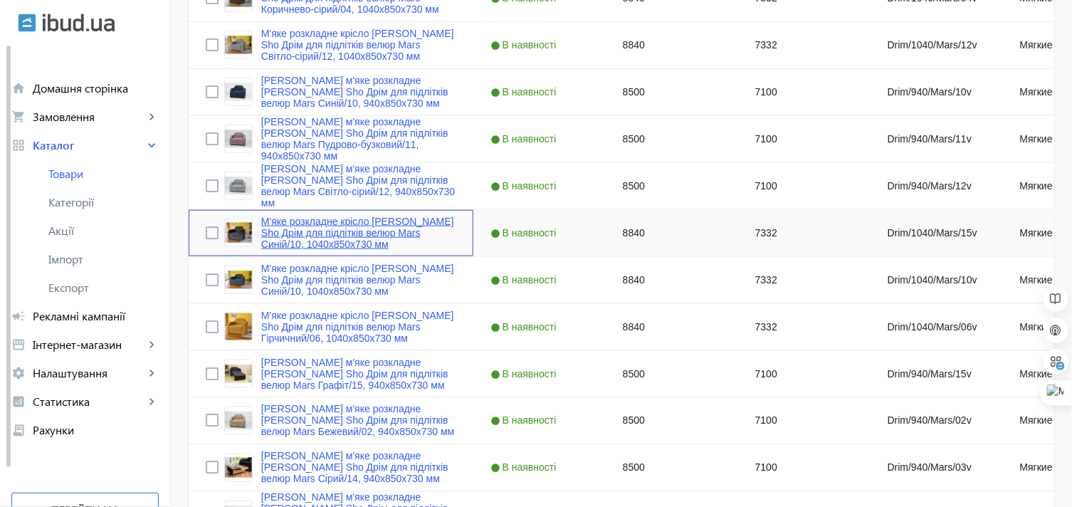
click at [340, 224] on link "М'яке розкладне крісло [PERSON_NAME] Sho Дрім для підлітків велюр Mars Синій/10…" at bounding box center [358, 233] width 195 height 34
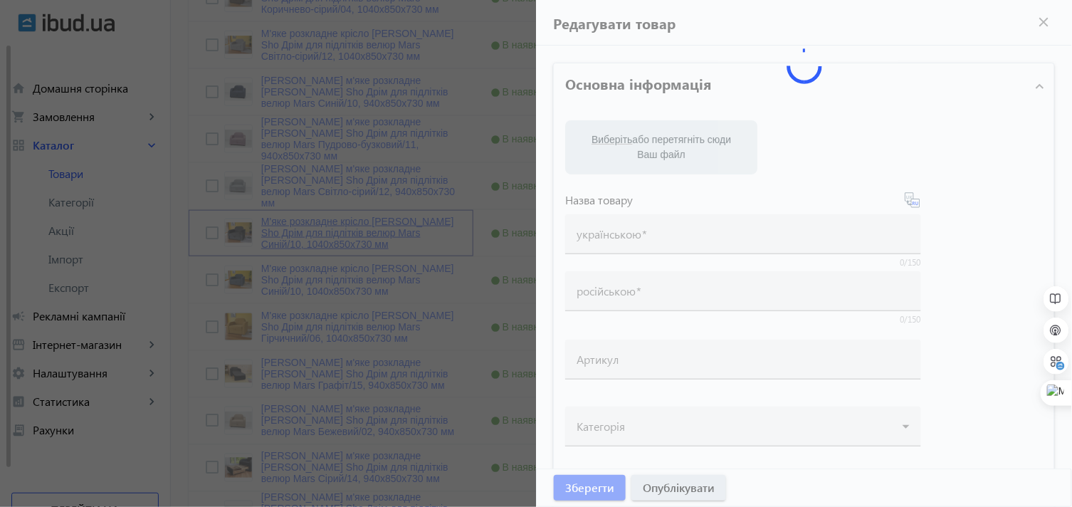
type input "М'яке розкладне крісло [PERSON_NAME] Sho Дрім для підлітків велюр Mars Синій/10…"
type input "Кресло мягкое раскладное [PERSON_NAME] Sho Дрим для подростков велюр Mars Графи…"
type input "Drim/1040/Mars/15v"
type input "8840"
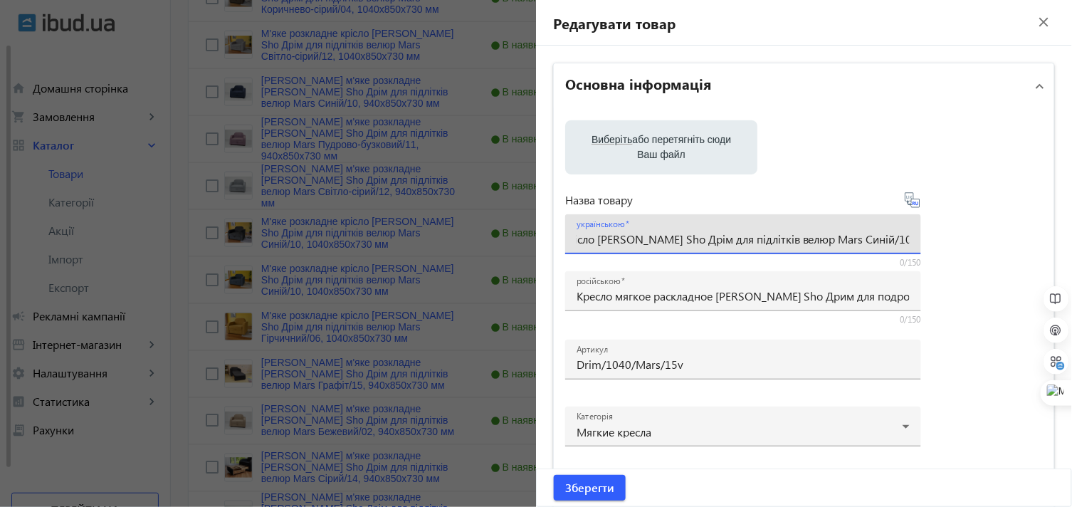
scroll to position [0, 145]
drag, startPoint x: 805, startPoint y: 237, endPoint x: 930, endPoint y: 236, distance: 125.3
click at [930, 236] on div "Виберіть або перетягніть сюди Ваш файл Назва товару українською М'яке розкладне…" at bounding box center [804, 323] width 478 height 407
click at [809, 298] on input "Кресло мягкое раскладное [PERSON_NAME] Sho Дрим для подростков велюр Mars Графи…" at bounding box center [743, 295] width 333 height 15
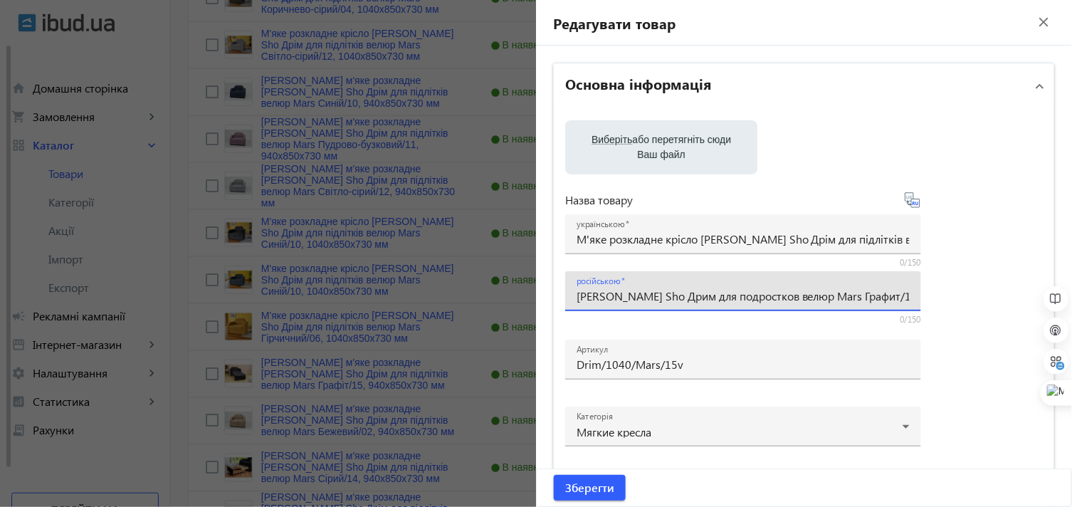
scroll to position [0, 188]
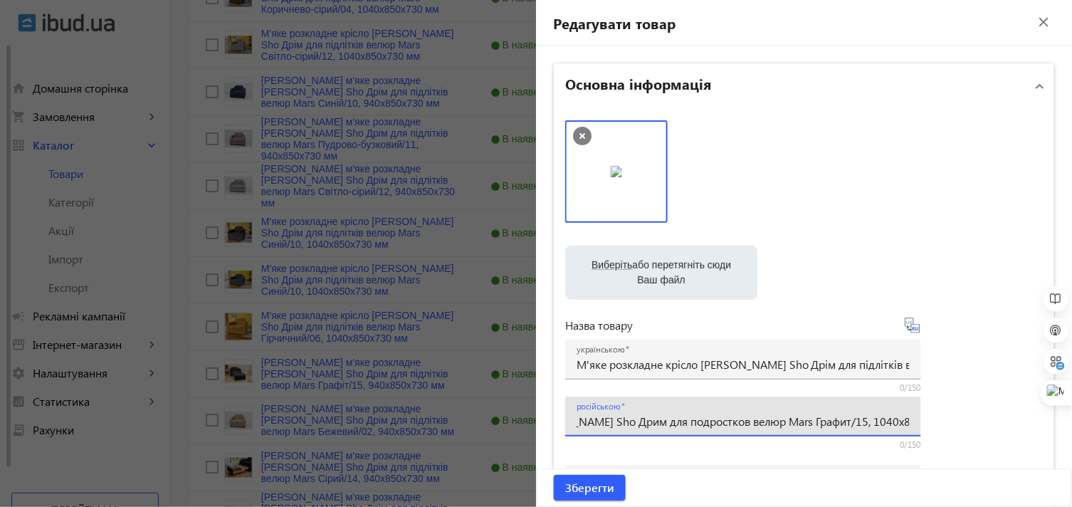
drag, startPoint x: 809, startPoint y: 298, endPoint x: 927, endPoint y: 297, distance: 118.2
click at [927, 297] on div "Виберіть або перетягніть сюди Ваш файл 220326827e02420aa08553975502531-98aa1eda…" at bounding box center [804, 386] width 478 height 533
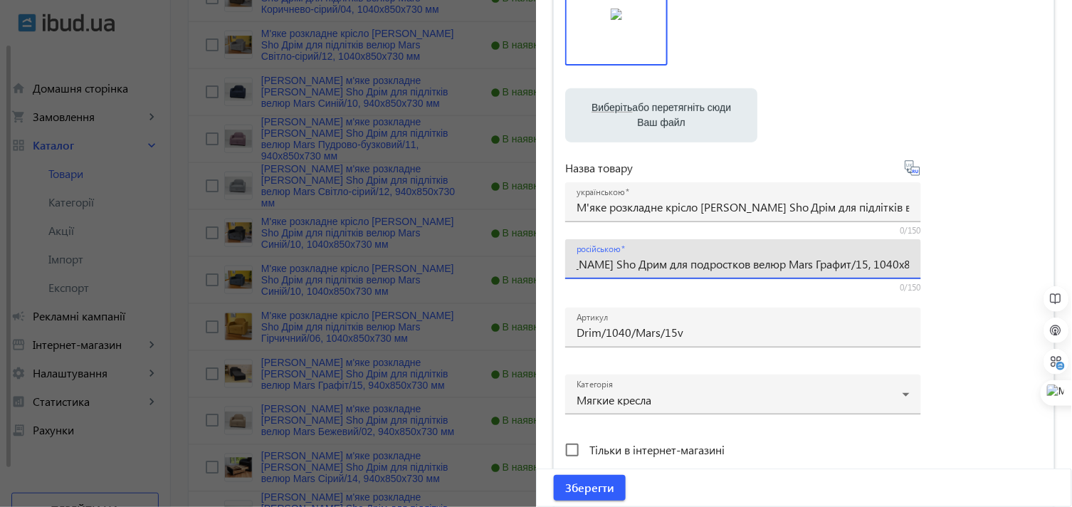
scroll to position [158, 0]
click at [816, 265] on input "Кресло мягкое раскладное [PERSON_NAME] Sho Дрим для подростков велюр Mars Графи…" at bounding box center [743, 263] width 333 height 15
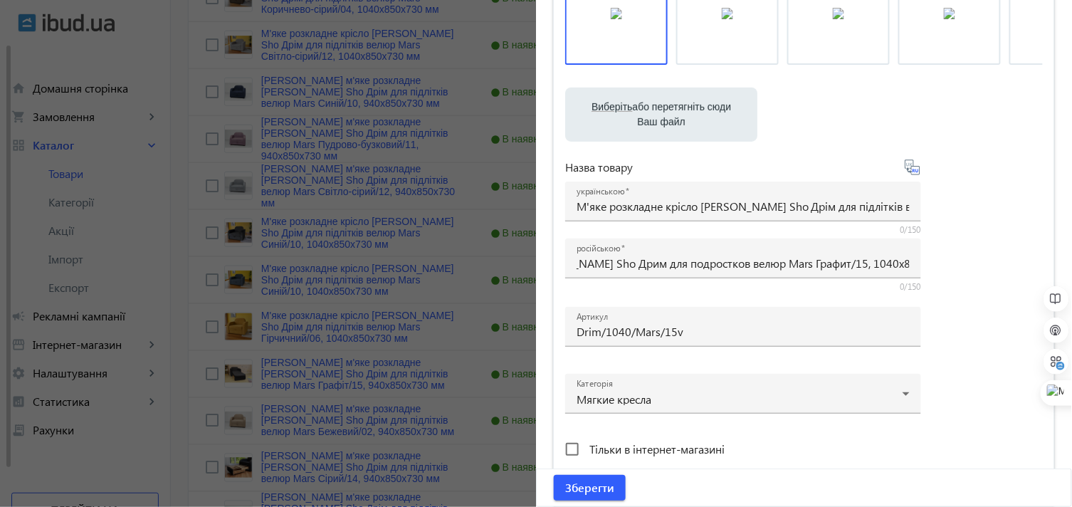
scroll to position [0, 0]
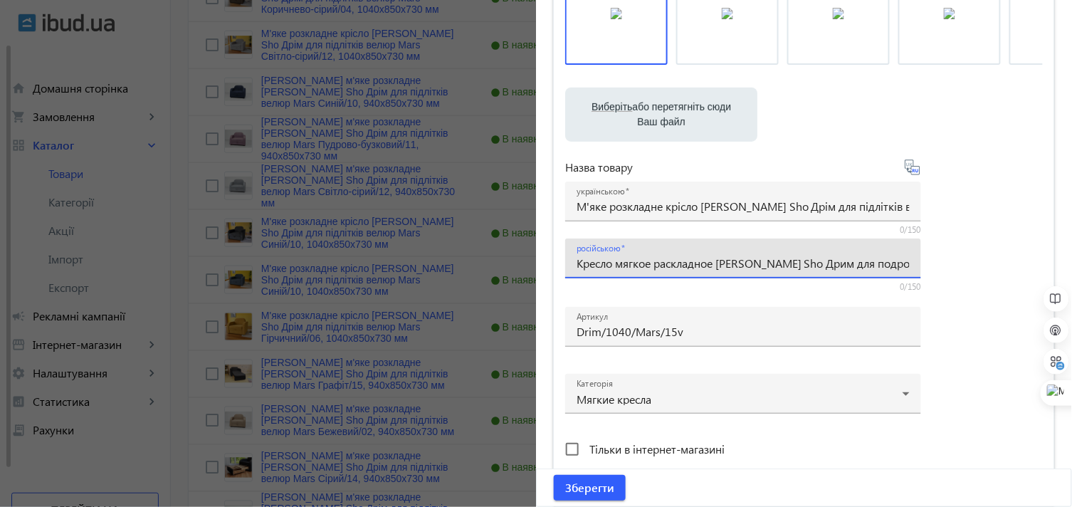
click at [622, 271] on div "російською Кресло мягкое раскладное [PERSON_NAME] Sho Дрим для подростков велюр…" at bounding box center [743, 258] width 333 height 40
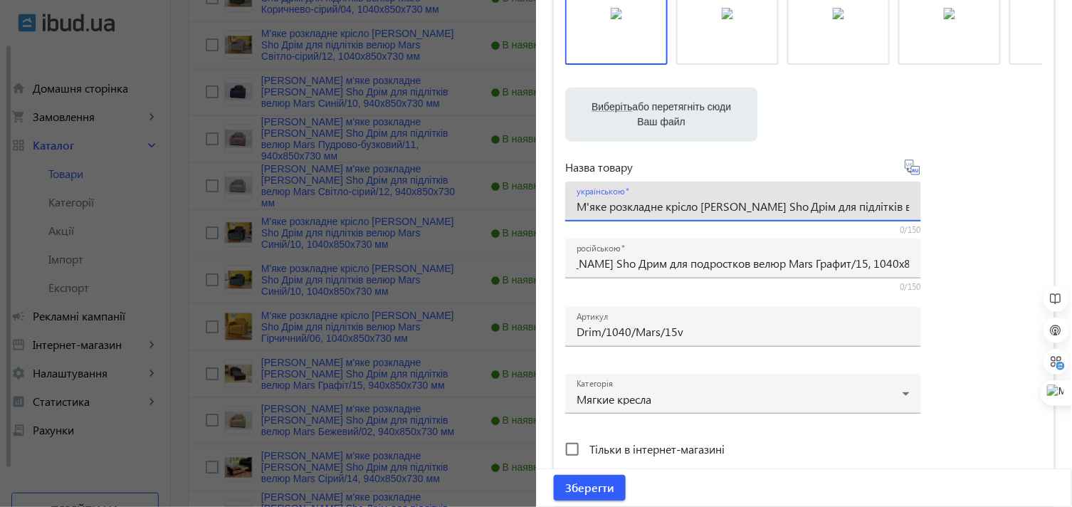
click at [692, 210] on input "М'яке розкладне крісло [PERSON_NAME] Sho Дрім для підлітків велюр Mars Синій/10…" at bounding box center [743, 206] width 333 height 15
drag, startPoint x: 770, startPoint y: 202, endPoint x: 905, endPoint y: 209, distance: 135.5
click at [905, 209] on input "М'яке розкладне крісло [PERSON_NAME] Sho Дрім для підлітків велюр Mars Синій/10…" at bounding box center [743, 206] width 333 height 15
click at [779, 209] on input "М'яке розкладне крісло [PERSON_NAME] Sho Дрім для підлітків велюр Mars Синій/10…" at bounding box center [743, 206] width 333 height 15
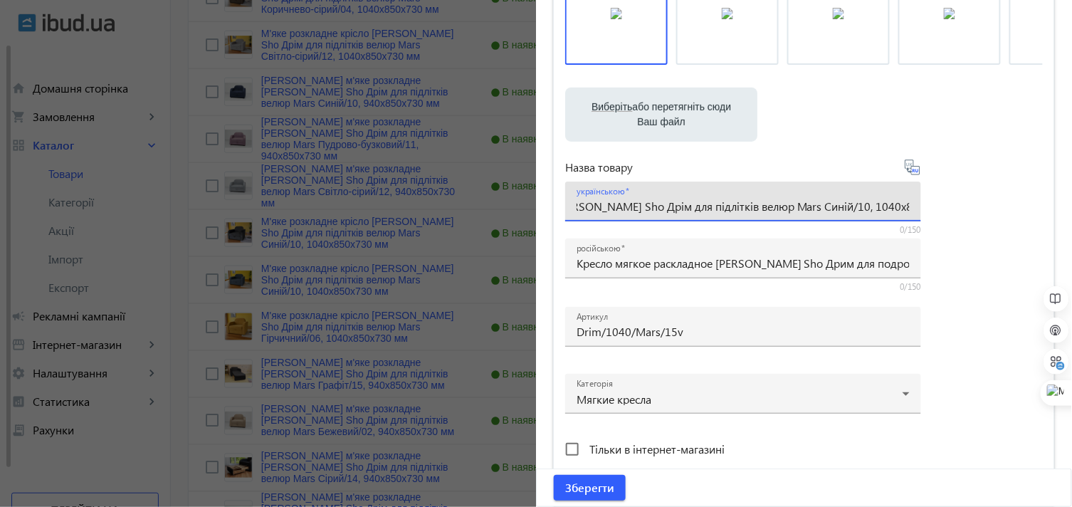
click at [792, 202] on input "М'яке розкладне крісло [PERSON_NAME] Sho Дрім для підлітків велюр Mars Синій/10…" at bounding box center [743, 206] width 333 height 15
click at [840, 205] on input "М'яке розкладне крісло [PERSON_NAME] Sho Дрім для підлітків велюр Mars Графіт/1…" at bounding box center [743, 206] width 333 height 15
type input "М'яке розкладне крісло [PERSON_NAME] Sho Дрім для підлітків велюр Mars Графіт/1…"
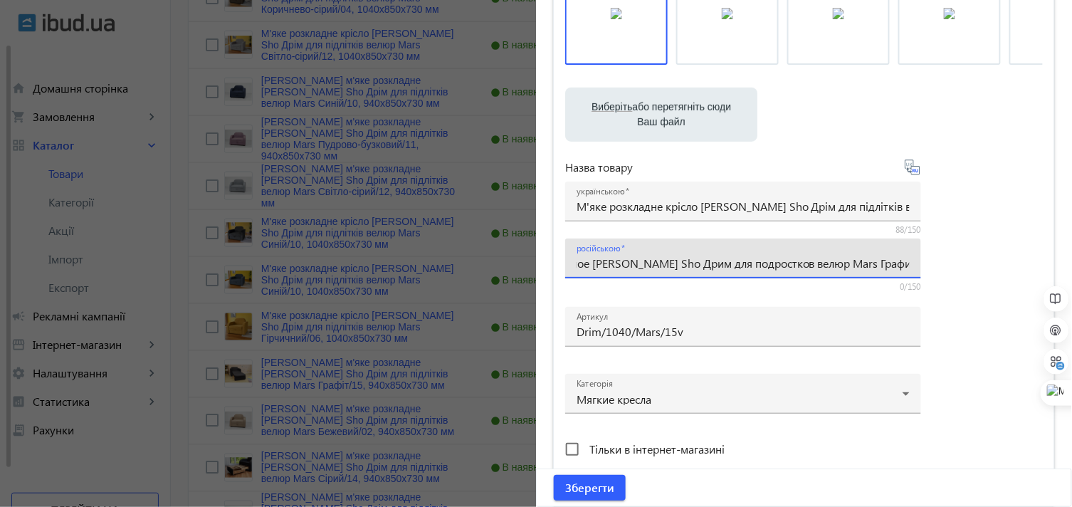
scroll to position [0, 188]
drag, startPoint x: 573, startPoint y: 266, endPoint x: 957, endPoint y: 264, distance: 383.7
click at [974, 259] on div "Виберіть або перетягніть сюди Ваш файл 220326827e02420aa08553975502531-98aa1eda…" at bounding box center [804, 228] width 478 height 533
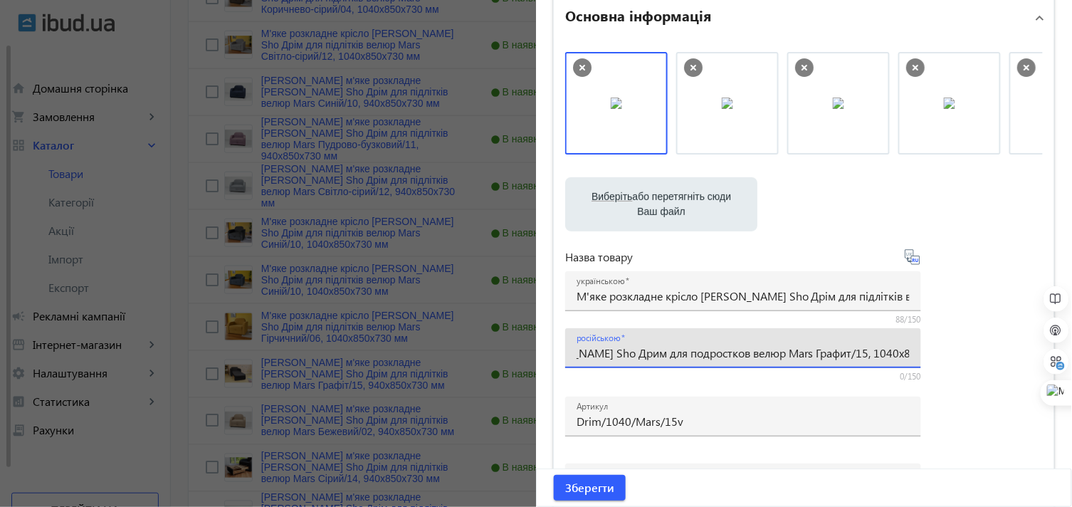
scroll to position [0, 0]
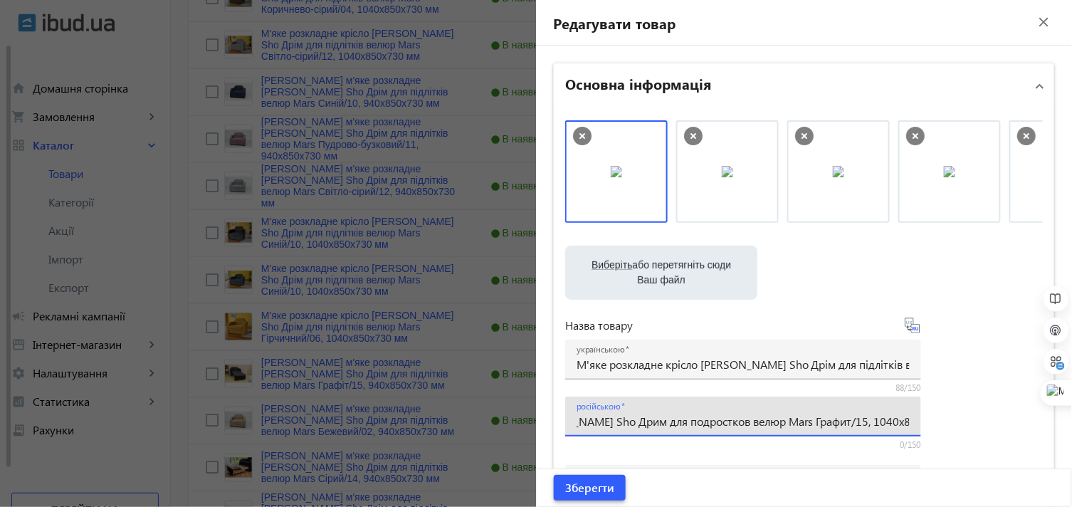
click at [591, 489] on span "Зберегти" at bounding box center [589, 488] width 49 height 16
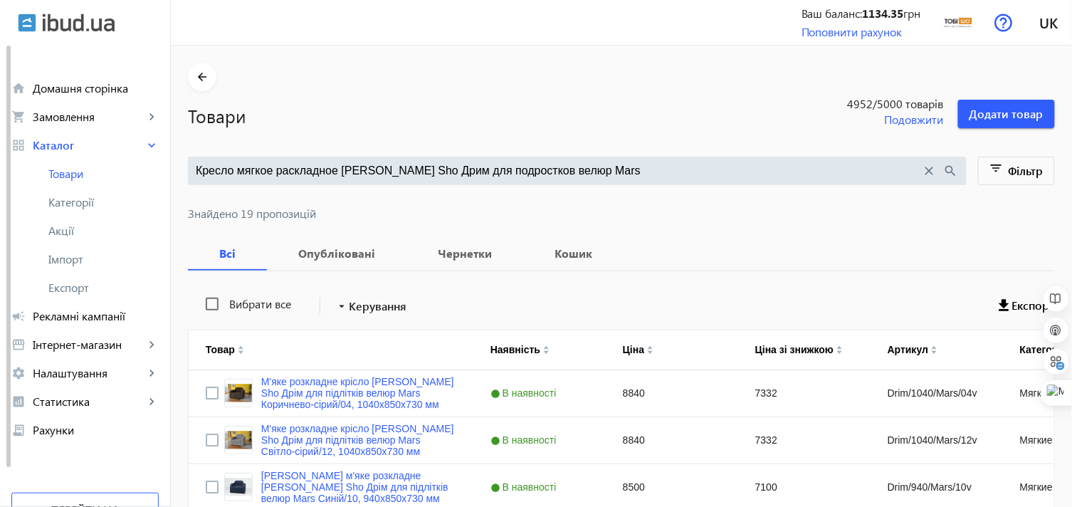
click at [346, 204] on div at bounding box center [621, 196] width 867 height 23
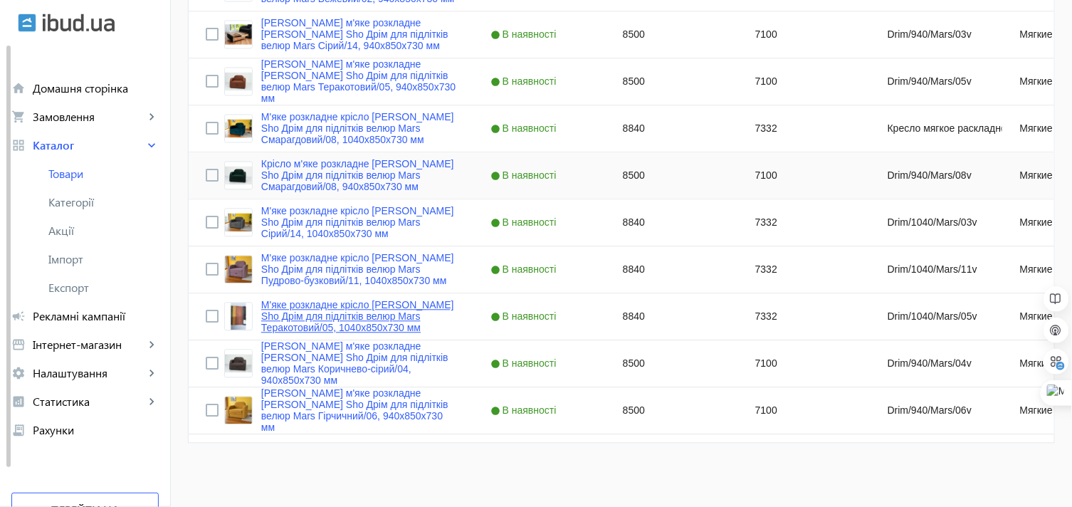
scroll to position [830, 0]
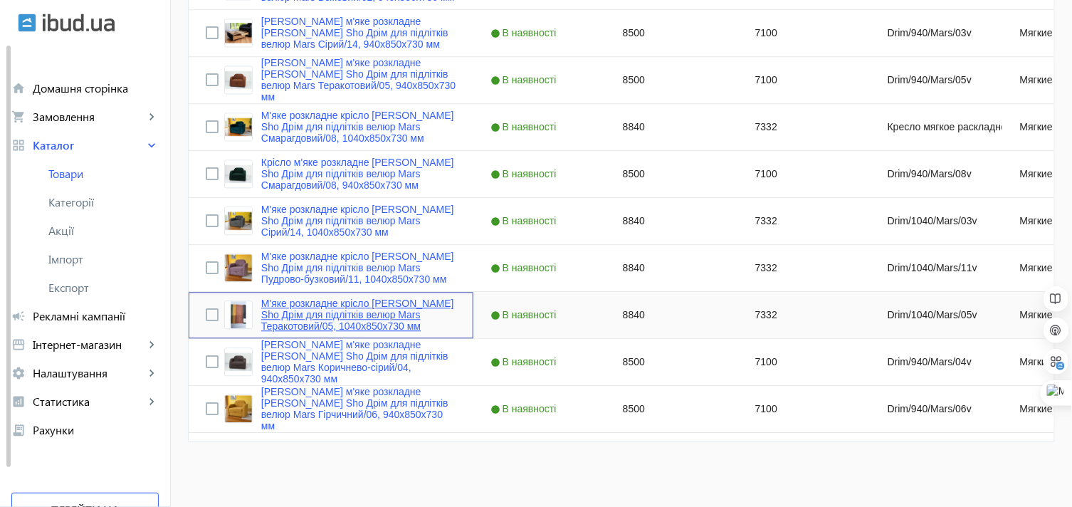
click at [279, 301] on link "М'яке розкладне крісло [PERSON_NAME] Sho Дрім для підлітків велюр Mars Теракото…" at bounding box center [358, 315] width 195 height 34
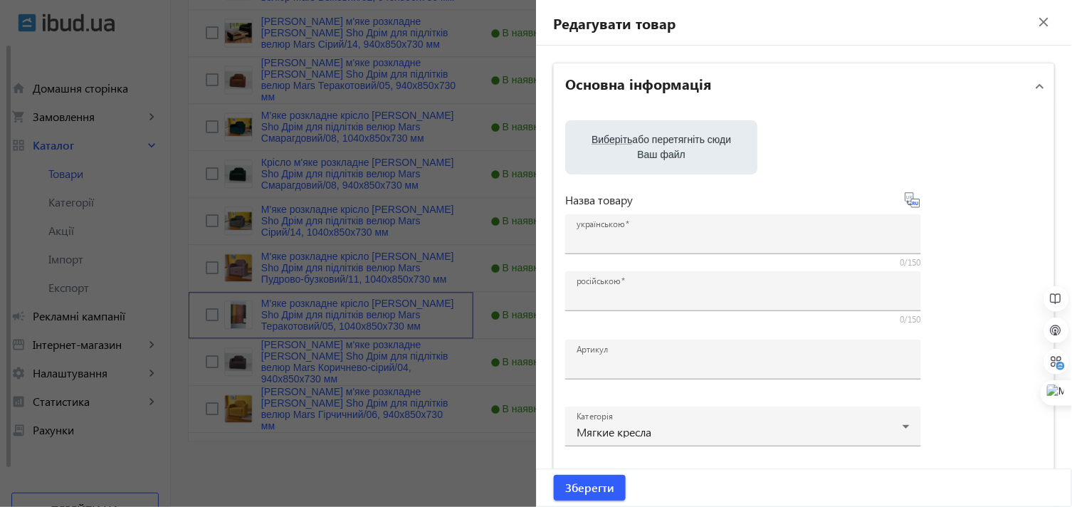
type input "М'яке розкладне крісло [PERSON_NAME] Sho Дрім для підлітків велюр Mars Теракото…"
type input "Кресло мягкое раскладное [PERSON_NAME] Sho Дрим для подростков велюр Mars Терра…"
type input "Drim/1040/Mars/05v"
type input "8840"
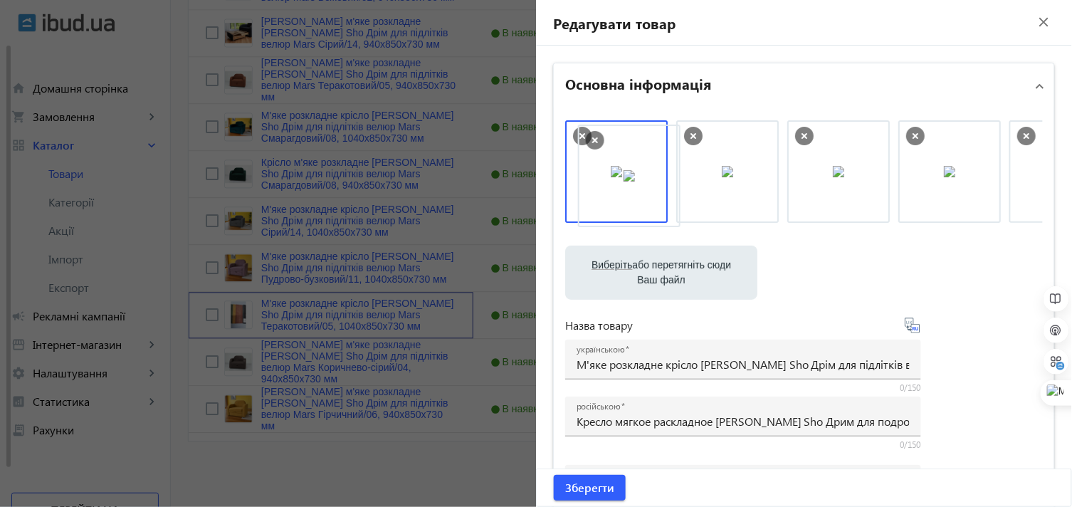
drag, startPoint x: 947, startPoint y: 176, endPoint x: 630, endPoint y: 180, distance: 316.8
drag, startPoint x: 834, startPoint y: 191, endPoint x: 606, endPoint y: 187, distance: 227.8
click at [595, 490] on span "Зберегти" at bounding box center [589, 488] width 49 height 16
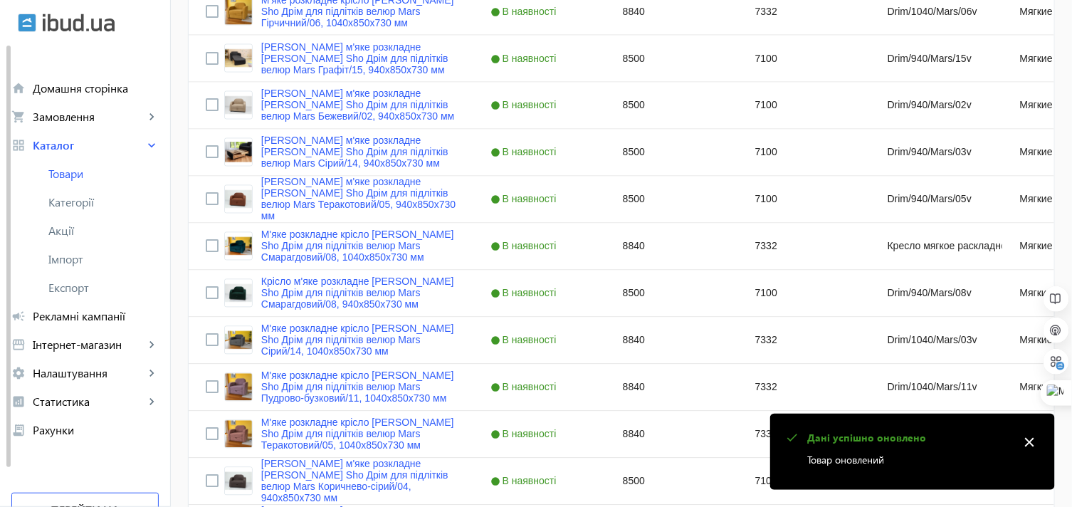
scroll to position [712, 0]
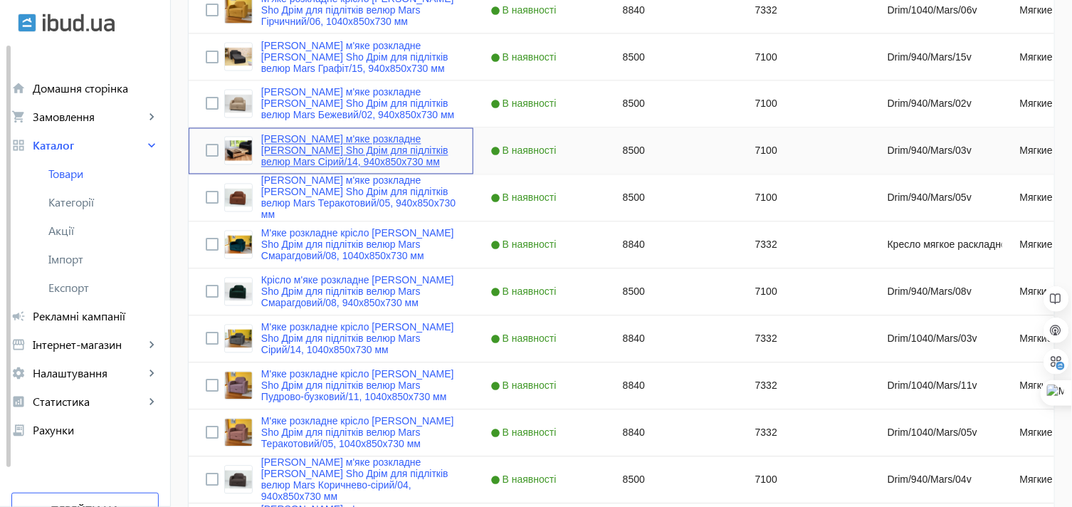
click at [276, 140] on link "[PERSON_NAME] м'яке розкладне [PERSON_NAME] Sho Дрім для підлітків велюр Mars С…" at bounding box center [358, 151] width 195 height 34
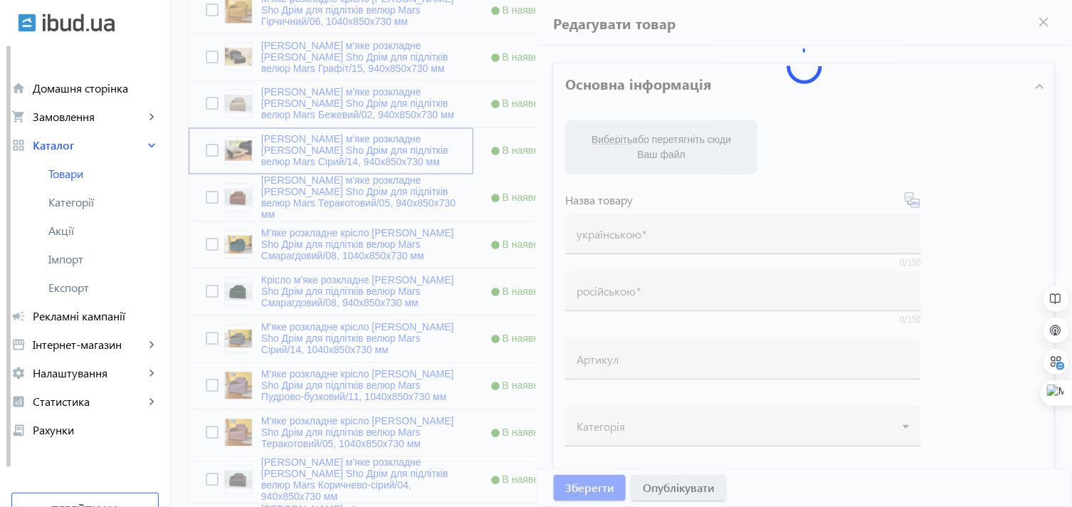
type input "[PERSON_NAME] м'яке розкладне [PERSON_NAME] Sho Дрім для підлітків велюр Mars С…"
type input "Кресло мягкое раскладное [PERSON_NAME] Sho Дрим для подростков велюр Mars Серый…"
type input "Drim/940/Mars/03v"
type input "8500"
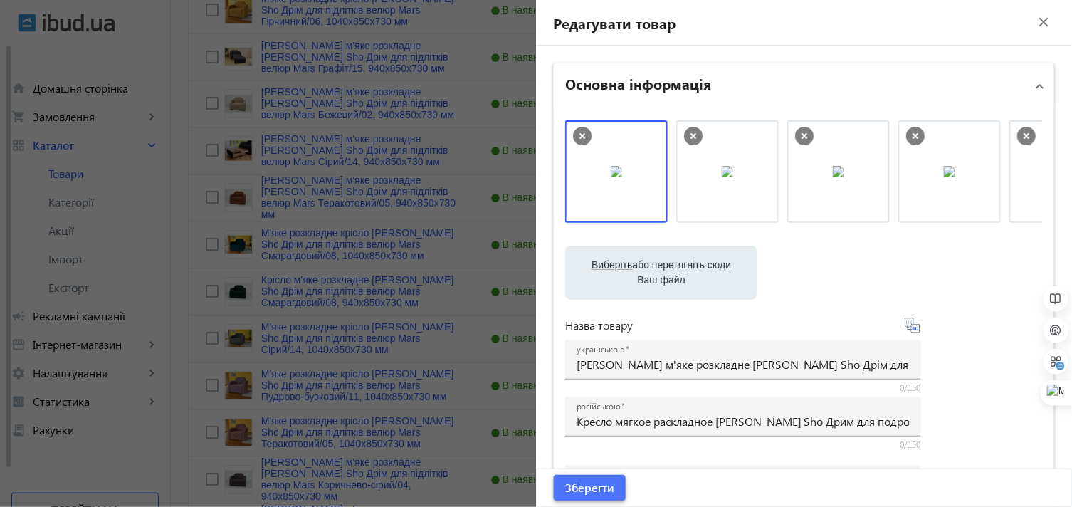
click at [602, 487] on span "Зберегти" at bounding box center [589, 488] width 49 height 16
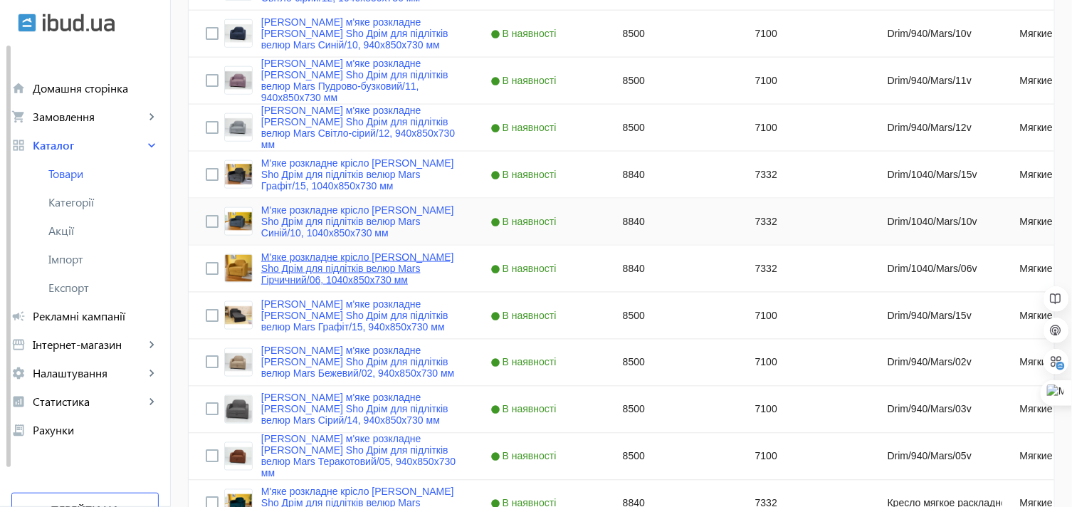
scroll to position [474, 0]
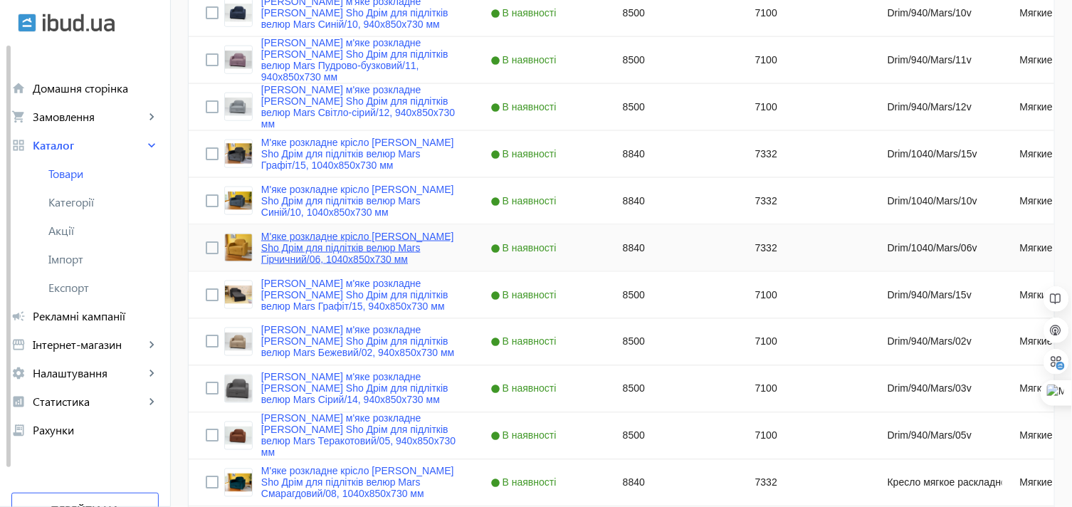
click at [276, 238] on link "М'яке розкладне крісло [PERSON_NAME] Sho Дрім для підлітків велюр Mars Гірчични…" at bounding box center [358, 248] width 195 height 34
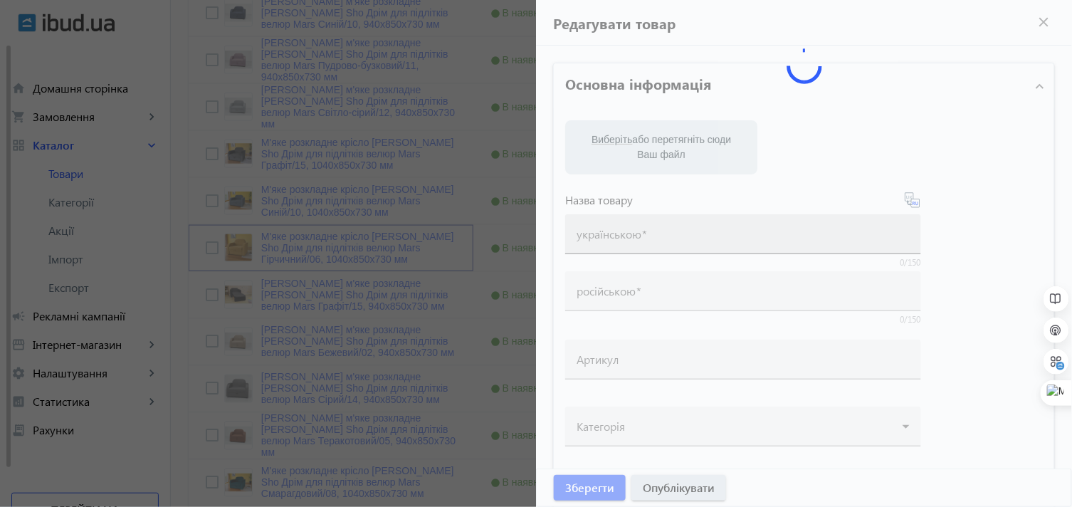
type input "М'яке розкладне крісло [PERSON_NAME] Sho Дрім для підлітків велюр Mars Гірчични…"
type input "Кресло мягкое раскладное [PERSON_NAME] Sho Дрим для подростков велюр Mars Горчи…"
type input "Drim/1040/Mars/06v"
type input "8840"
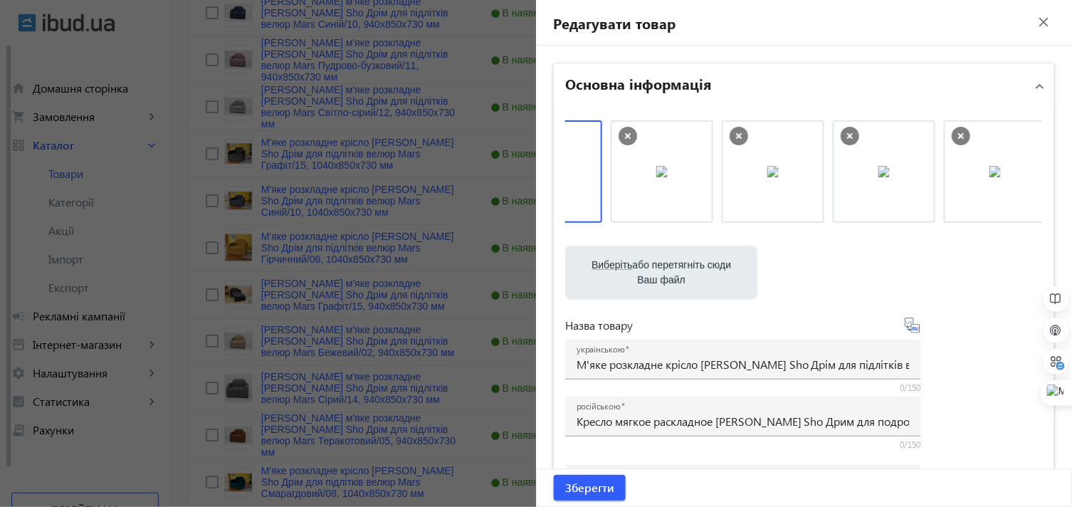
scroll to position [0, 0]
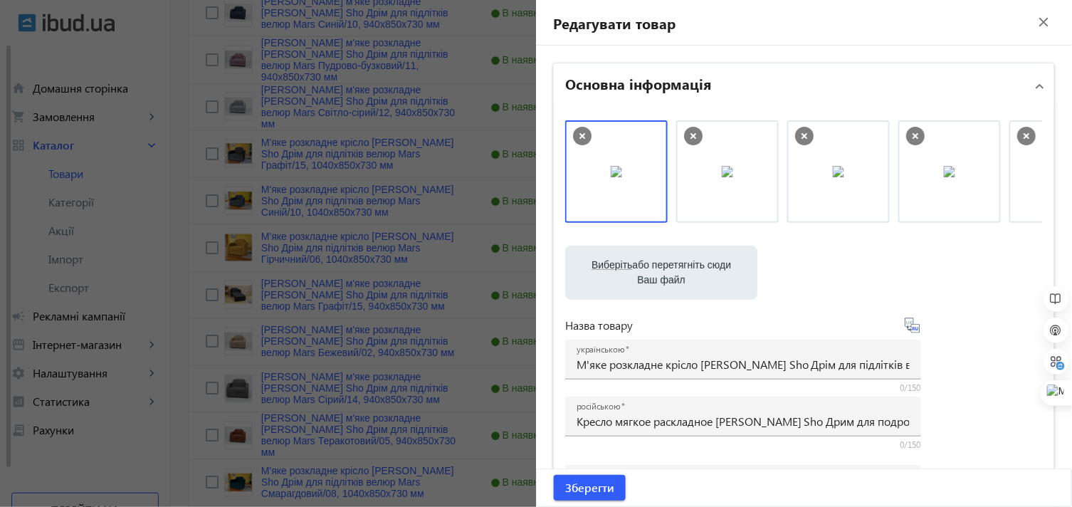
click at [919, 268] on file-loader "Виберіть або перетягніть сюди Ваш файл 287826827e020738c64180346314795-6696eb70…" at bounding box center [804, 273] width 478 height 54
click at [279, 285] on div at bounding box center [536, 253] width 1072 height 507
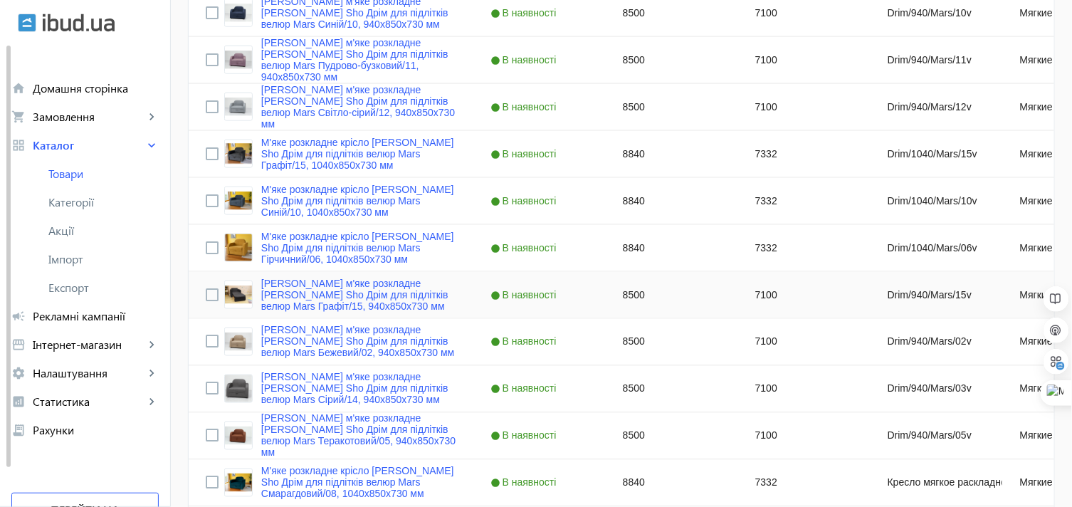
click at [279, 285] on link "[PERSON_NAME] м'яке розкладне [PERSON_NAME] Sho Дрім для підлітків велюр Mars Г…" at bounding box center [358, 295] width 195 height 34
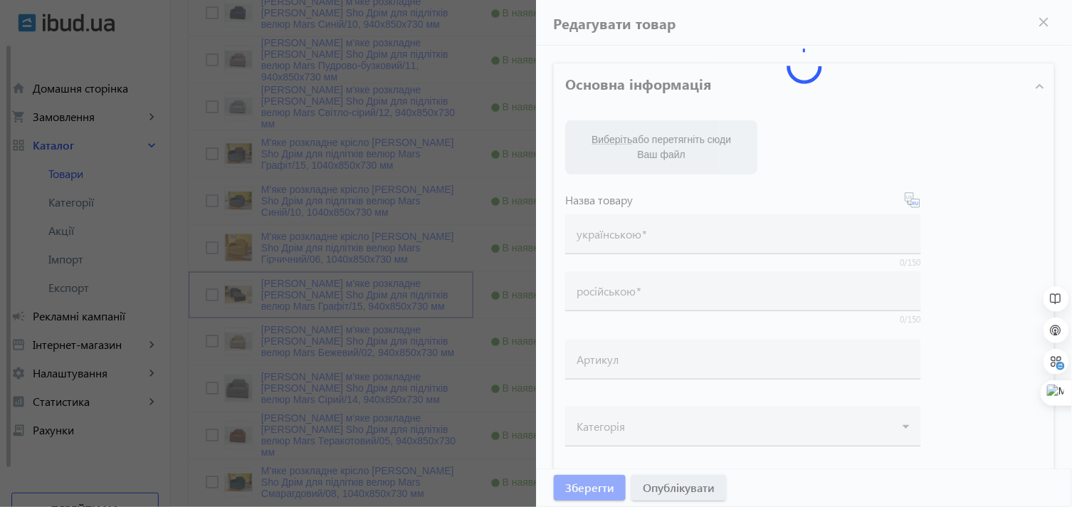
type input "[PERSON_NAME] м'яке розкладне [PERSON_NAME] Sho Дрім для підлітків велюр Mars Г…"
type input "Кресло мягкое раскладное [PERSON_NAME] Sho Дрим для подростков велюр Mars Графи…"
type input "Drim/940/Mars/15v"
type input "8500"
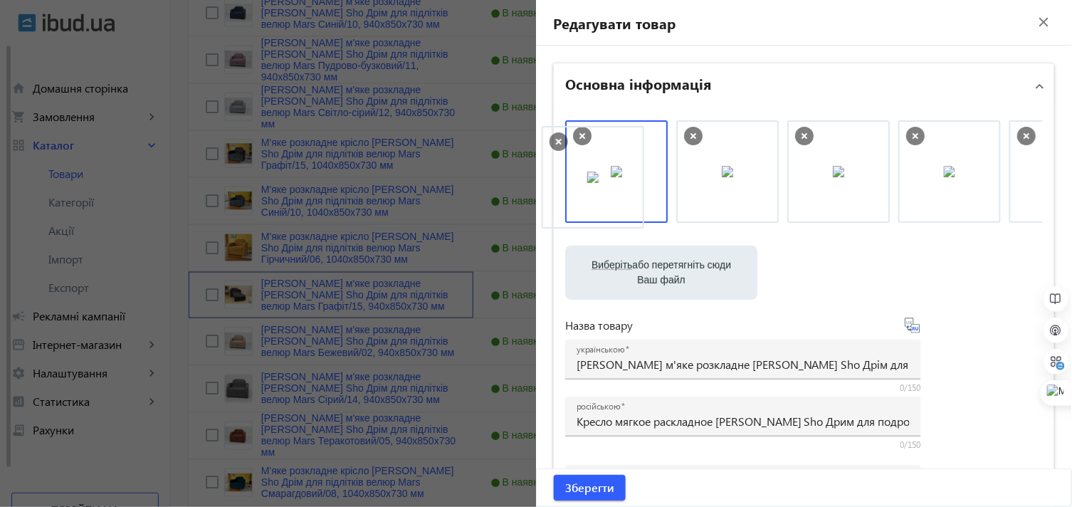
drag, startPoint x: 733, startPoint y: 174, endPoint x: 601, endPoint y: 178, distance: 132.5
drag, startPoint x: 896, startPoint y: 174, endPoint x: 614, endPoint y: 189, distance: 282.4
drag, startPoint x: 928, startPoint y: 159, endPoint x: 579, endPoint y: 188, distance: 350.0
click at [600, 484] on span "Зберегти" at bounding box center [589, 488] width 49 height 16
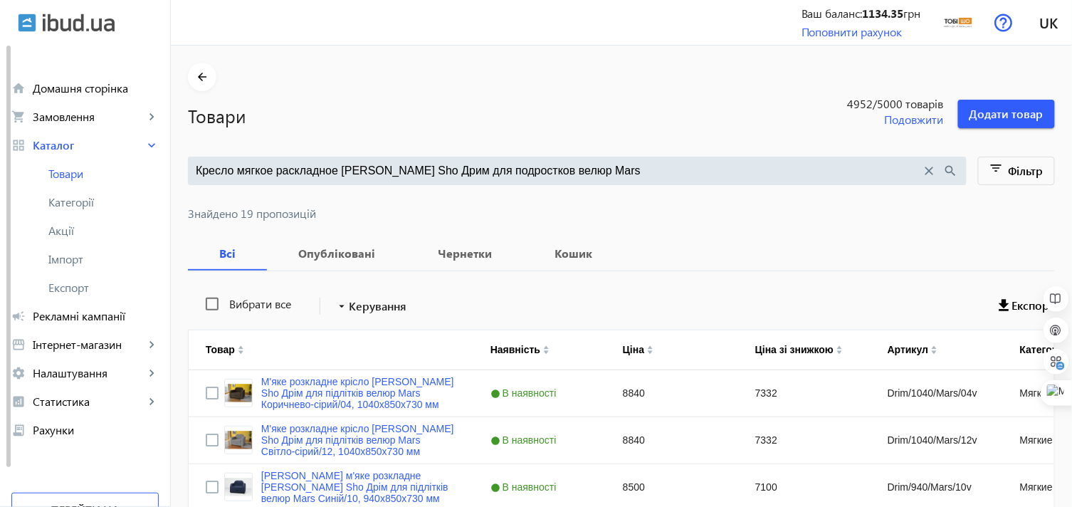
drag, startPoint x: 436, startPoint y: 167, endPoint x: 494, endPoint y: 167, distance: 58.4
click at [494, 167] on input "Кресло мягкое раскладное [PERSON_NAME] Sho Дрим для подростков велюр Mars" at bounding box center [559, 171] width 726 height 16
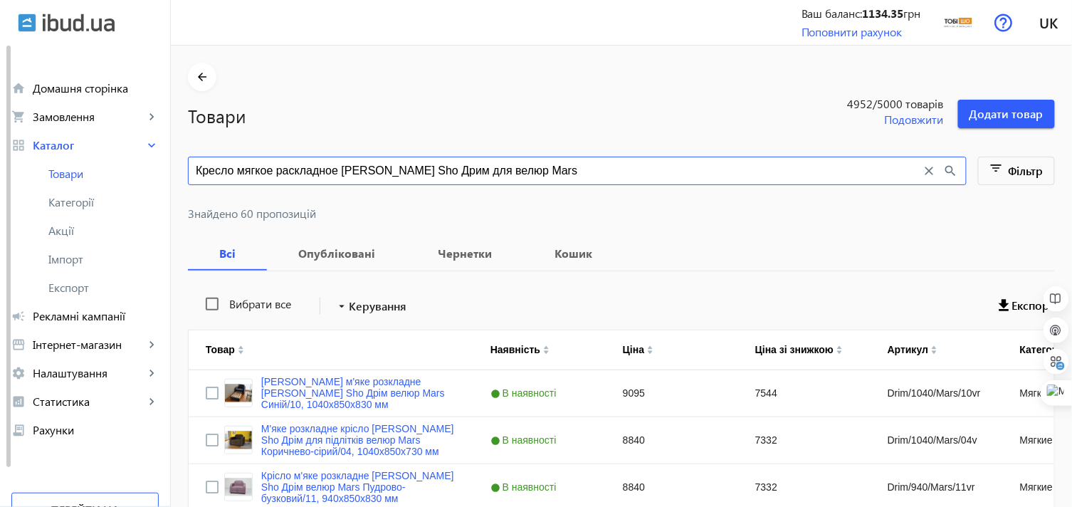
click at [544, 164] on input "Кресло мягкое раскладное [PERSON_NAME] Sho Дрим для велюр Mars" at bounding box center [559, 171] width 726 height 16
type input "Кресло мягкое раскладное [PERSON_NAME] Sho Дрим для велюр Mars"
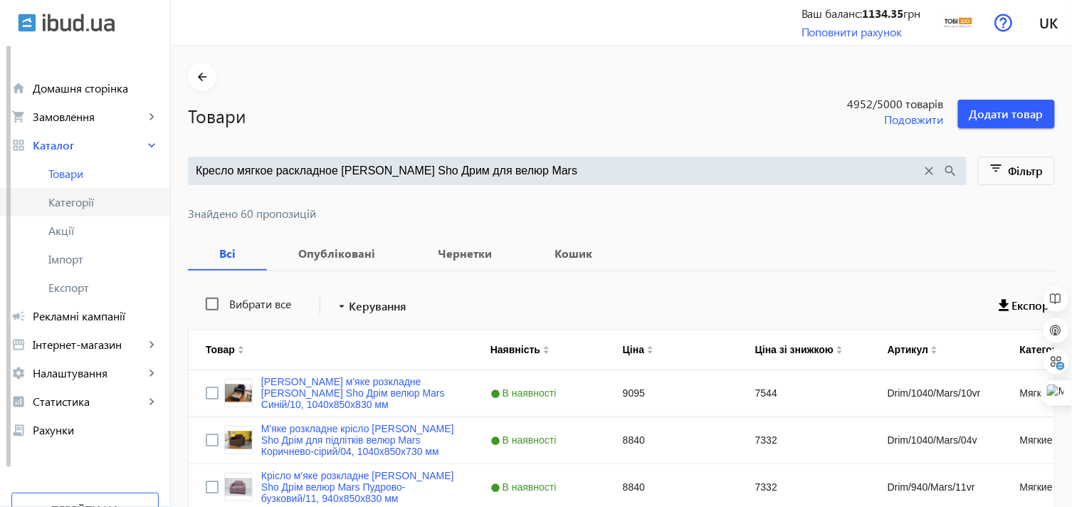
drag, startPoint x: 441, startPoint y: 179, endPoint x: 93, endPoint y: 209, distance: 349.3
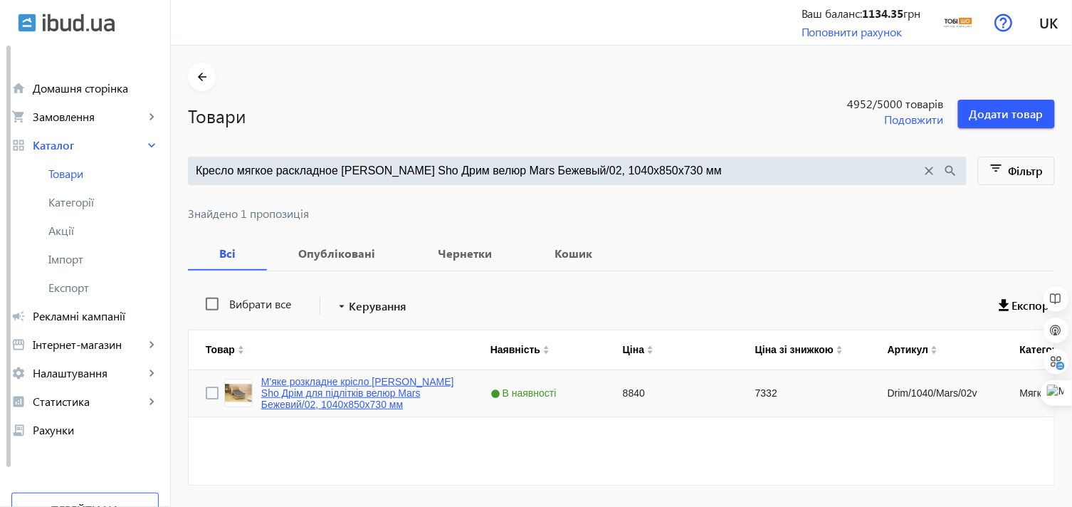
type input "Кресло мягкое раскладное [PERSON_NAME] Sho Дрим велюр Mars Бежевый/02, 1040х850…"
click at [329, 382] on link "М'яке розкладне крісло [PERSON_NAME] Sho Дрім для підлітків велюр Mars Бежевий/…" at bounding box center [358, 393] width 195 height 34
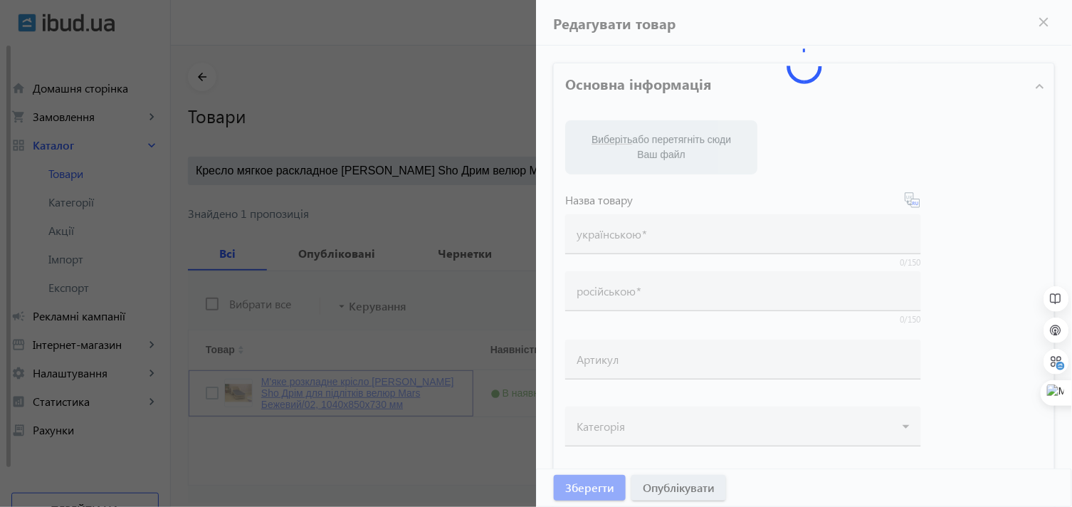
type input "М'яке розкладне крісло [PERSON_NAME] Sho Дрім для підлітків велюр Mars Бежевий/…"
type input "Кресло мягкое раскладное [PERSON_NAME] Sho Дрим велюр Mars Бежевый/02, 1040х850…"
type input "Drim/1040/Mars/02v"
type input "8840"
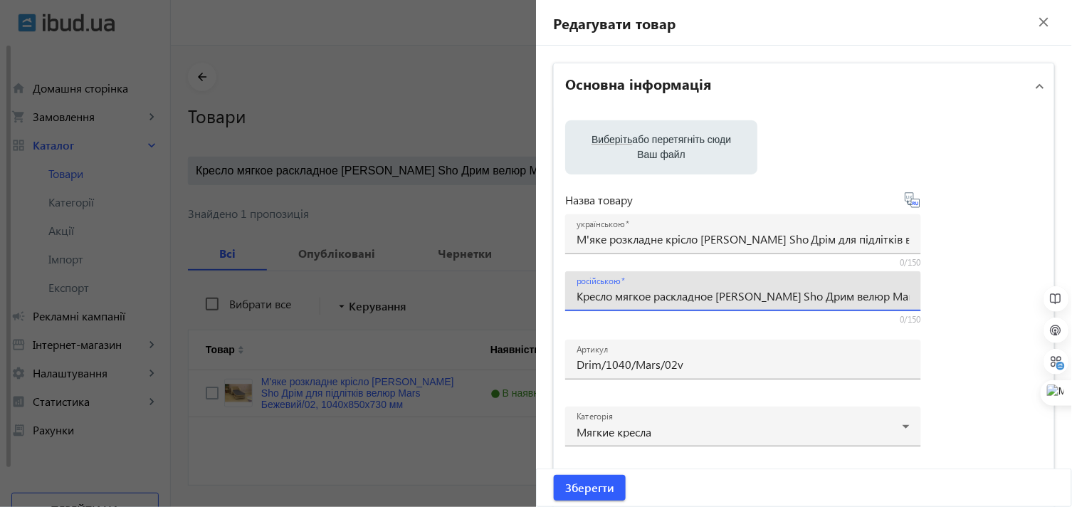
click at [797, 295] on input "Кресло мягкое раскладное [PERSON_NAME] Sho Дрим велюр Mars Бежевый/02, 1040х850…" at bounding box center [743, 295] width 333 height 15
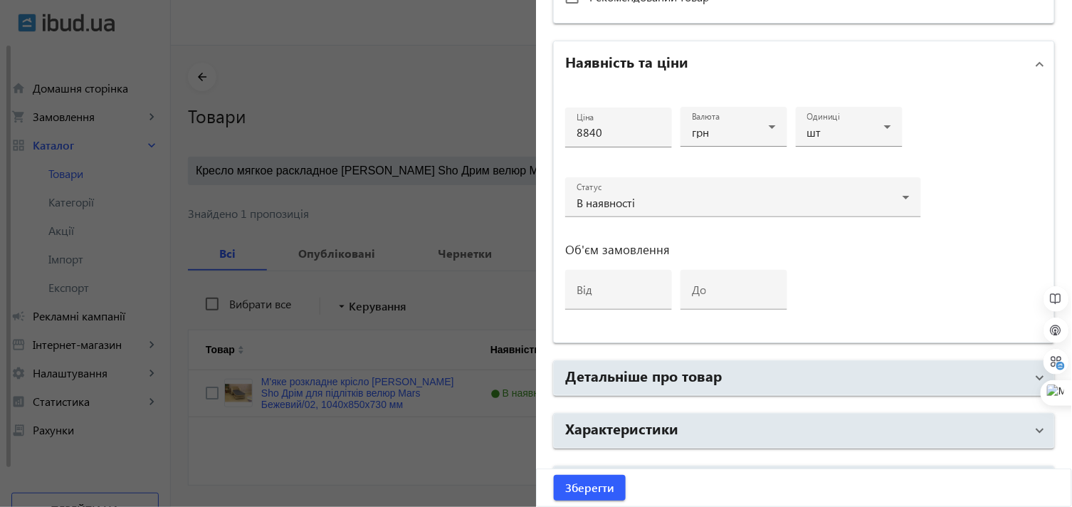
scroll to position [679, 0]
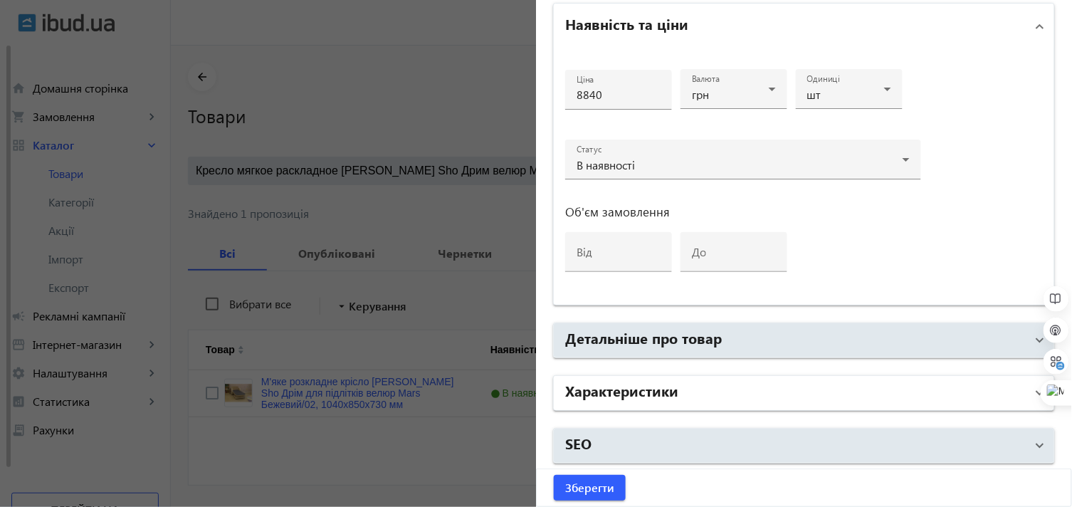
type input "Кресло мягкое раскладное [PERSON_NAME] Sho Дрим для подростков велюр Mars Бежев…"
click at [678, 392] on mat-panel-title "Характеристики" at bounding box center [795, 393] width 461 height 26
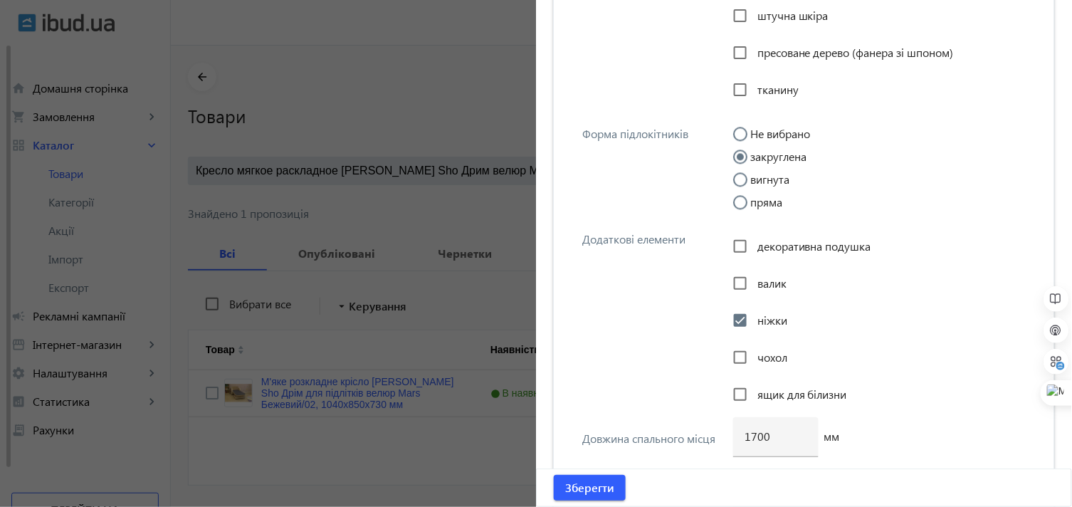
scroll to position [2736, 0]
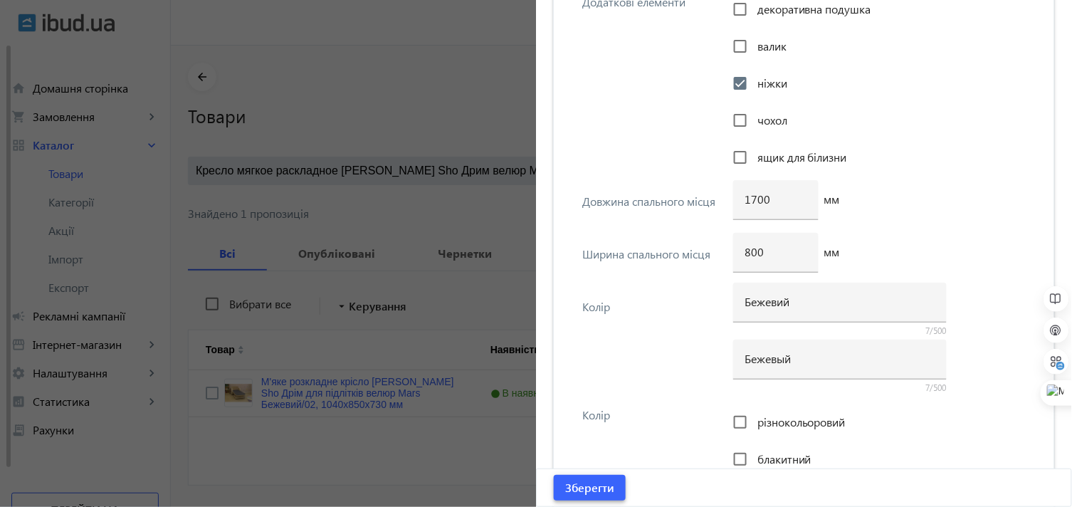
click at [592, 484] on span "Зберегти" at bounding box center [589, 488] width 49 height 16
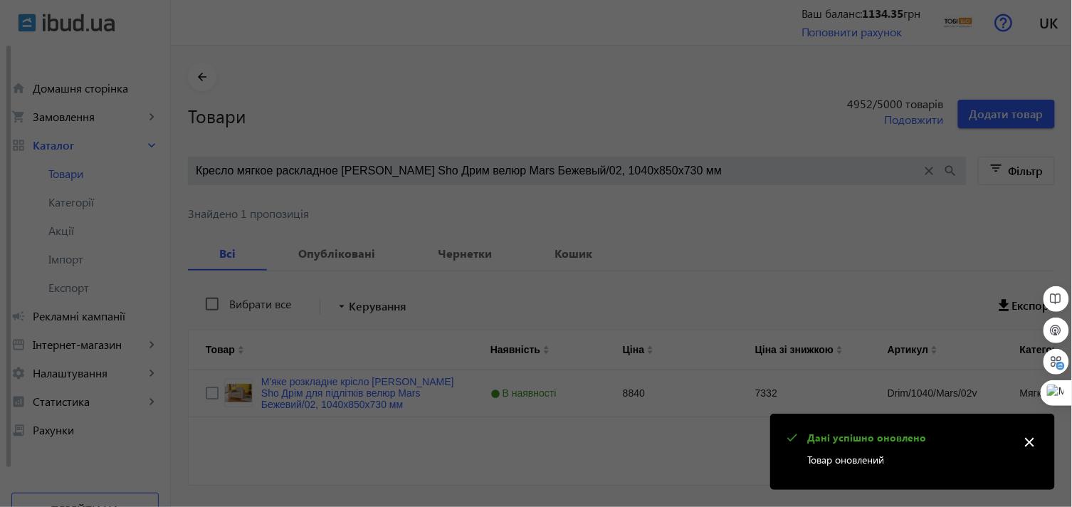
scroll to position [0, 0]
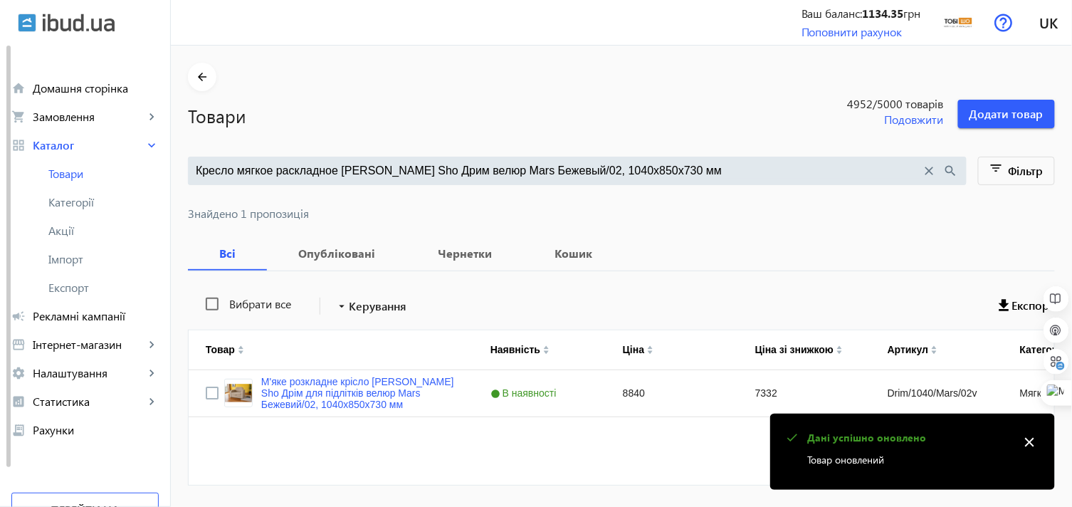
click at [415, 172] on input "Кресло мягкое раскладное [PERSON_NAME] Sho Дрим велюр Mars Бежевый/02, 1040х850…" at bounding box center [559, 171] width 726 height 16
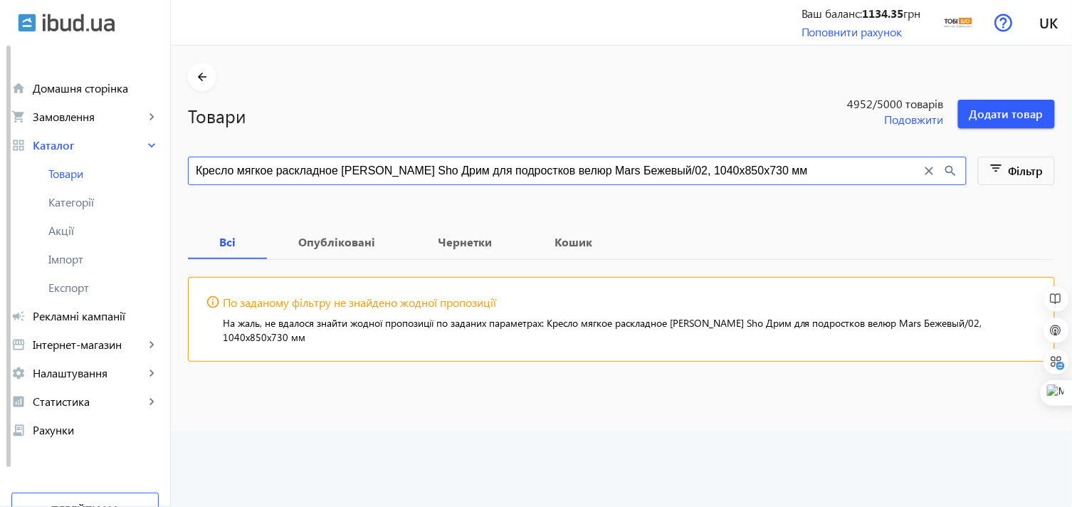
drag, startPoint x: 560, startPoint y: 172, endPoint x: 777, endPoint y: 169, distance: 217.2
click at [777, 169] on input "Кресло мягкое раскладное [PERSON_NAME] Sho Дрим для подростков велюр Mars Бежев…" at bounding box center [559, 171] width 726 height 16
type input "Кресло мягкое раскладное [PERSON_NAME] Sho Дрим для подростков велюр Mars"
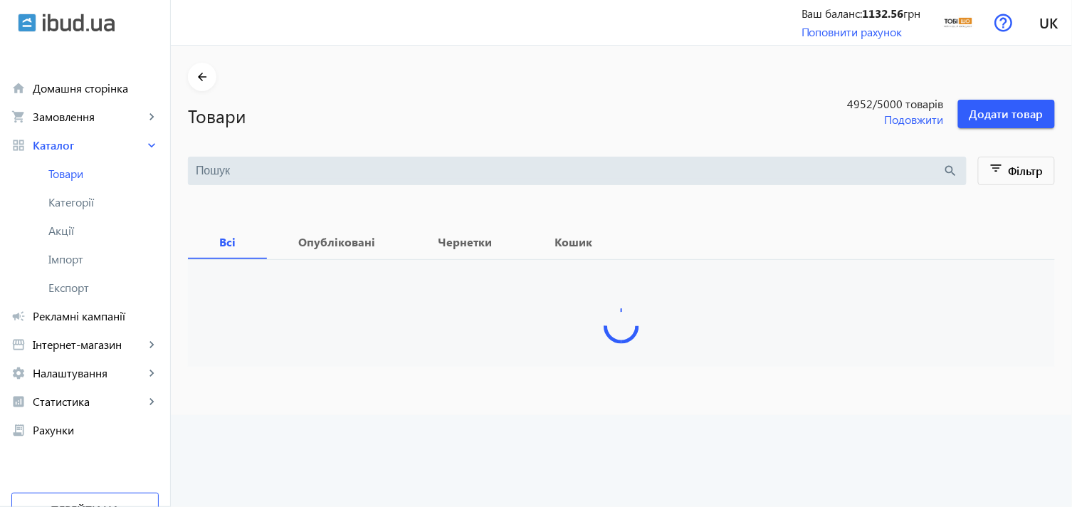
type input "Кресло мягкое раскладное [PERSON_NAME] Sho Дрим для подростков велюр Mars"
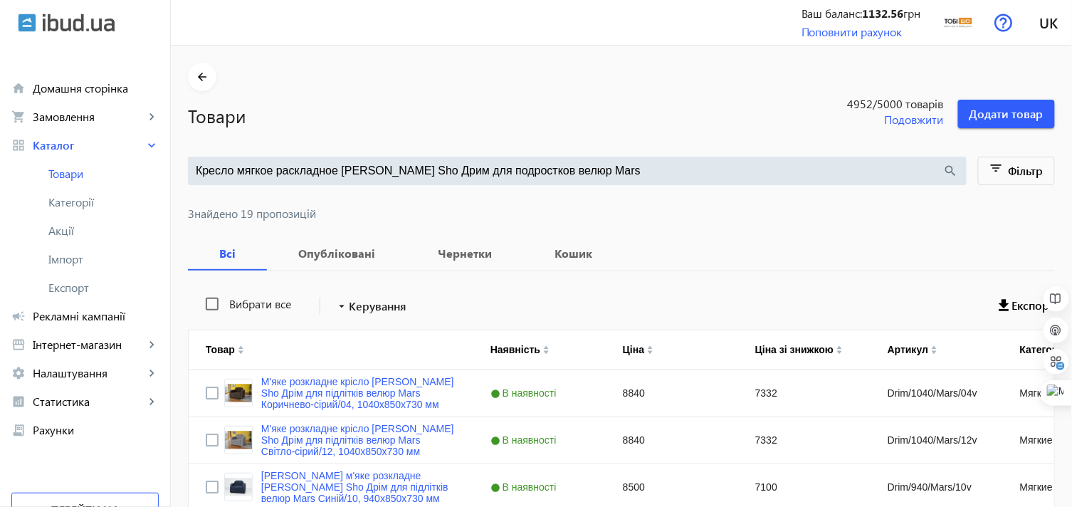
click at [426, 212] on span "Знайдено 19 пропозицій" at bounding box center [621, 213] width 867 height 11
click at [436, 169] on input "Кресло мягкое раскладное [PERSON_NAME] Sho Дрим для подростков велюр Mars" at bounding box center [570, 171] width 748 height 16
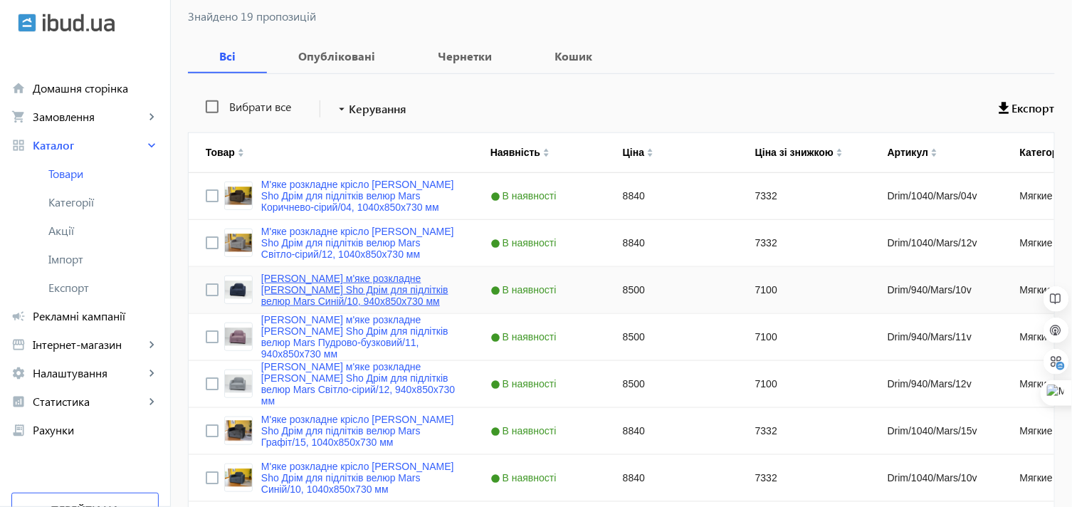
scroll to position [118, 0]
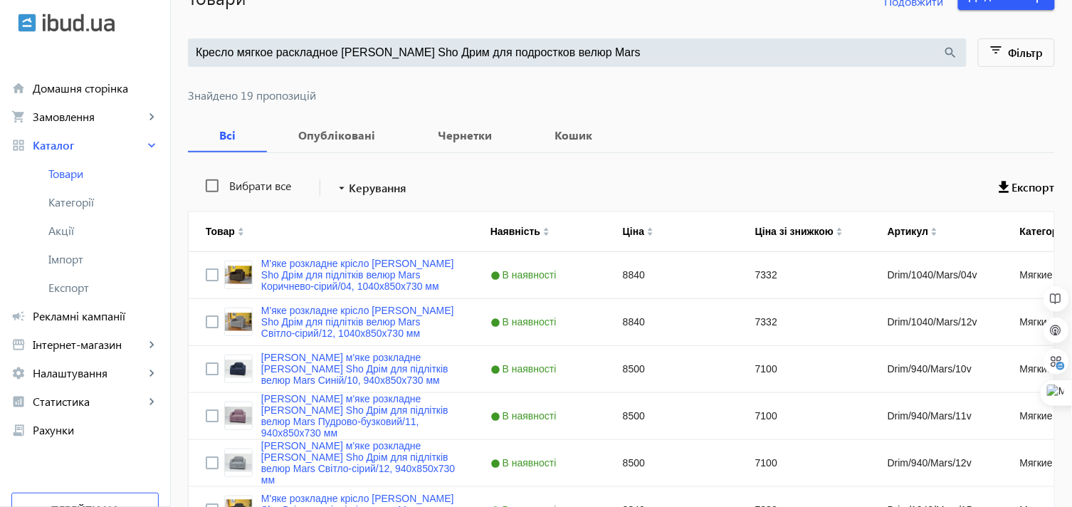
drag, startPoint x: 518, startPoint y: 59, endPoint x: 182, endPoint y: 79, distance: 337.3
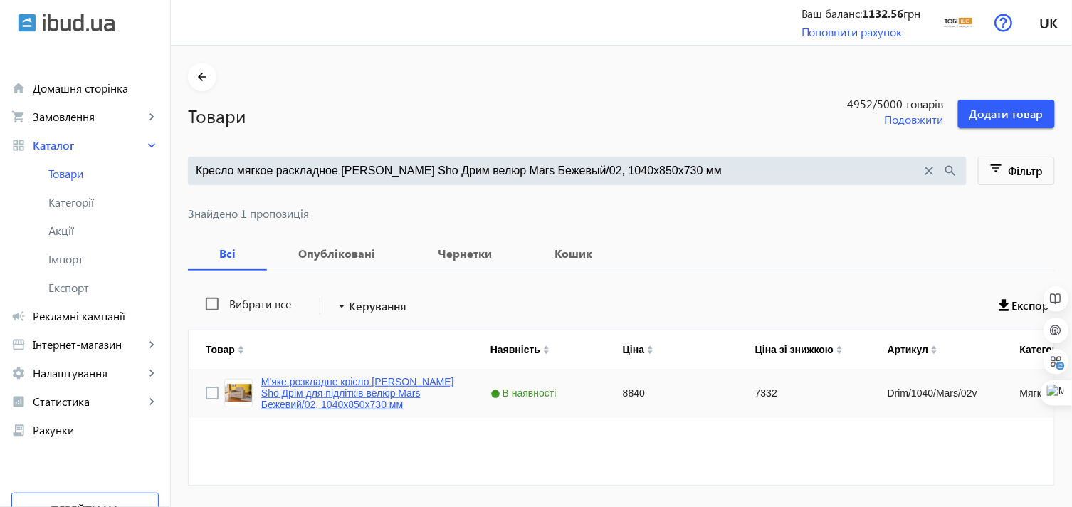
type input "Кресло мягкое раскладное [PERSON_NAME] Sho Дрим велюр Mars Бежевый/02, 1040х850…"
click at [312, 385] on link "М'яке розкладне крісло [PERSON_NAME] Sho Дрім для підлітків велюр Mars Бежевий/…" at bounding box center [358, 393] width 195 height 34
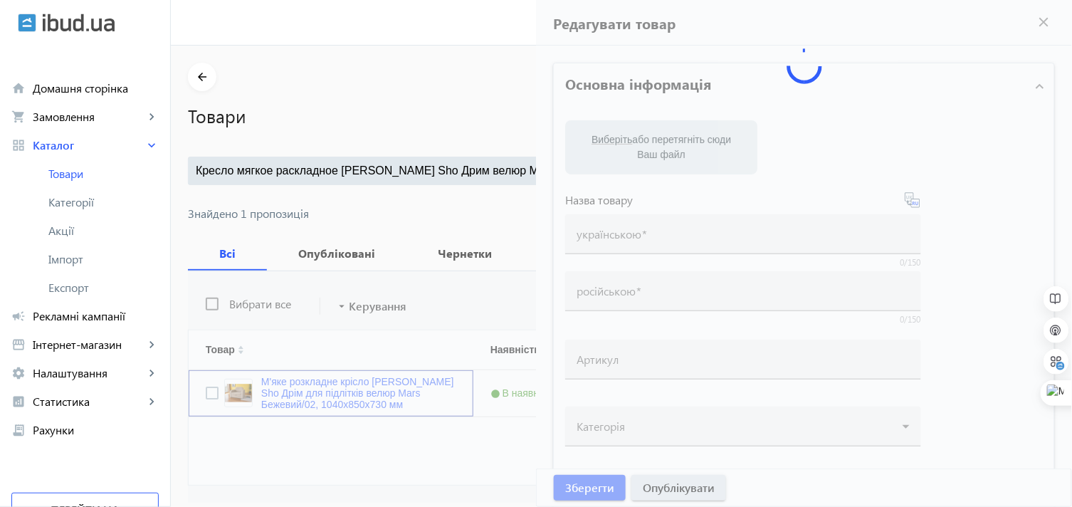
type input "М'яке розкладне крісло [PERSON_NAME] Sho Дрім для підлітків велюр Mars Бежевий/…"
type input "Кресло мягкое раскладное [PERSON_NAME] Sho Дрим для подростков велюр Mars Бежев…"
type input "Drim/1040/Mars/02v"
type input "8840"
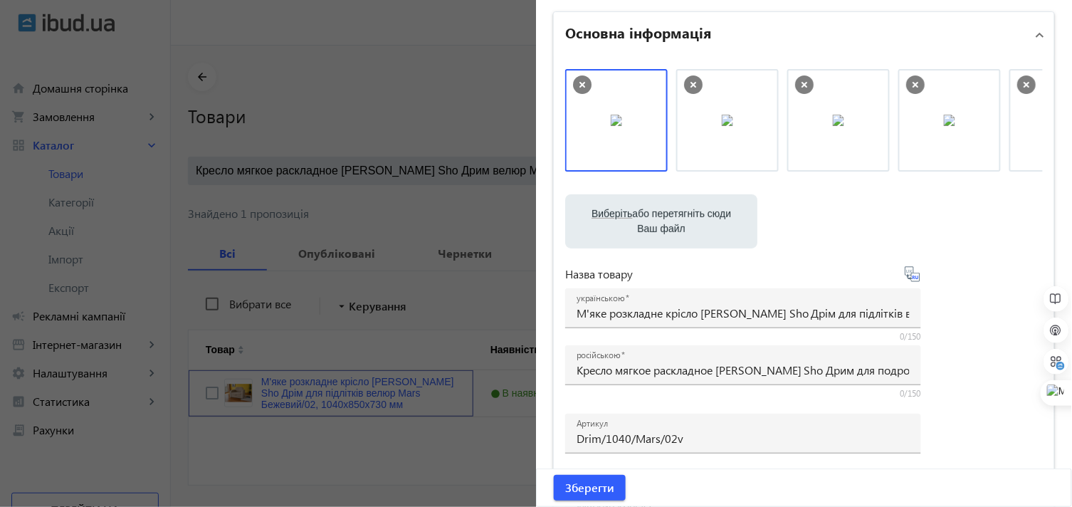
scroll to position [79, 0]
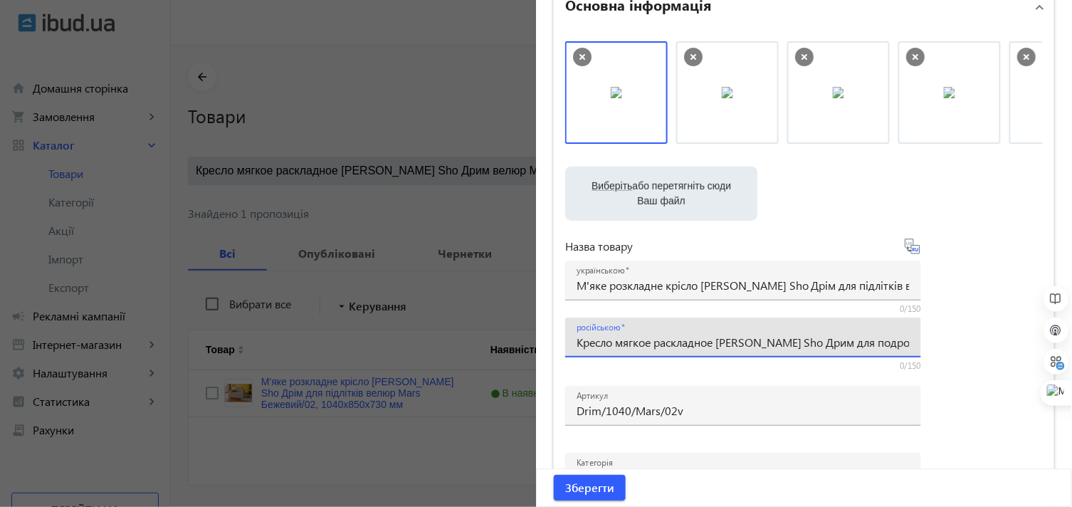
drag, startPoint x: 618, startPoint y: 342, endPoint x: 561, endPoint y: 345, distance: 57.0
click at [565, 345] on div "російською Кресло мягкое раскладное Tobi Sho Дрим для подростков велюр Mars Беж…" at bounding box center [743, 338] width 356 height 40
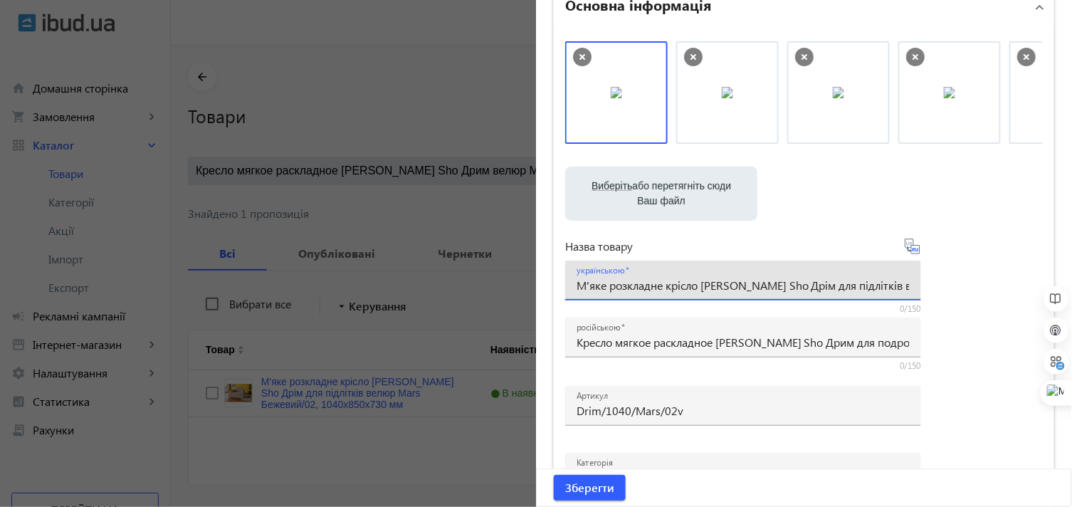
click at [592, 290] on input "М'яке розкладне крісло [PERSON_NAME] Sho Дрім для підлітків велюр Mars Бежевий/…" at bounding box center [743, 285] width 333 height 15
drag, startPoint x: 600, startPoint y: 283, endPoint x: 559, endPoint y: 283, distance: 41.3
click at [559, 283] on div "Виберіть або перетягніть сюди Ваш файл 220286827e0203ca844226082962412-abbcb9df…" at bounding box center [804, 307] width 500 height 555
click at [579, 283] on input "М'яке розкладне крісло [PERSON_NAME] Sho Дрім для підлітків велюр Mars Бежевий/…" at bounding box center [743, 285] width 333 height 15
click at [577, 283] on input "М'яке розкладне крісло [PERSON_NAME] Sho Дрім для підлітків велюр Mars Бежевий/…" at bounding box center [743, 285] width 333 height 15
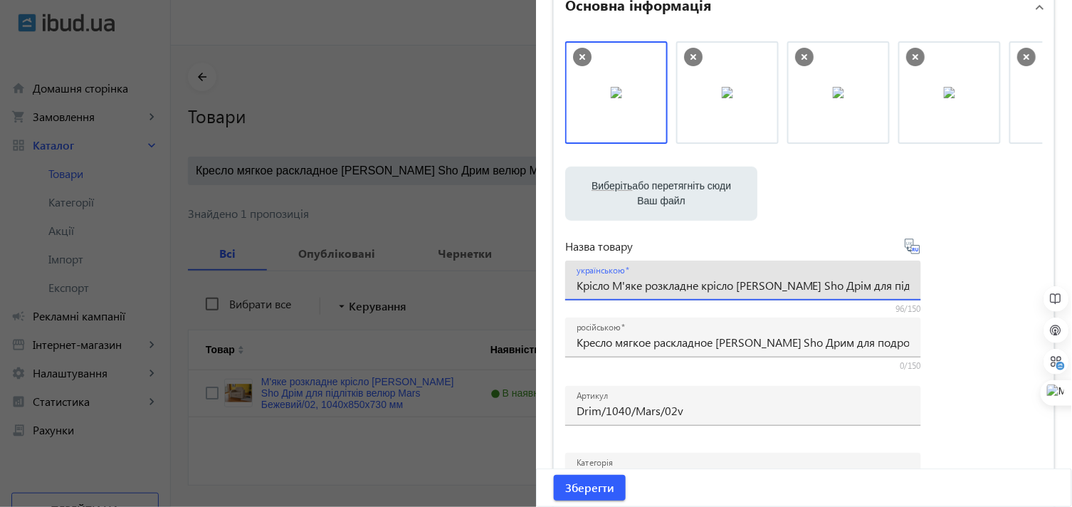
click at [618, 280] on input "Крісло М'яке розкладне крісло Tobi Sho Дрім для підлітків велюр Mars Бежевий/02…" at bounding box center [743, 285] width 333 height 15
drag, startPoint x: 735, startPoint y: 285, endPoint x: 698, endPoint y: 286, distance: 37.0
click at [698, 286] on input "Крісло м'яке розкладне крісло Tobi Sho Дрім для підлітків велюр Mars Бежевий/02…" at bounding box center [743, 285] width 333 height 15
type input "Крісло м'яке розкладне Tobi Sho Дрім для підлітків велюр Mars Бежевий/02, 1040х…"
click at [592, 487] on span "Зберегти" at bounding box center [589, 488] width 49 height 16
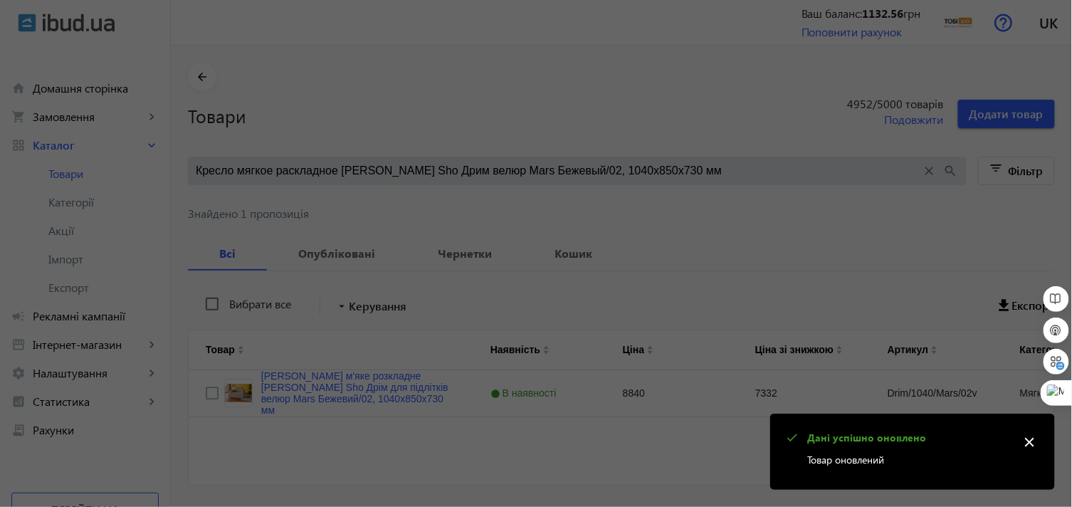
scroll to position [0, 0]
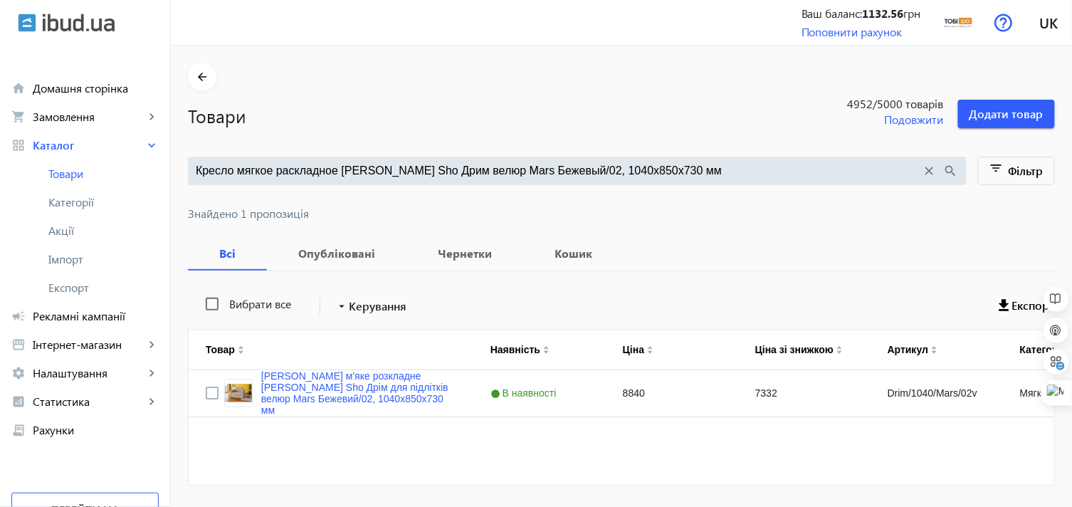
drag, startPoint x: 479, startPoint y: 168, endPoint x: 654, endPoint y: 169, distance: 174.4
click at [654, 169] on input "Кресло мягкое раскладное [PERSON_NAME] Sho Дрим велюр Mars Бежевый/02, 1040х850…" at bounding box center [559, 171] width 726 height 16
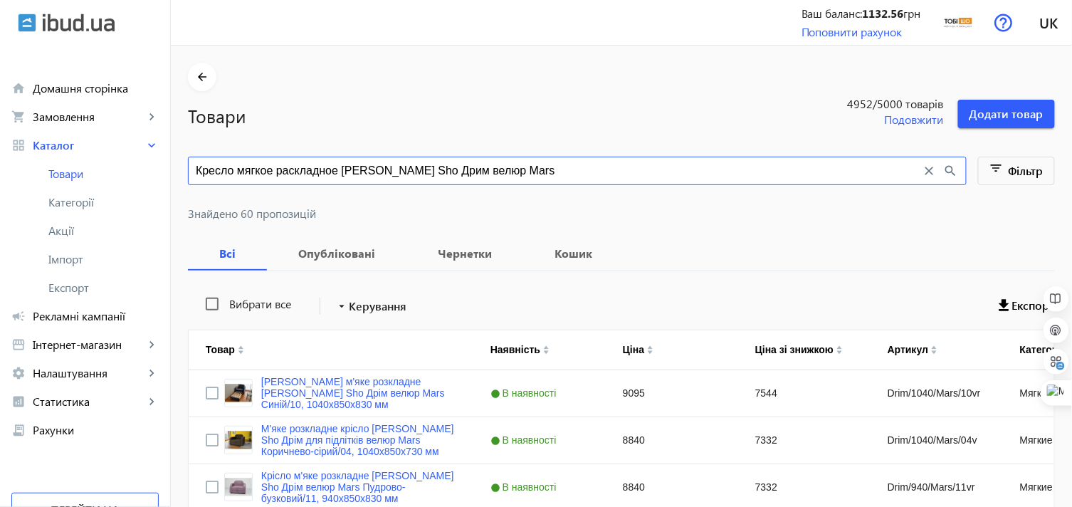
click at [415, 166] on input "Кресло мягкое раскладное Tobi Sho Дрим велюр Mars" at bounding box center [559, 171] width 726 height 16
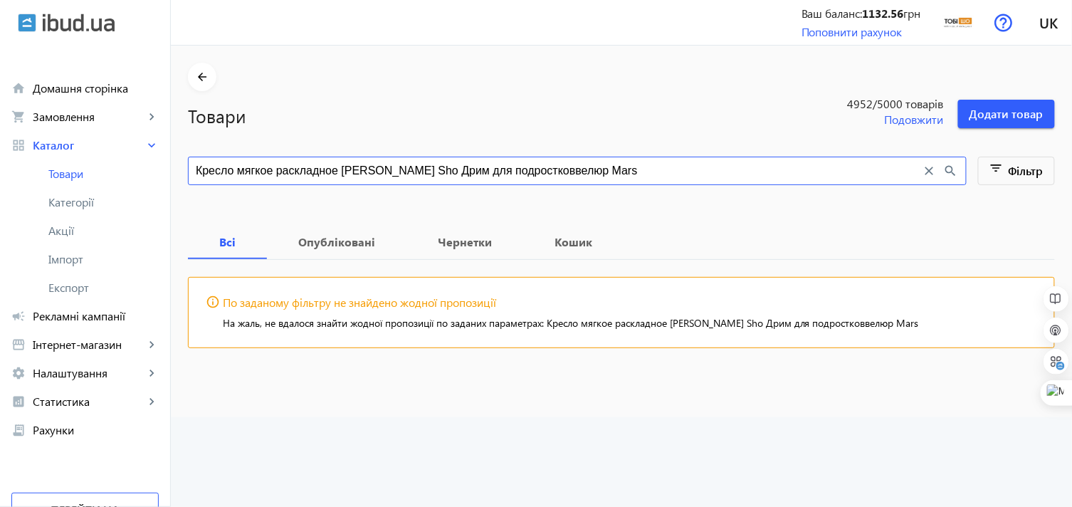
click at [492, 166] on input "Кресло мягкое раскладное Tobi Sho Дрим для подростковвелюр Mars" at bounding box center [559, 171] width 726 height 16
click at [495, 166] on input "Кресло мягкое раскладное Tobi Sho Дрим для подростковвелюр Mars" at bounding box center [559, 171] width 726 height 16
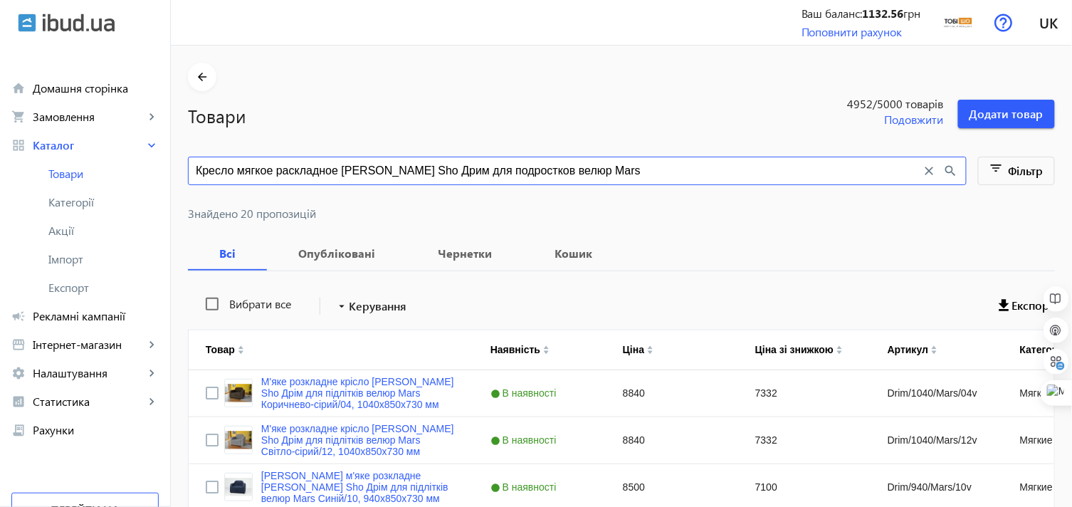
type input "Кресло мягкое раскладное [PERSON_NAME] Sho Дрим для подростков велюр Mars"
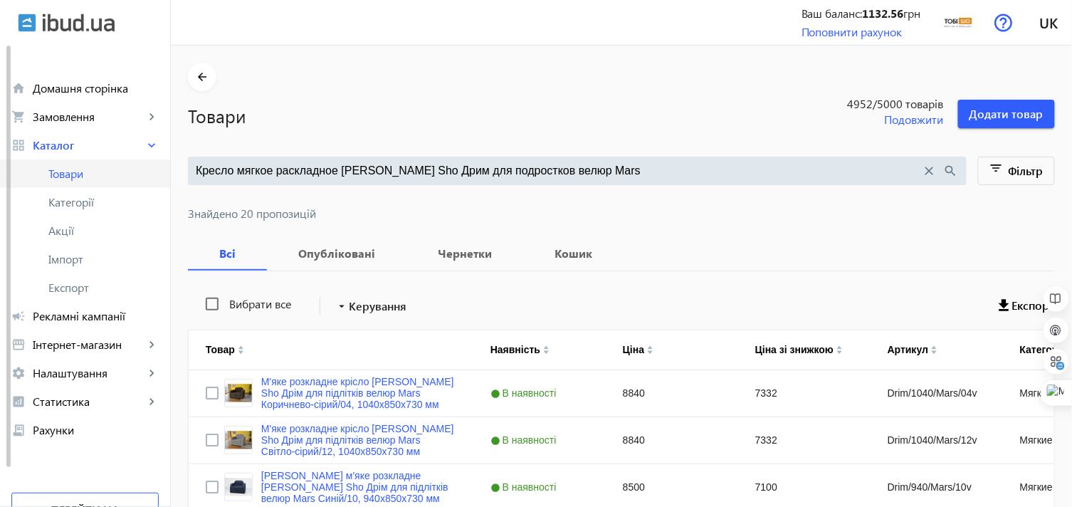
drag, startPoint x: 570, startPoint y: 167, endPoint x: 146, endPoint y: 174, distance: 424.4
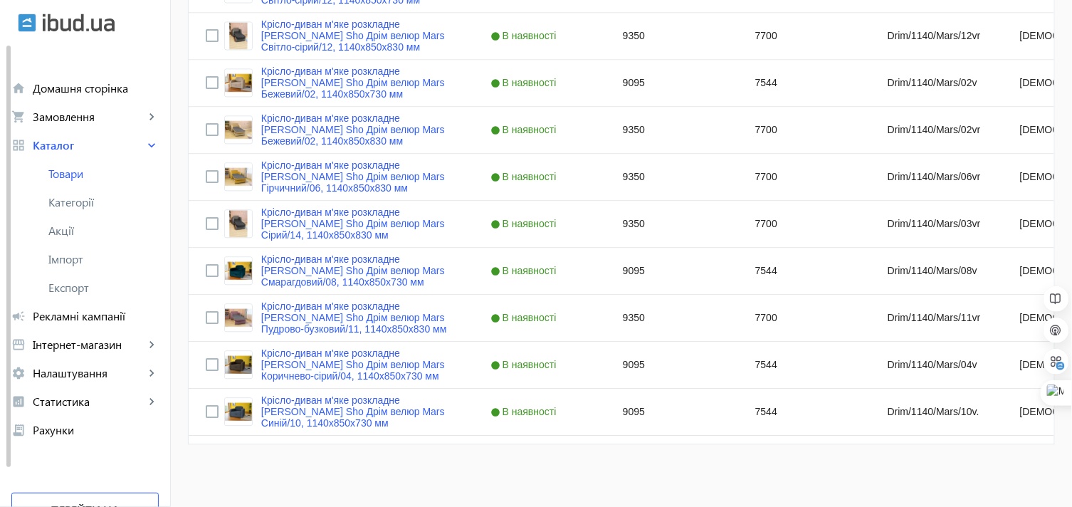
scroll to position [877, 0]
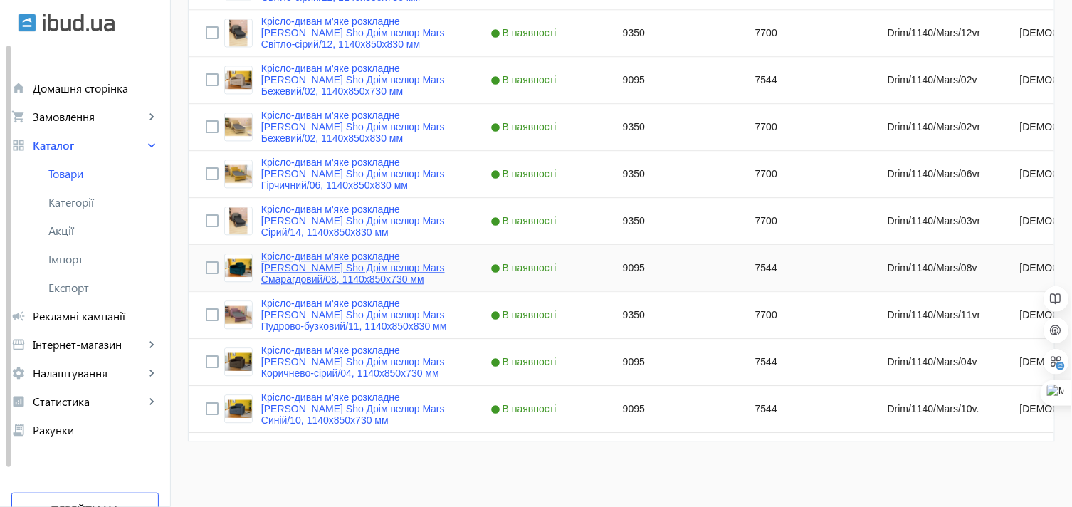
type input "Кресло-диван мягкое раскладное Tobi Sho Дрим велюр Mars"
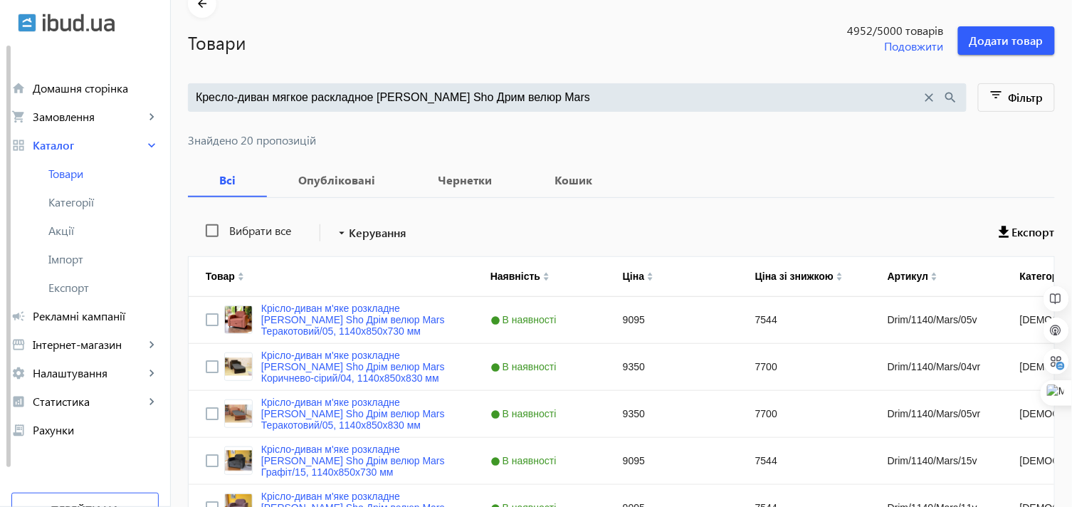
scroll to position [0, 0]
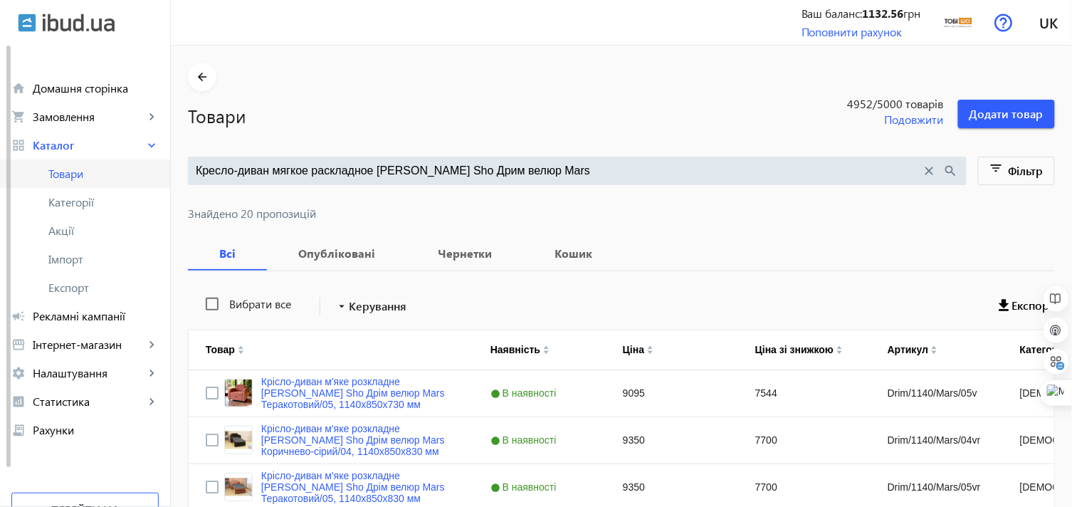
drag, startPoint x: 517, startPoint y: 168, endPoint x: 166, endPoint y: 172, distance: 351.0
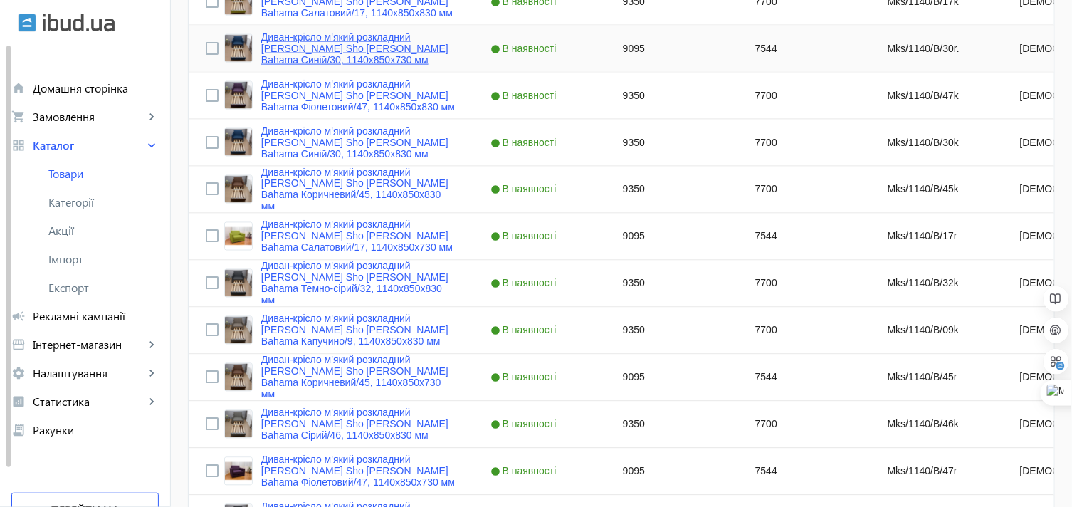
scroll to position [632, 0]
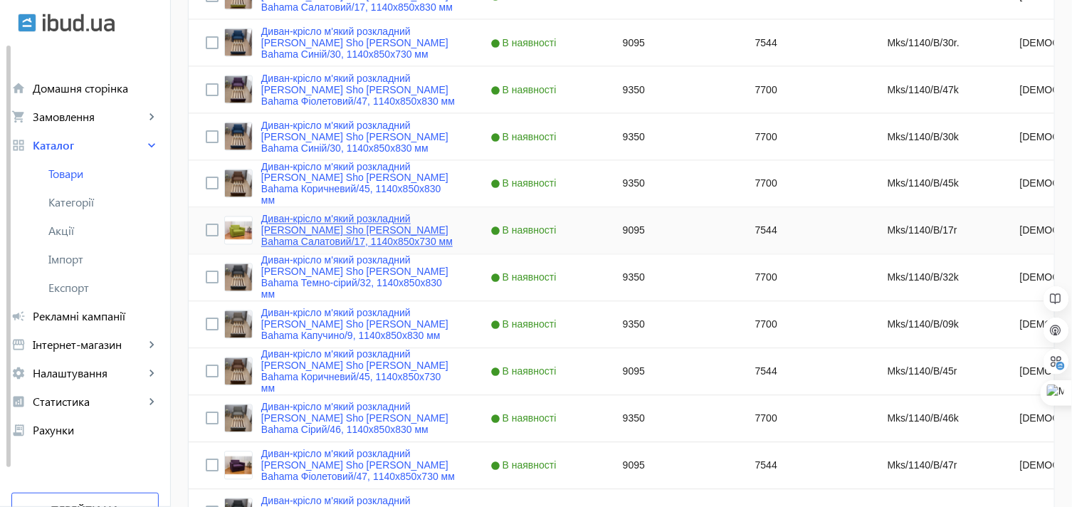
type input "Диван-кресло мягкий раскладной Tobi Sho Максиан рогожка Bahama"
click at [305, 217] on link "Диван-крісло м'який розкладний Tobi Sho Максіан рогожка Bahama Салатовий/17, 11…" at bounding box center [358, 231] width 195 height 34
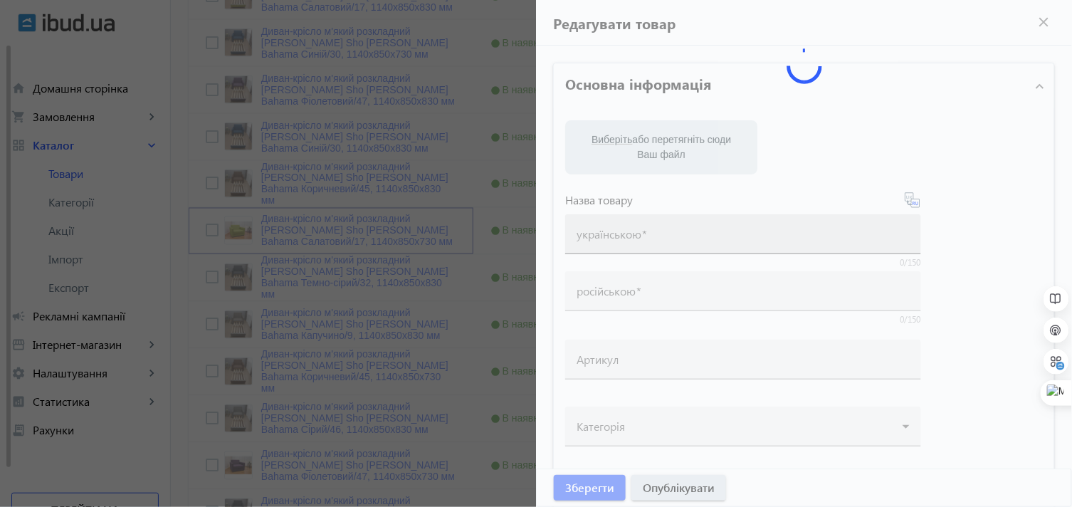
type input "Диван-крісло м'який розкладний Tobi Sho Максіан рогожка Bahama Салатовий/17, 11…"
type input "Диван-кресло мягкий раскладной Tobi Sho Максиан рогожка Bahama Салатовый/17, 11…"
type input "Mks/1140/B/17r"
type input "9095"
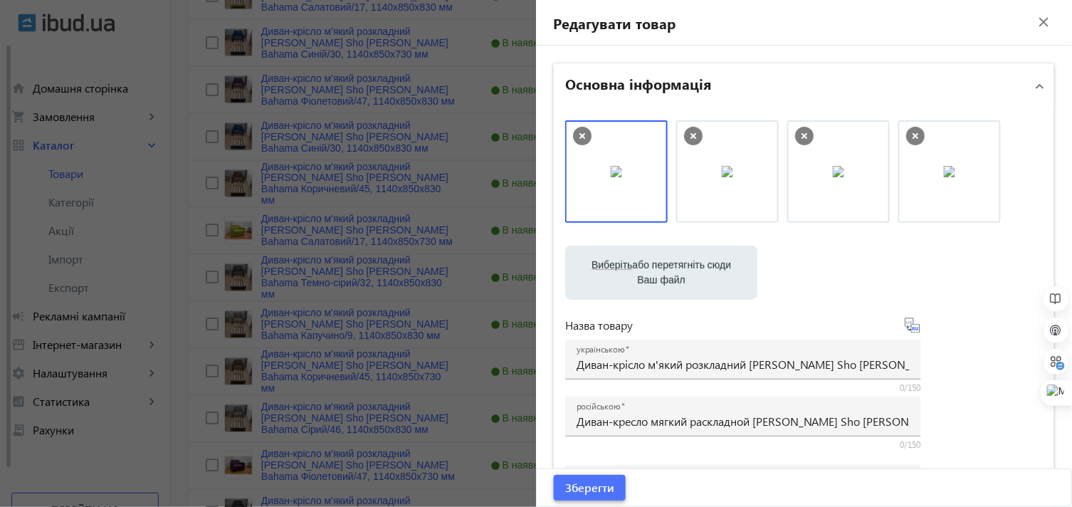
click at [580, 485] on span "Зберегти" at bounding box center [589, 488] width 49 height 16
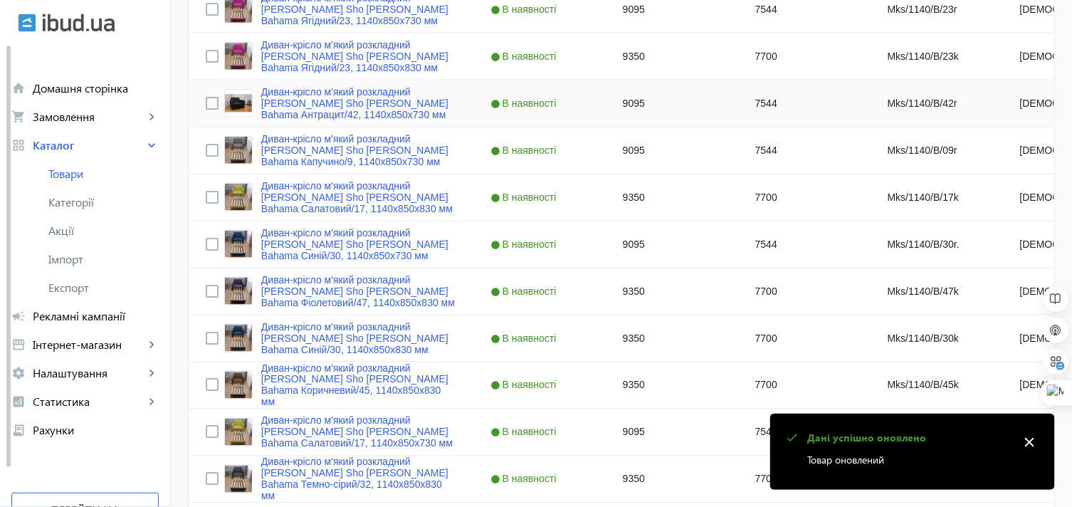
scroll to position [395, 0]
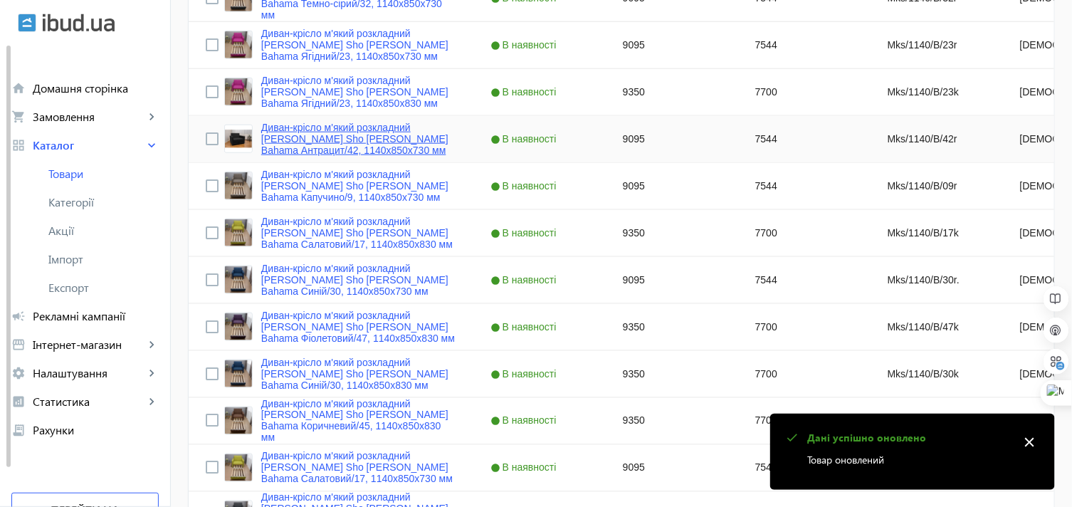
click at [308, 129] on link "Диван-крісло м'який розкладний Tobi Sho Максіан рогожка Bahama Антрацит/42, 114…" at bounding box center [358, 139] width 195 height 34
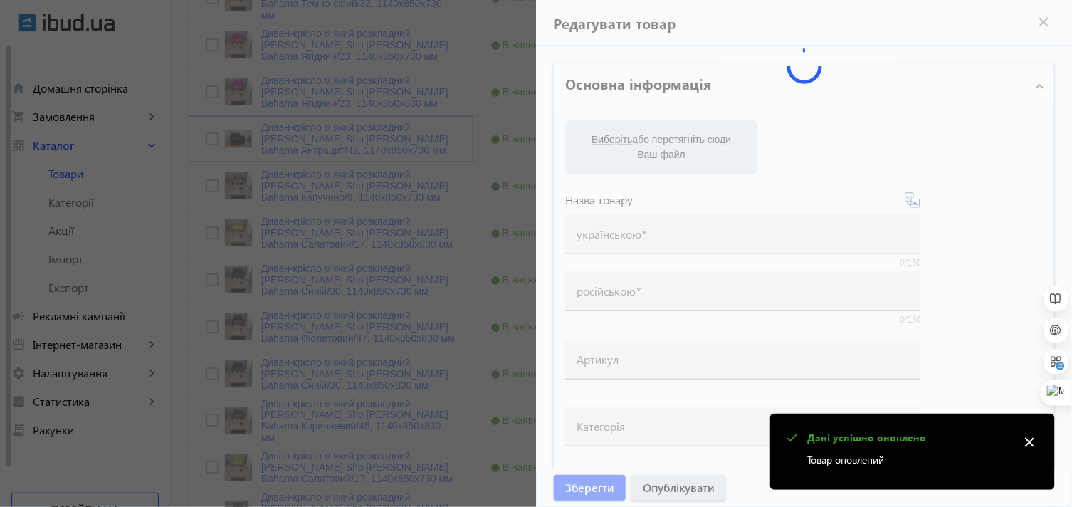
type input "Диван-крісло м'який розкладний Tobi Sho Максіан рогожка Bahama Антрацит/42, 114…"
type input "Диван-кресло мягкий раскладной Tobi Sho Максиан рогожка Bahama Антрацит/42, 114…"
type input "Mks/1140/B/42r"
type input "9095"
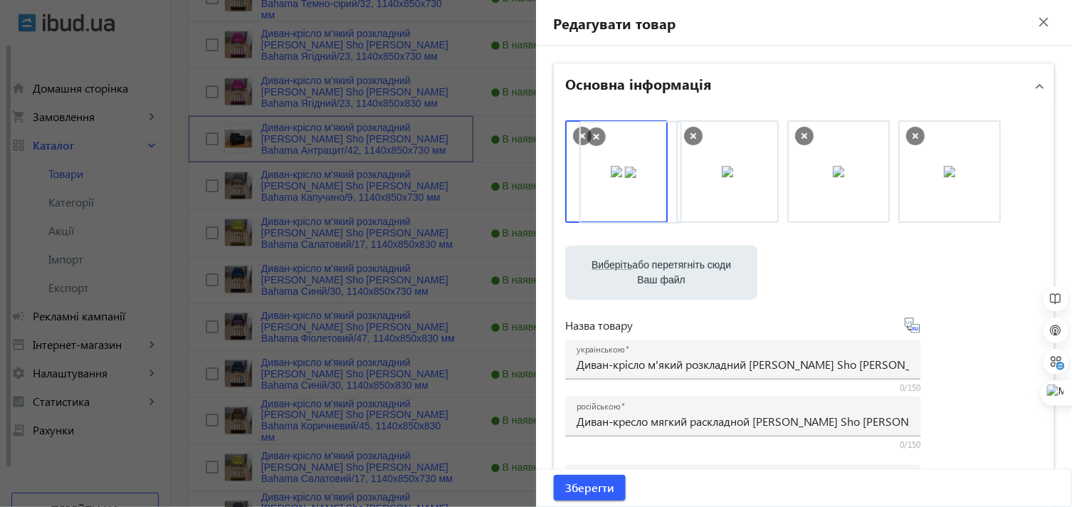
drag, startPoint x: 945, startPoint y: 175, endPoint x: 630, endPoint y: 176, distance: 315.4
click at [947, 177] on img at bounding box center [949, 171] width 11 height 11
drag, startPoint x: 1024, startPoint y: 181, endPoint x: 557, endPoint y: 193, distance: 466.5
drag, startPoint x: 717, startPoint y: 189, endPoint x: 599, endPoint y: 184, distance: 118.3
drag, startPoint x: 832, startPoint y: 190, endPoint x: 621, endPoint y: 185, distance: 210.1
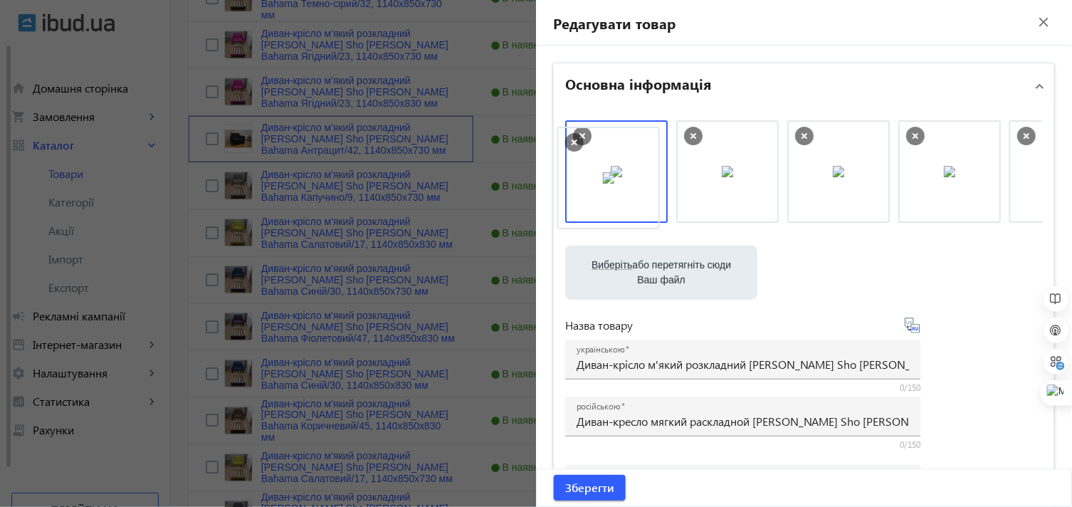
drag, startPoint x: 837, startPoint y: 193, endPoint x: 608, endPoint y: 200, distance: 229.3
click at [585, 480] on span "Зберегти" at bounding box center [589, 488] width 49 height 16
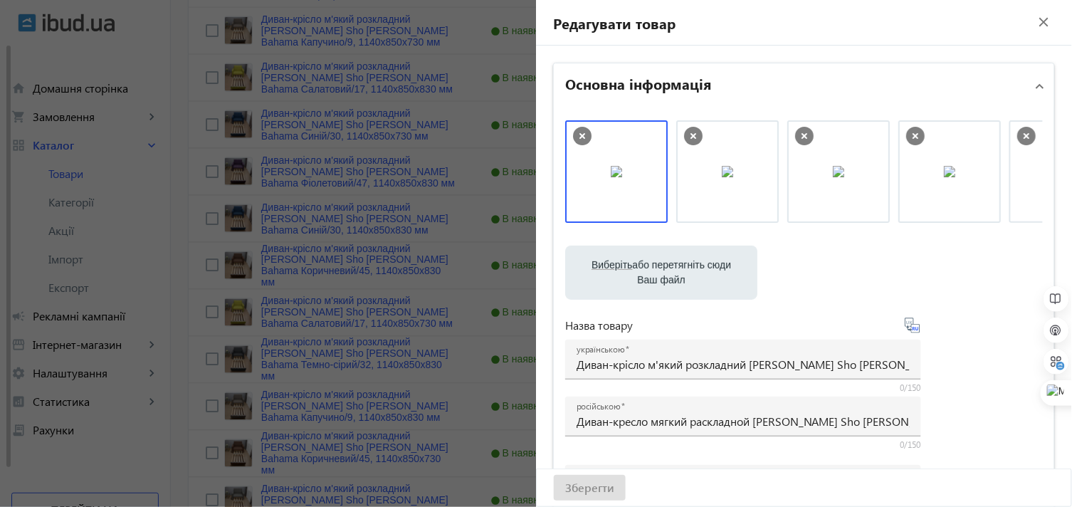
scroll to position [545, 0]
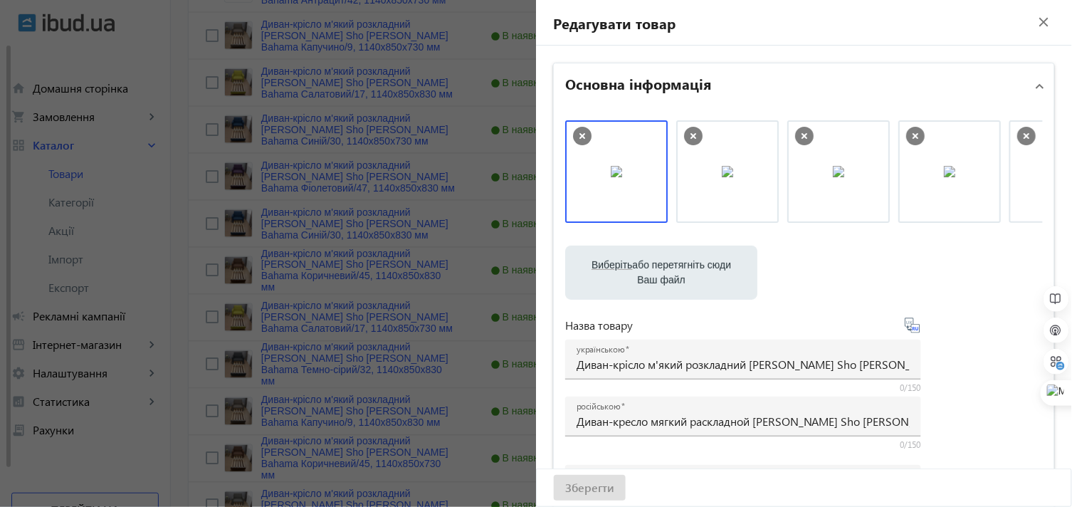
click at [826, 265] on file-loader "Виберіть або перетягніть сюди Ваш файл 1256868273df38c5a08521906288727-f5fe9e52…" at bounding box center [804, 273] width 478 height 54
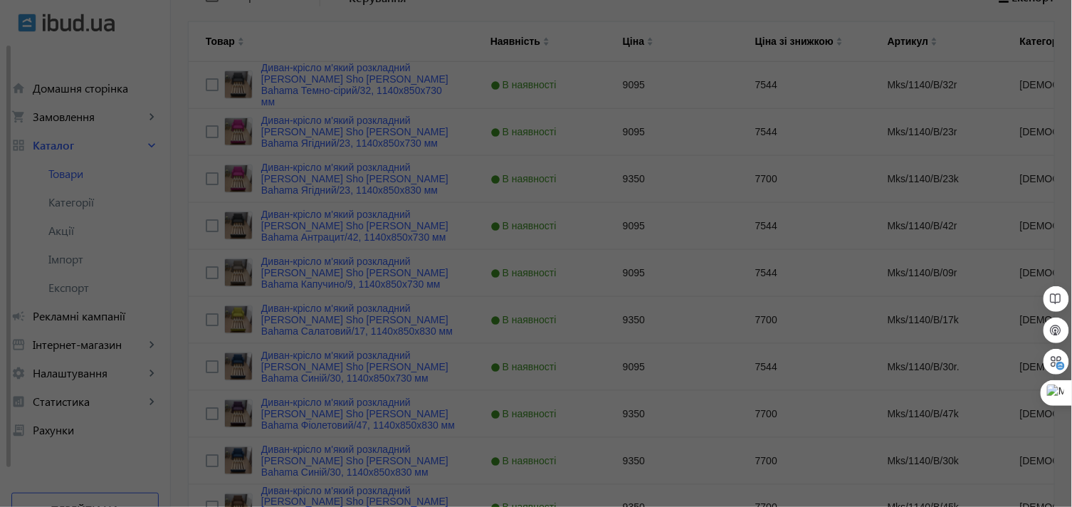
scroll to position [0, 0]
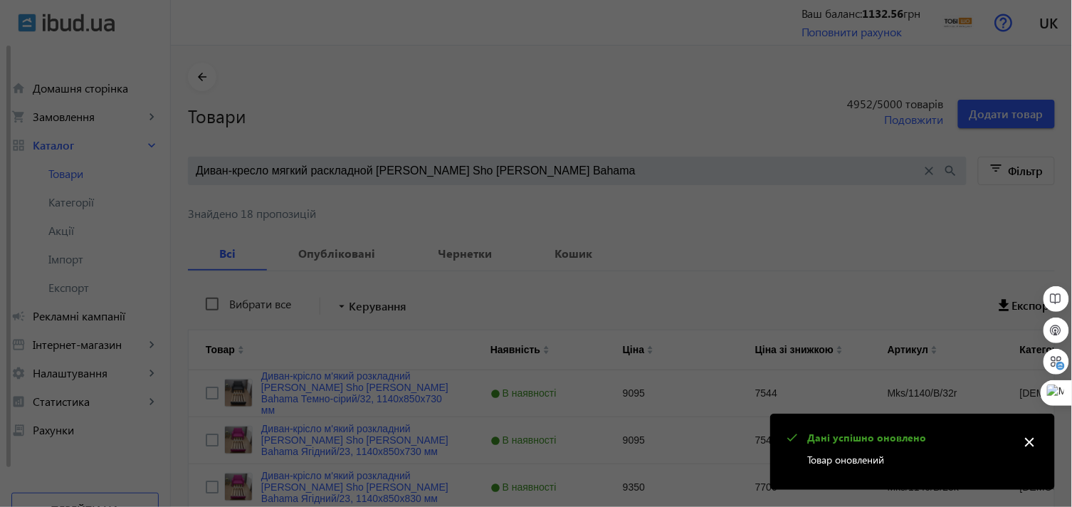
click at [347, 226] on div at bounding box center [536, 253] width 1072 height 507
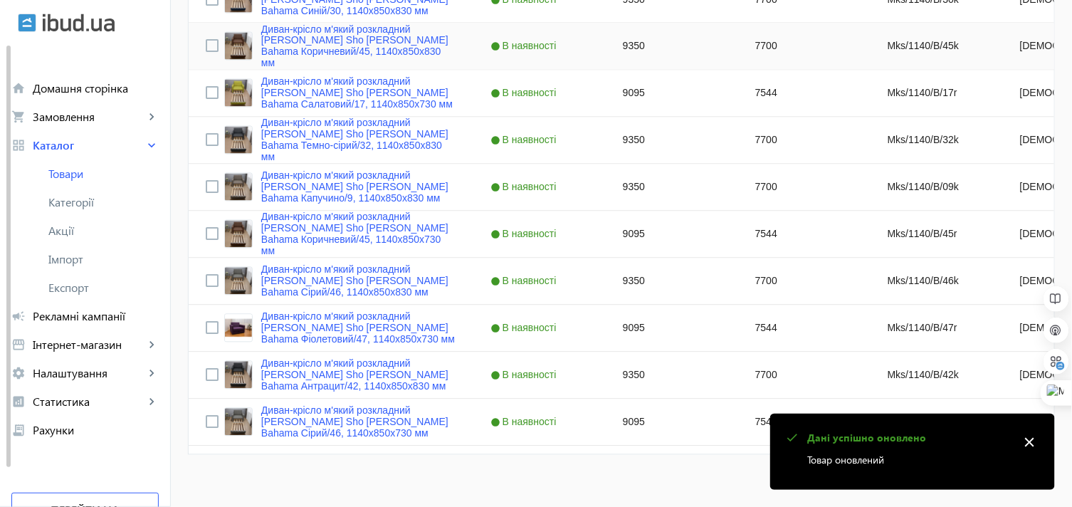
scroll to position [783, 0]
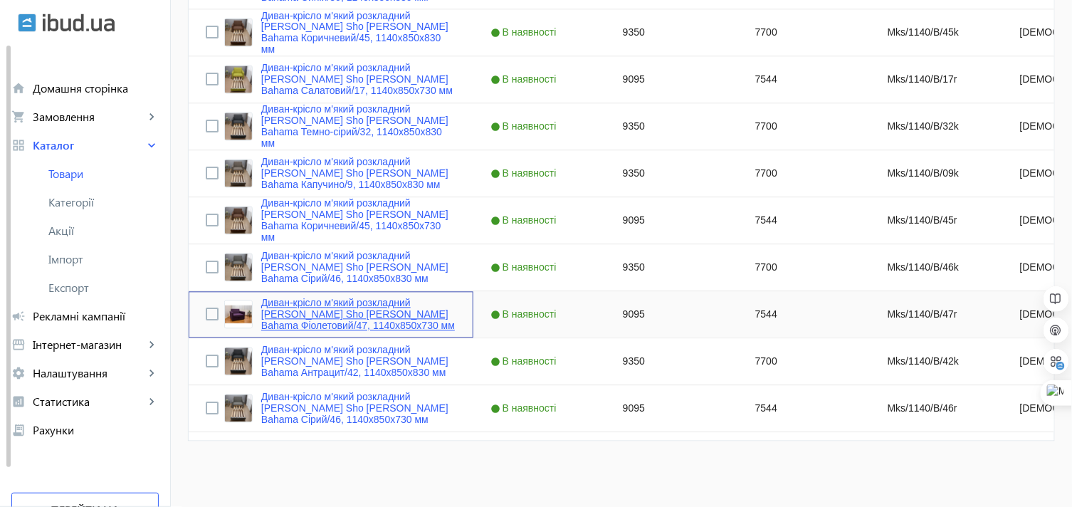
click at [298, 305] on link "Диван-крісло м'який розкладний Tobi Sho Максіан рогожка Bahama Фіолетовий/47, 1…" at bounding box center [358, 315] width 195 height 34
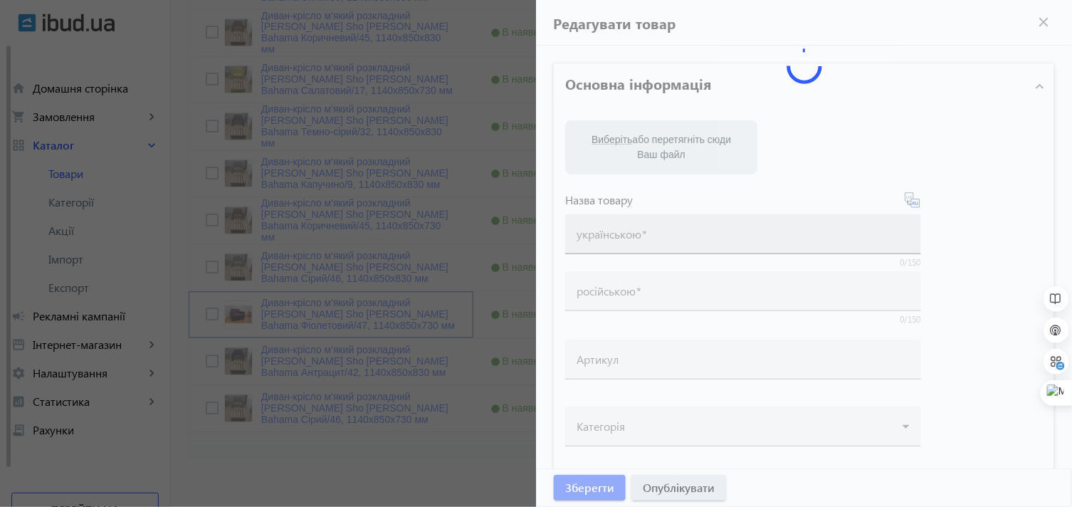
type input "Диван-крісло м'який розкладний Tobi Sho Максіан рогожка Bahama Фіолетовий/47, 1…"
type input "Диван-кресло мягкий раскладной Tobi Sho Максиан рогожка Bahama Фиолетовый/47, 1…"
type input "Mks/1140/B/47r"
type input "9095"
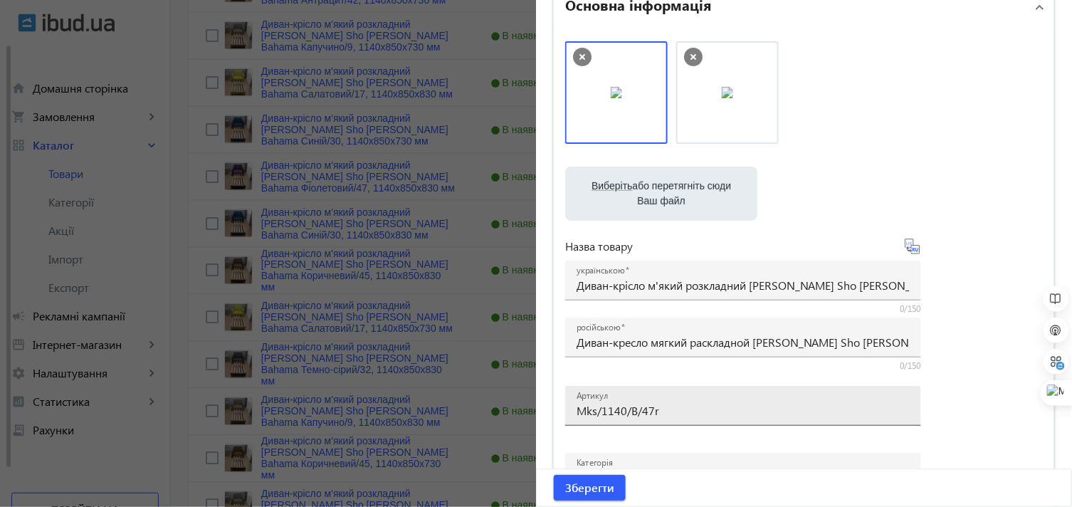
scroll to position [0, 0]
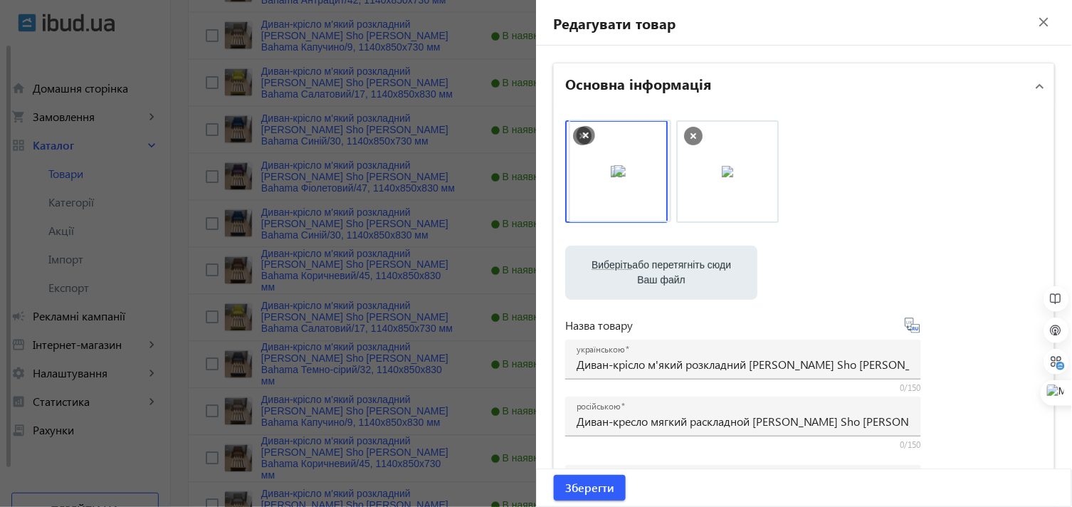
drag, startPoint x: 726, startPoint y: 162, endPoint x: 622, endPoint y: 161, distance: 103.9
click at [596, 494] on span "Зберегти" at bounding box center [589, 488] width 49 height 16
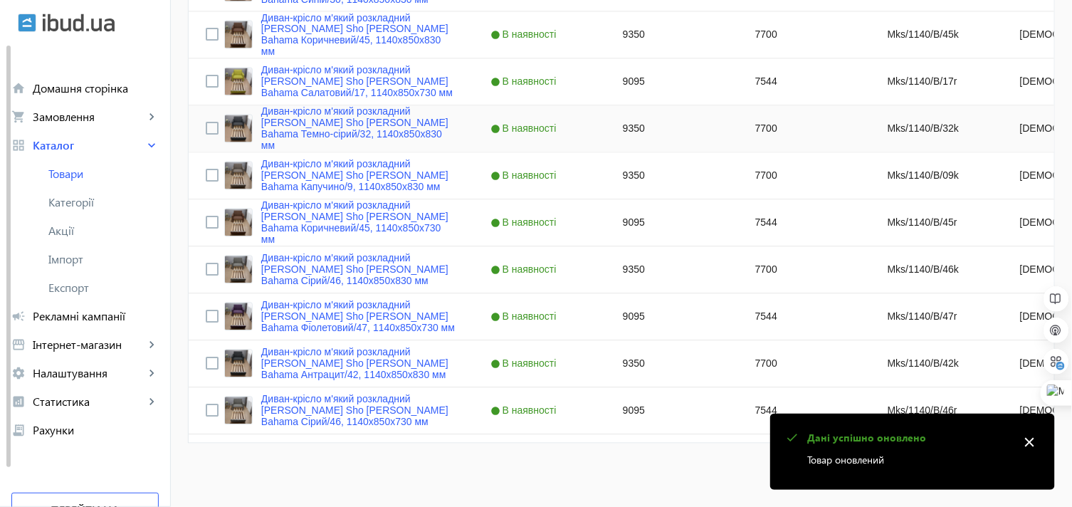
scroll to position [783, 0]
